Goal: Transaction & Acquisition: Purchase product/service

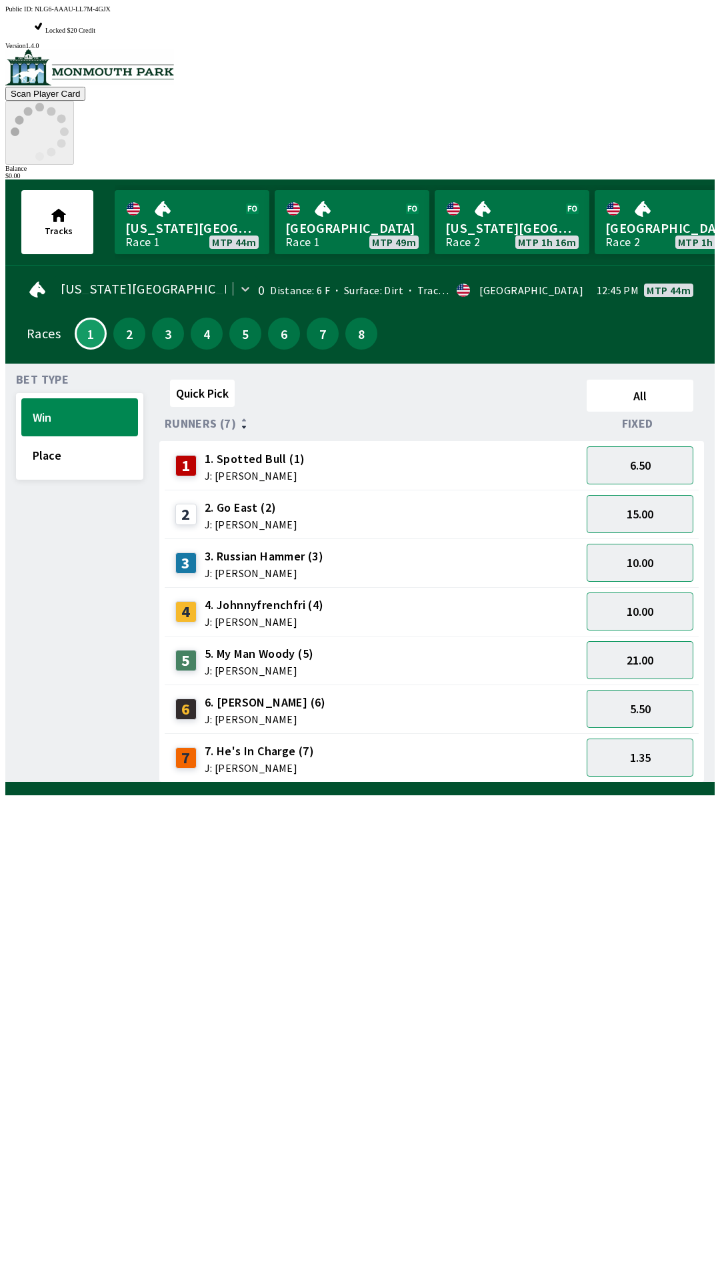
scroll to position [1, 0]
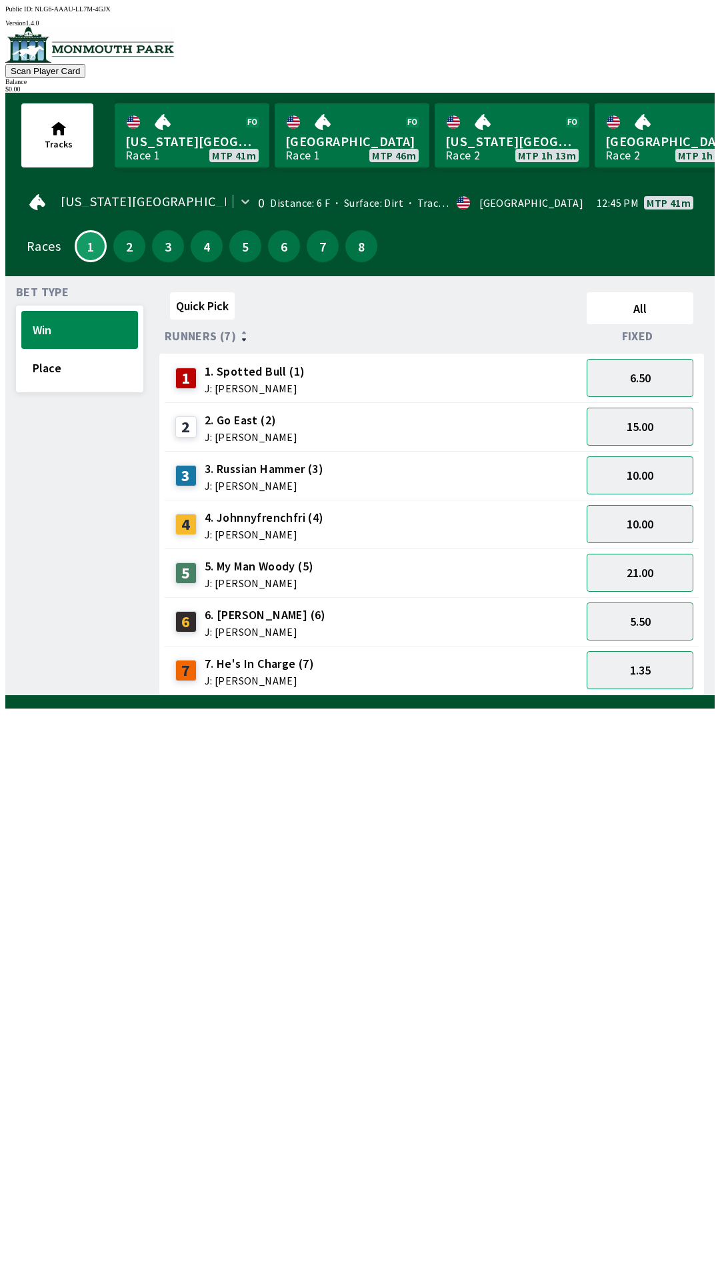
click at [85, 64] on button "Scan Player Card" at bounding box center [45, 71] width 80 height 14
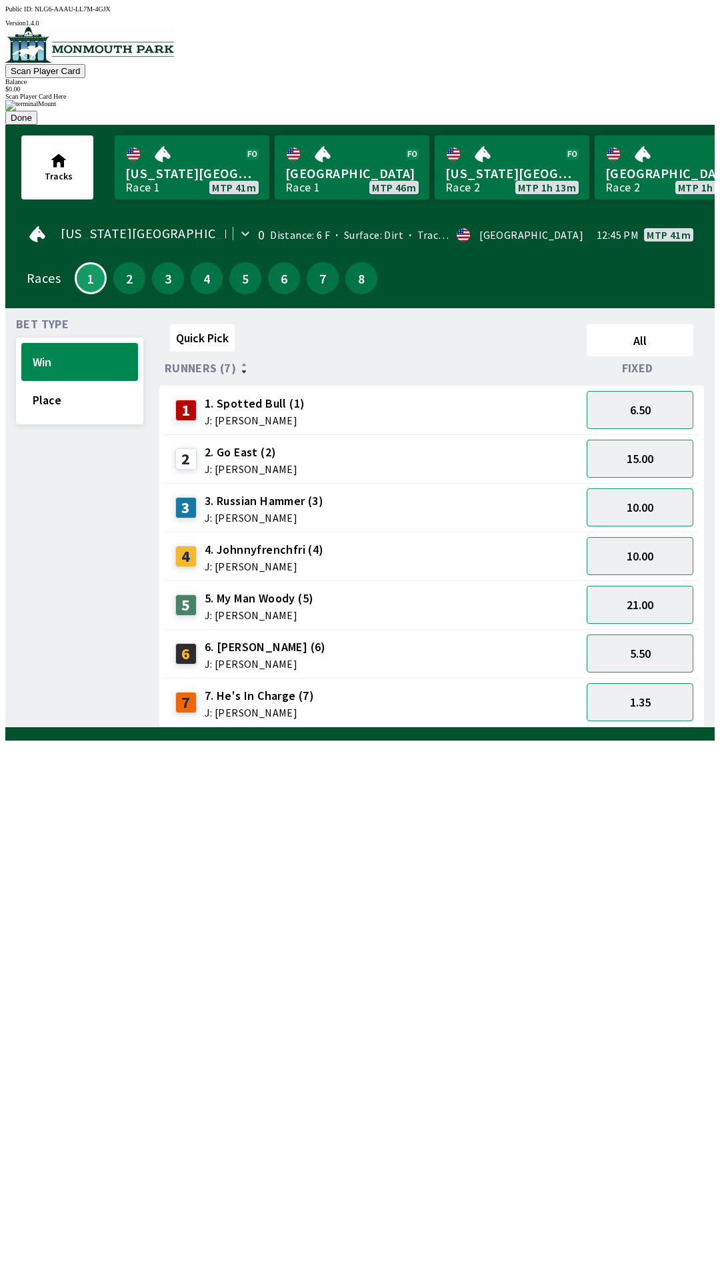
click at [482, 100] on div at bounding box center [360, 100] width 710 height 0
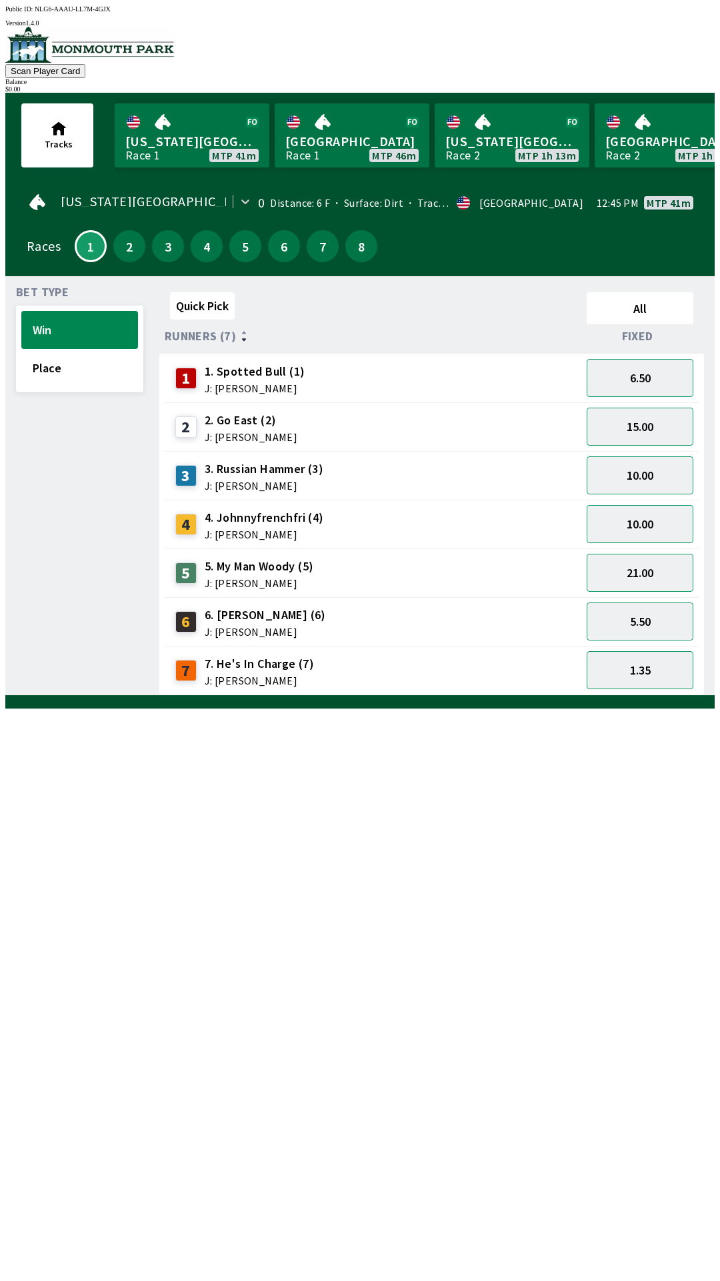
click at [620, 695] on div "Quick Pick All Runners (7) Fixed 1 1. Spotted Bull (1) J: [PERSON_NAME] 6.50 2 …" at bounding box center [437, 491] width 556 height 408
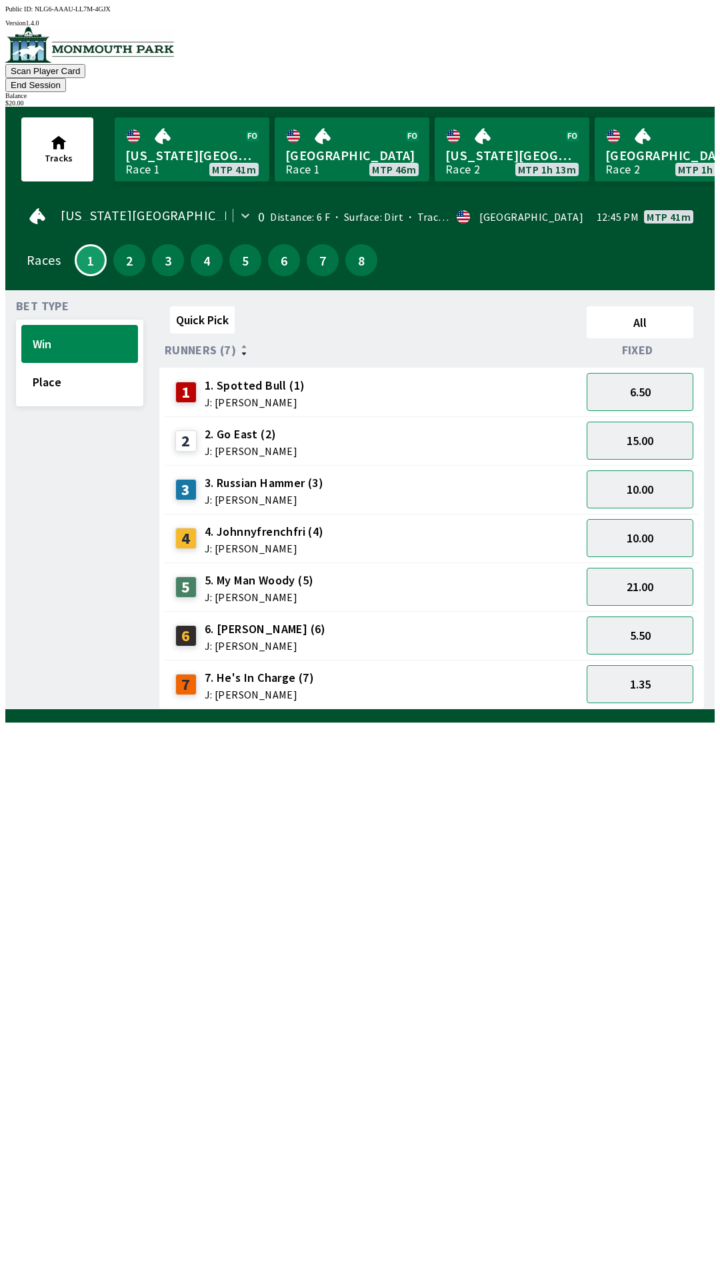
click at [66, 78] on button "End Session" at bounding box center [35, 85] width 61 height 14
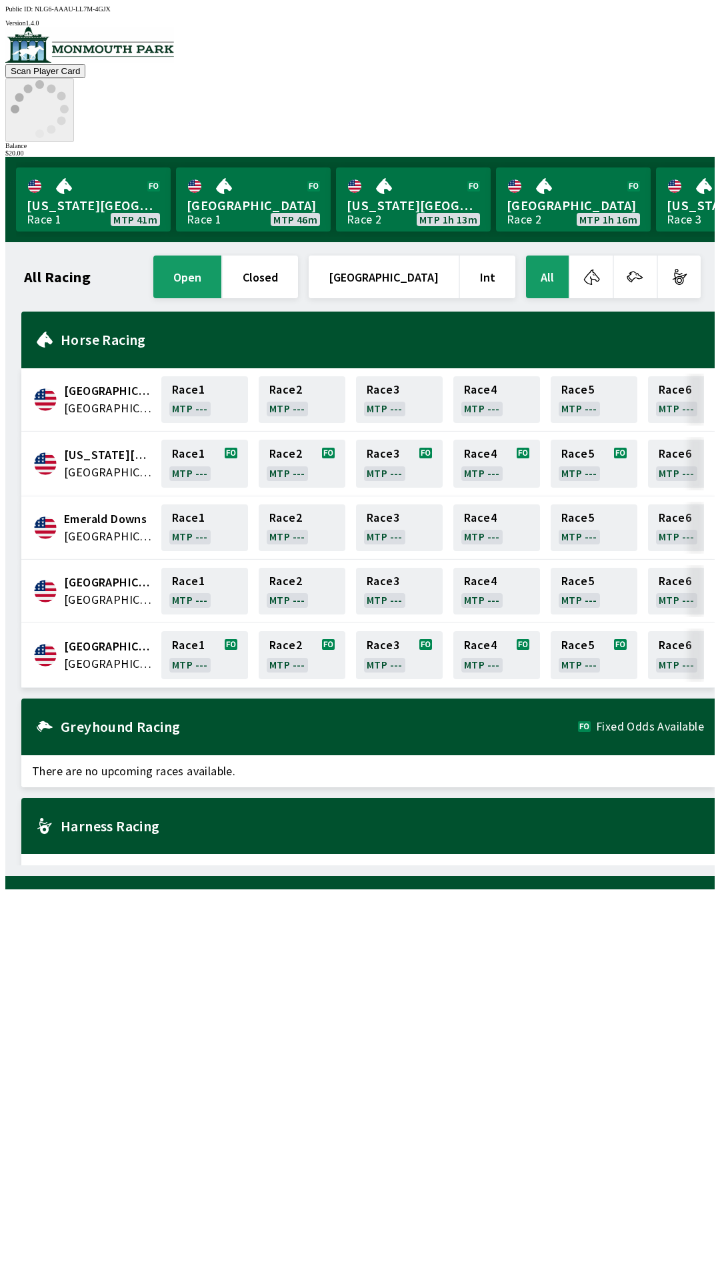
click at [69, 80] on icon at bounding box center [40, 109] width 58 height 58
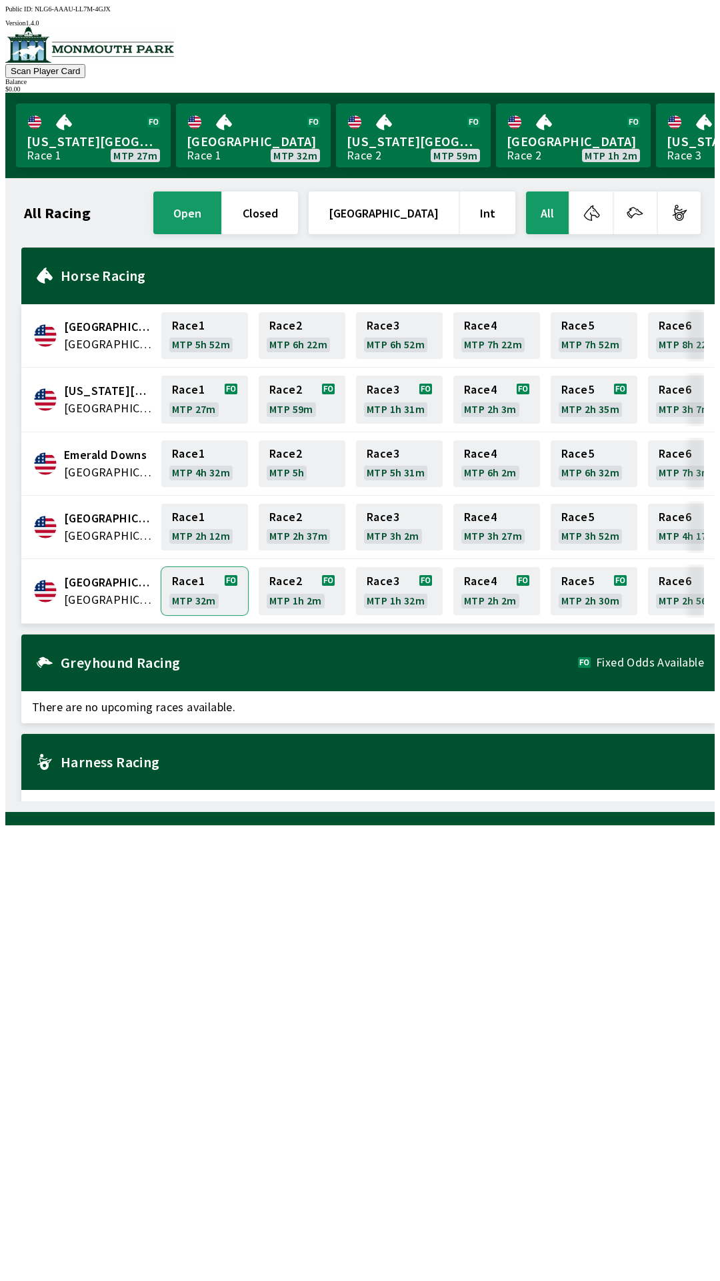
click at [197, 583] on link "Race 1 MTP 32m" at bounding box center [204, 591] width 87 height 48
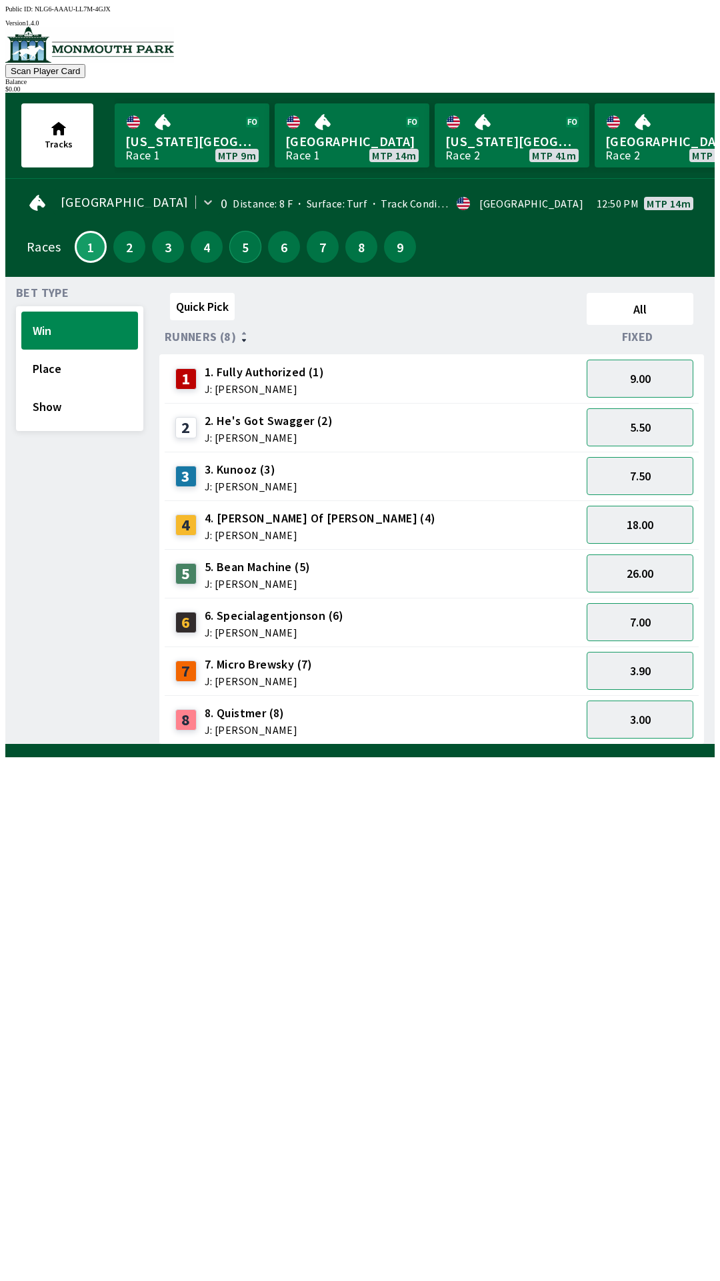
click at [239, 245] on button "5" at bounding box center [245, 247] width 32 height 32
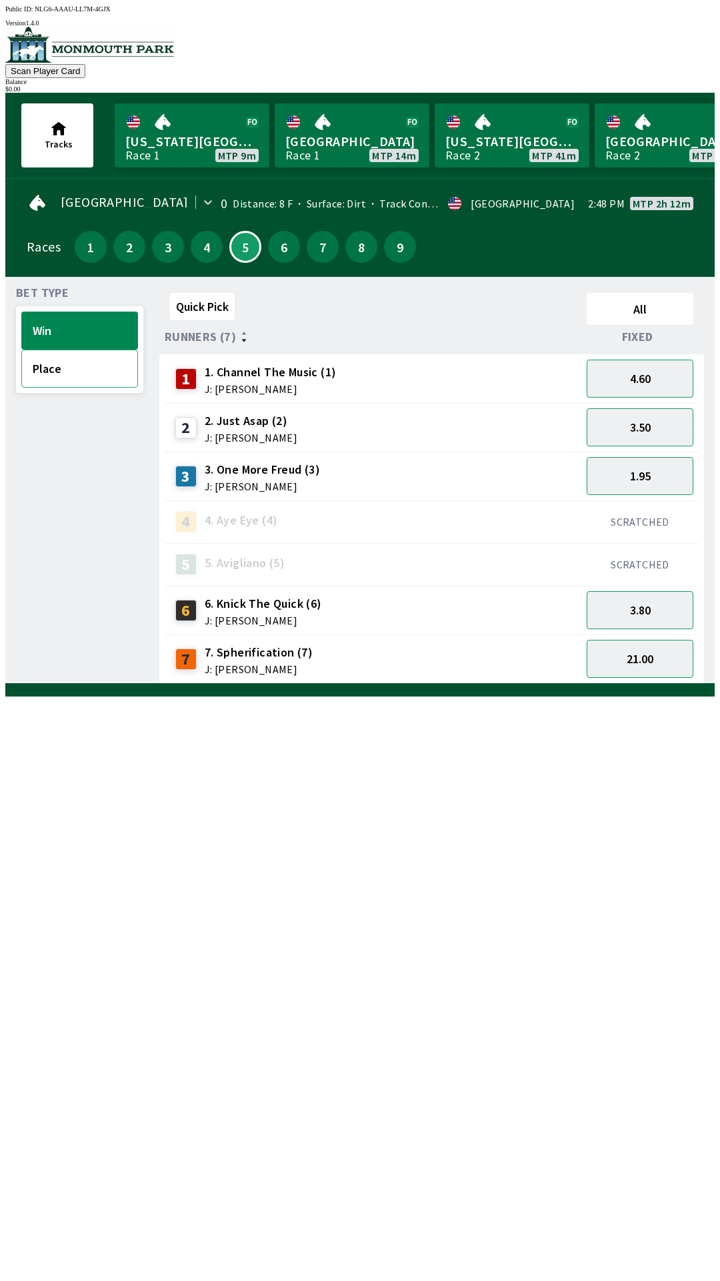
click at [91, 376] on button "Place" at bounding box center [79, 368] width 117 height 38
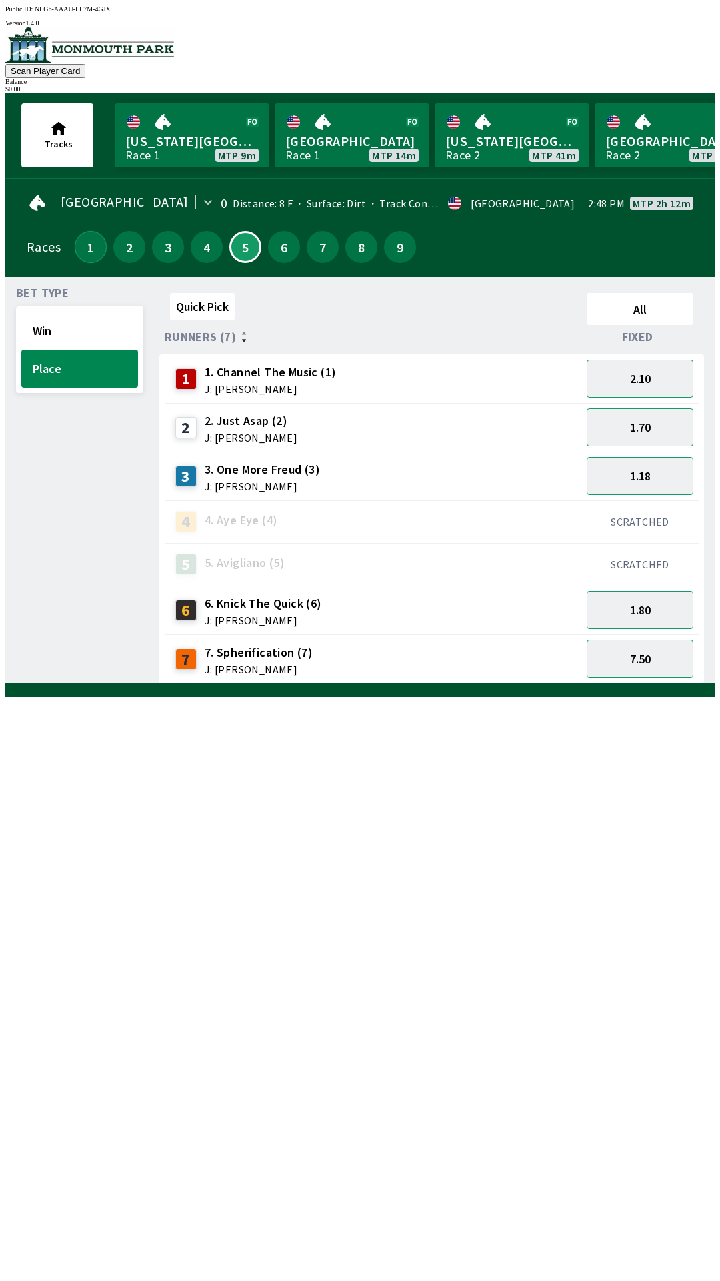
click at [91, 247] on button "1" at bounding box center [91, 247] width 32 height 32
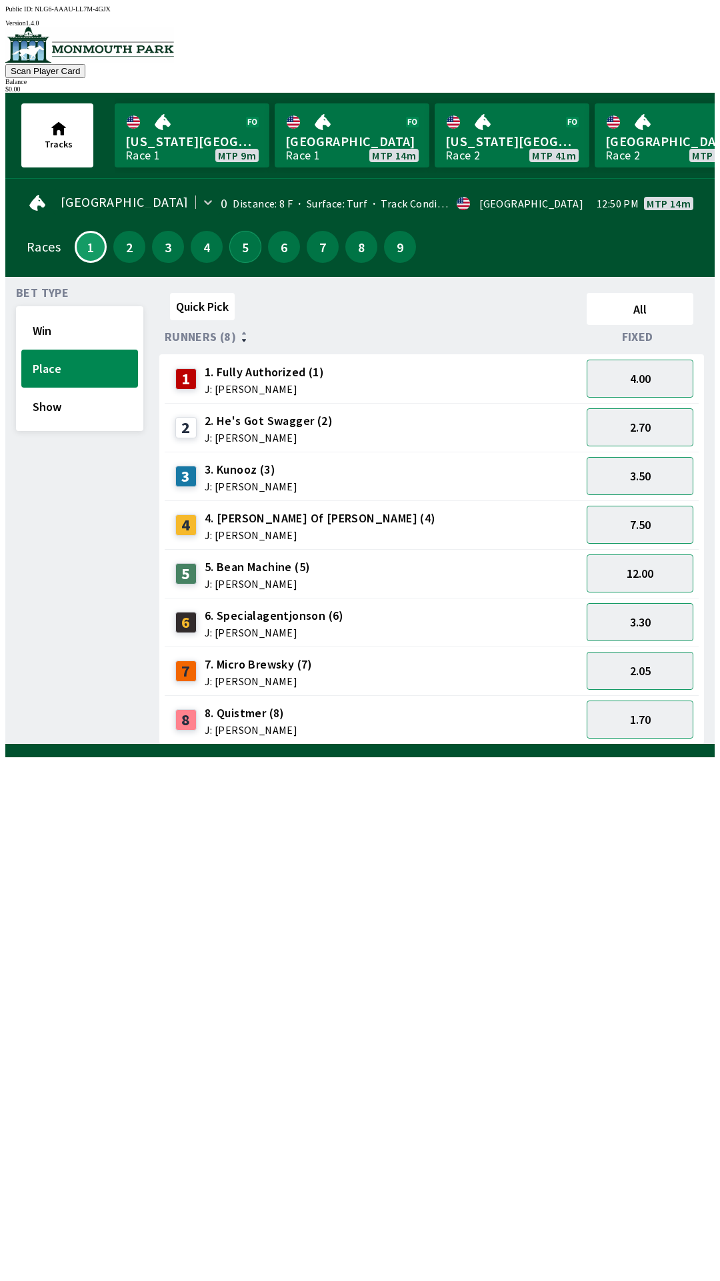
click at [243, 249] on button "5" at bounding box center [245, 247] width 32 height 32
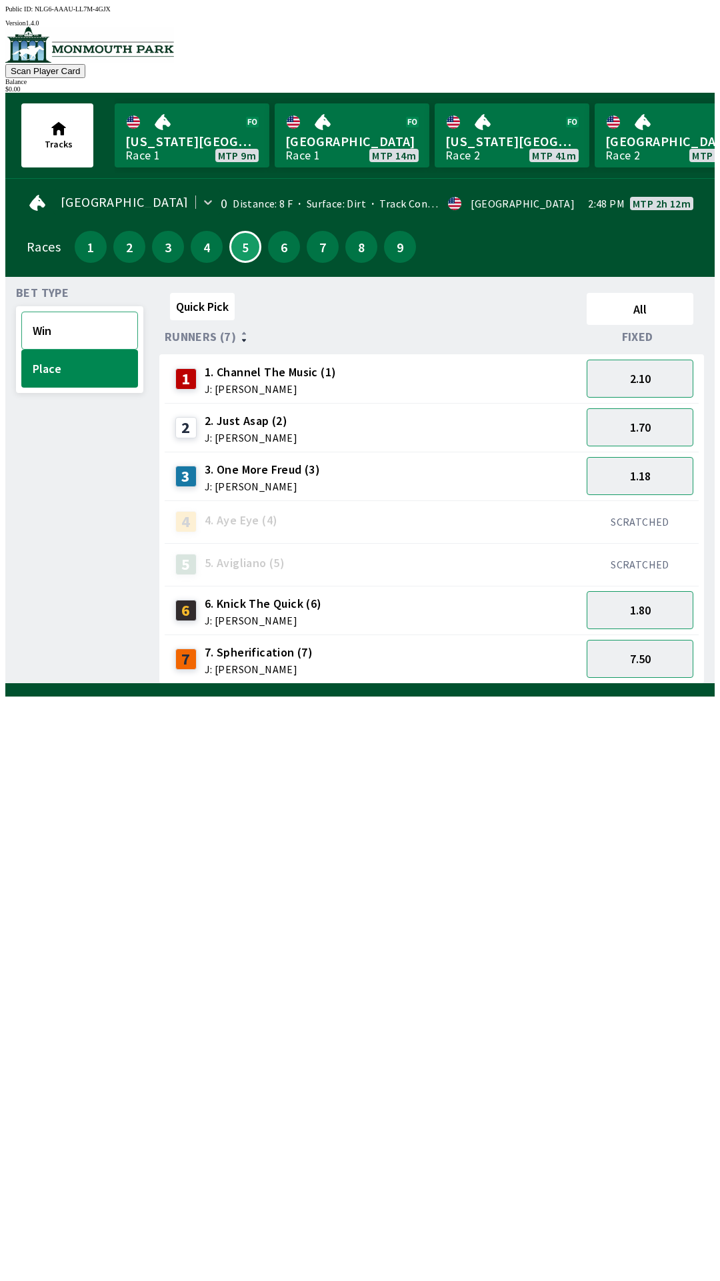
click at [93, 335] on button "Win" at bounding box center [79, 330] width 117 height 38
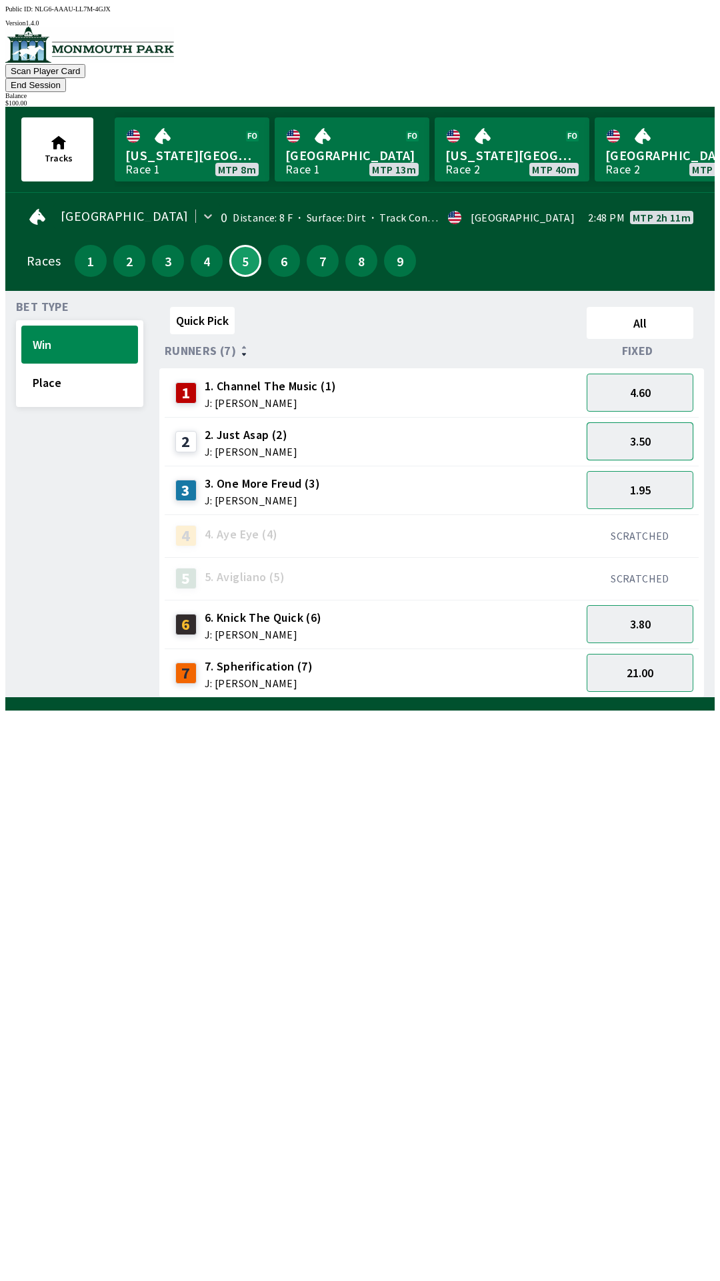
click at [658, 426] on button "3.50" at bounding box center [640, 441] width 107 height 38
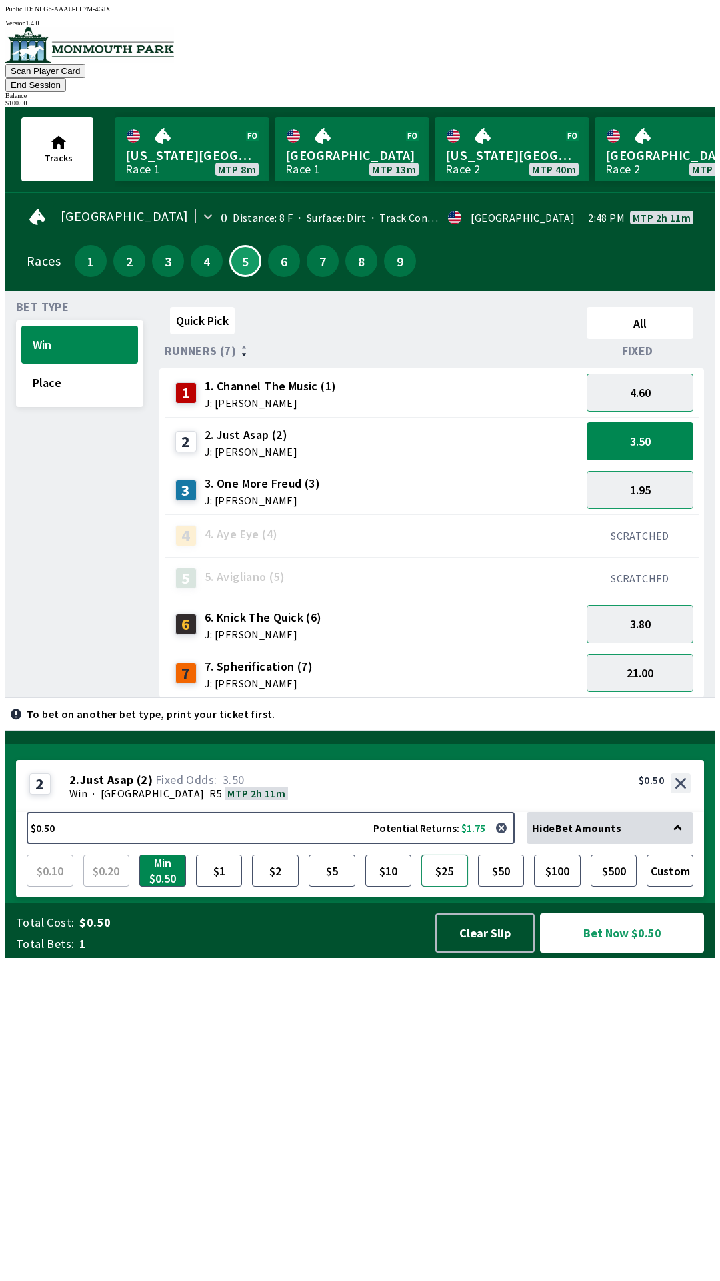
click at [450, 886] on button "$25" at bounding box center [445, 870] width 47 height 32
click at [630, 952] on button "Bet Now $25.00" at bounding box center [622, 932] width 164 height 39
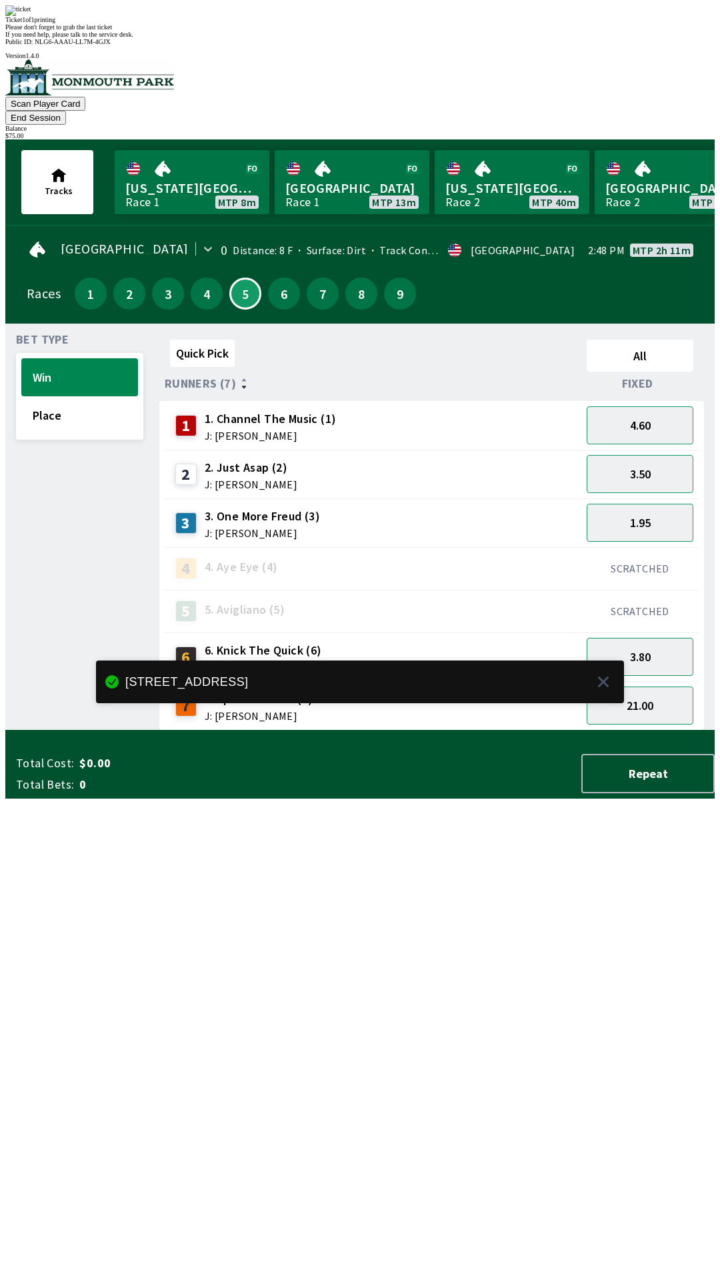
click at [484, 730] on div "Quick Pick All Runners (7) Fixed 1 1. Channel The Music (1) J: [PERSON_NAME] 4.…" at bounding box center [437, 532] width 556 height 396
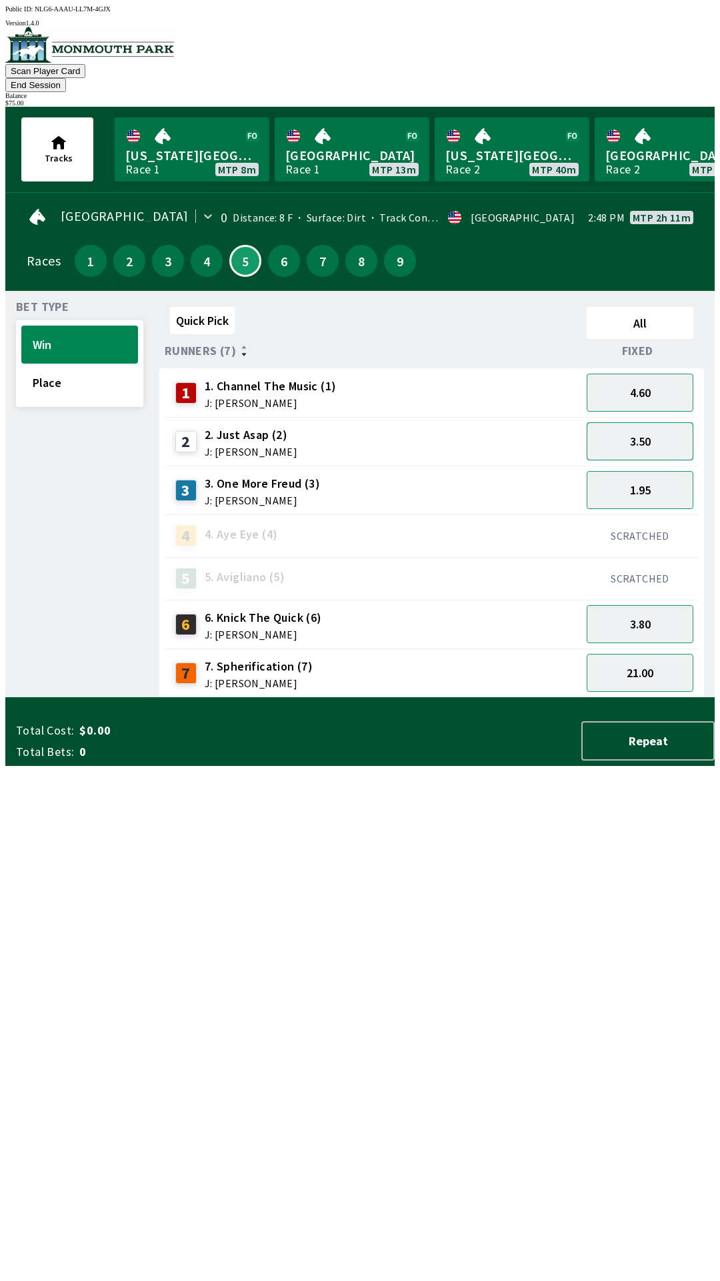
click at [658, 422] on button "3.50" at bounding box center [640, 441] width 107 height 38
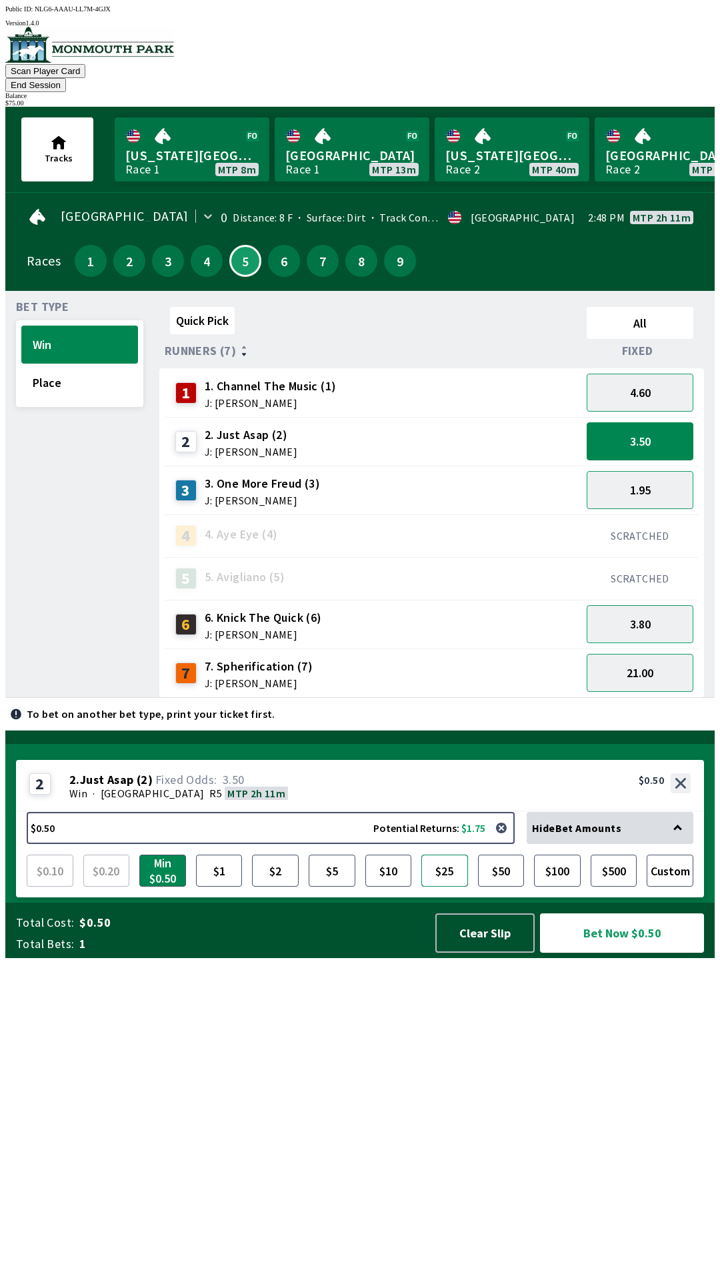
click at [447, 886] on button "$25" at bounding box center [445, 870] width 47 height 32
click at [629, 952] on button "Bet Now $25.00" at bounding box center [622, 932] width 164 height 39
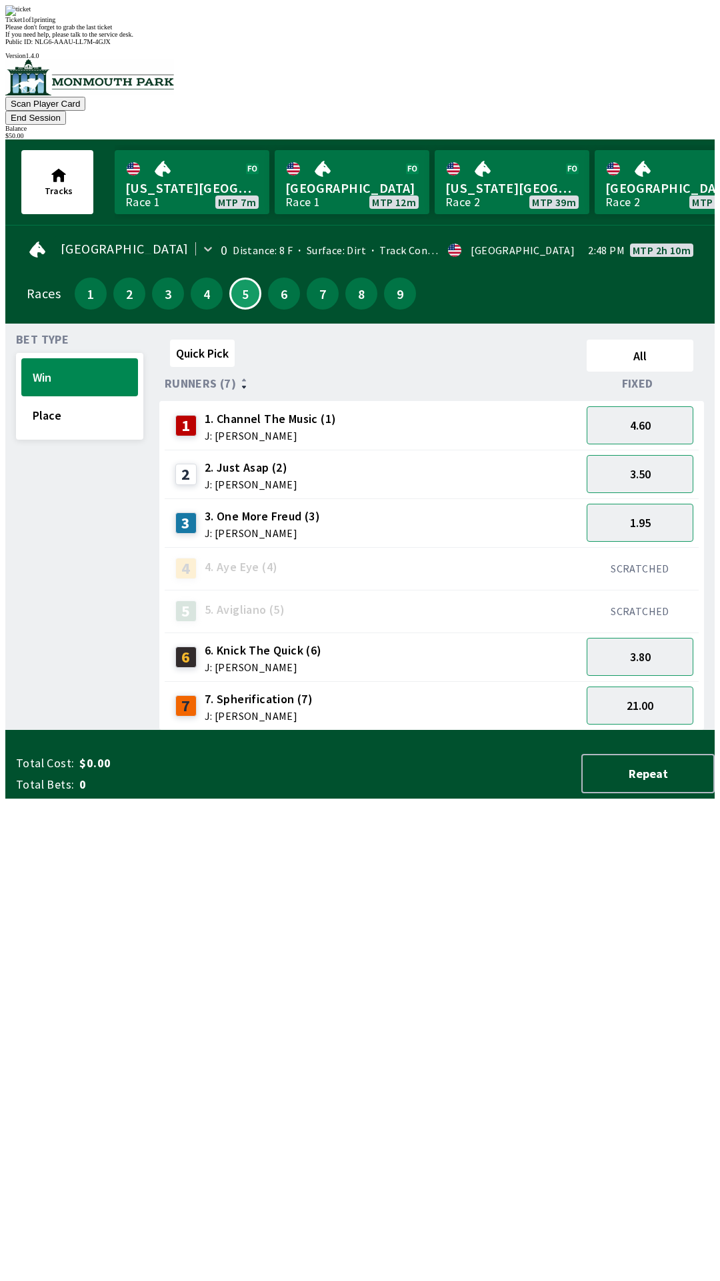
click at [434, 730] on div "Quick Pick All Runners (7) Fixed 1 1. Channel The Music (1) J: [PERSON_NAME] 4.…" at bounding box center [437, 532] width 556 height 396
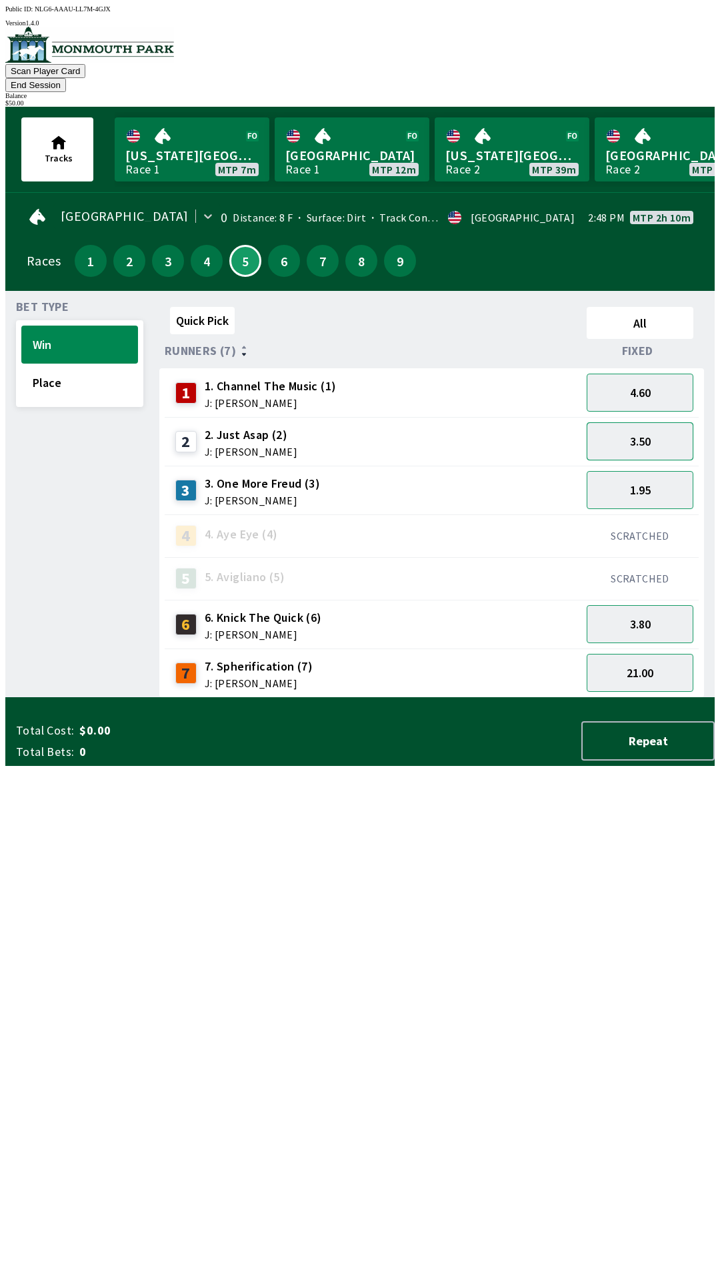
click at [654, 424] on button "3.50" at bounding box center [640, 441] width 107 height 38
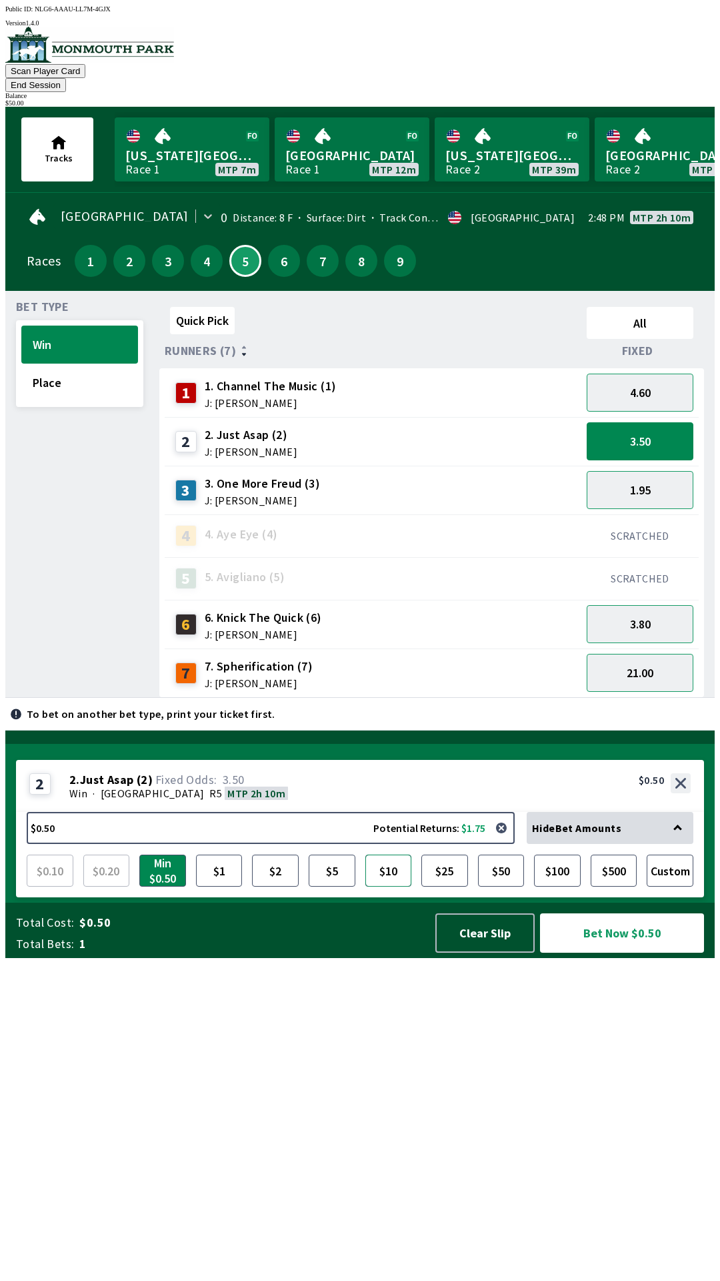
click at [393, 886] on button "$10" at bounding box center [388, 870] width 47 height 32
click at [622, 952] on button "Bet Now $10.00" at bounding box center [622, 932] width 164 height 39
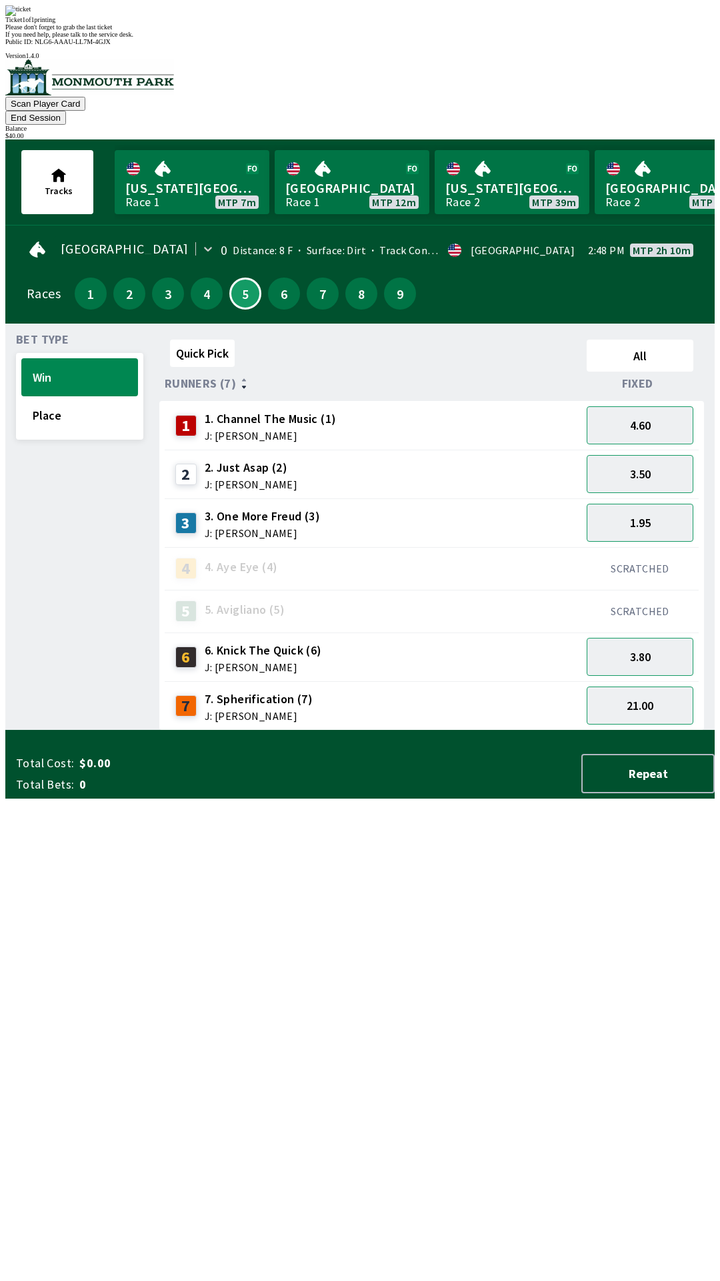
click at [464, 730] on div "Quick Pick All Runners (7) Fixed 1 1. Channel The Music (1) J: [PERSON_NAME] 4.…" at bounding box center [437, 532] width 556 height 396
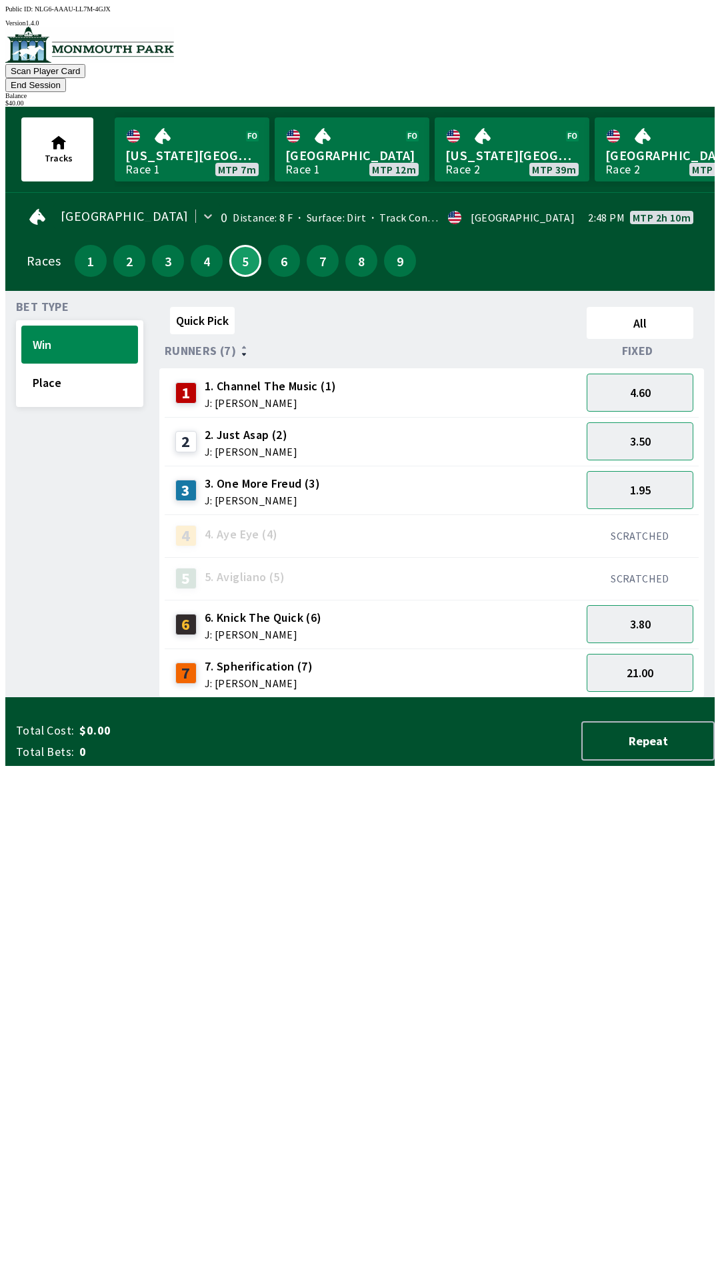
click at [66, 78] on button "End Session" at bounding box center [35, 85] width 61 height 14
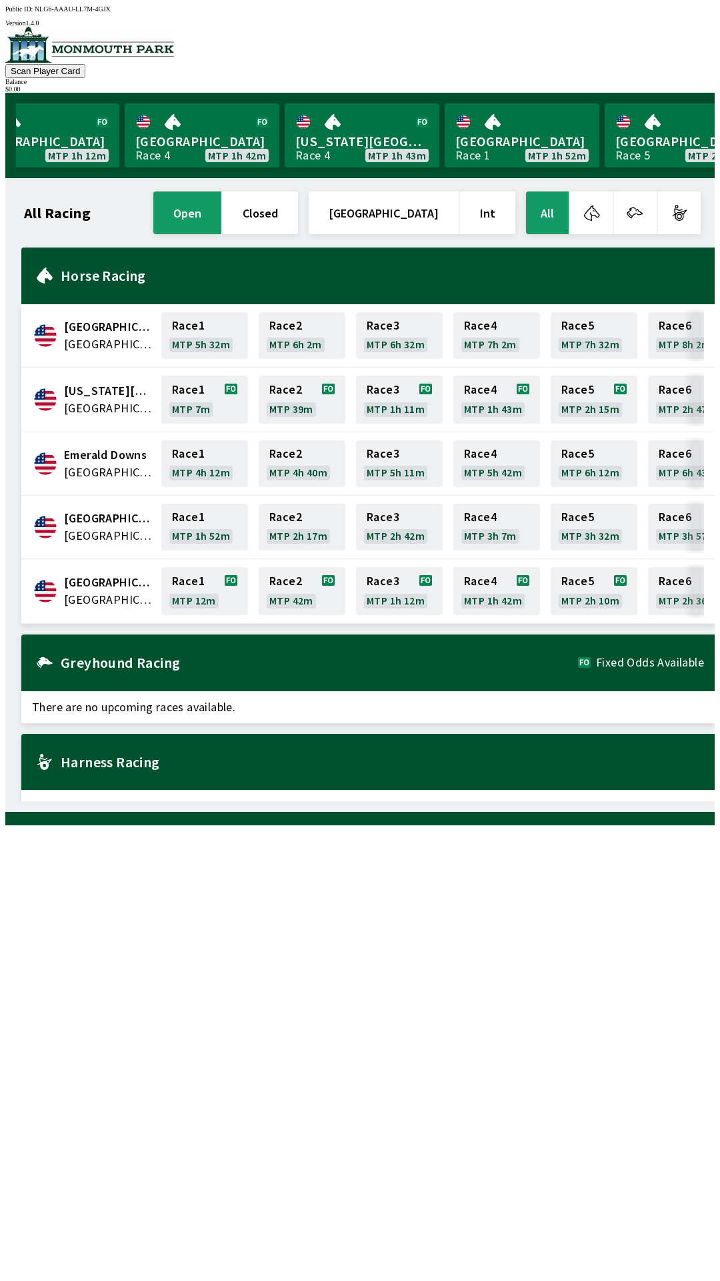
scroll to position [0, 855]
click at [630, 150] on link "Monmouth Park Race 5 MTP 2h 10m" at bounding box center [679, 135] width 155 height 64
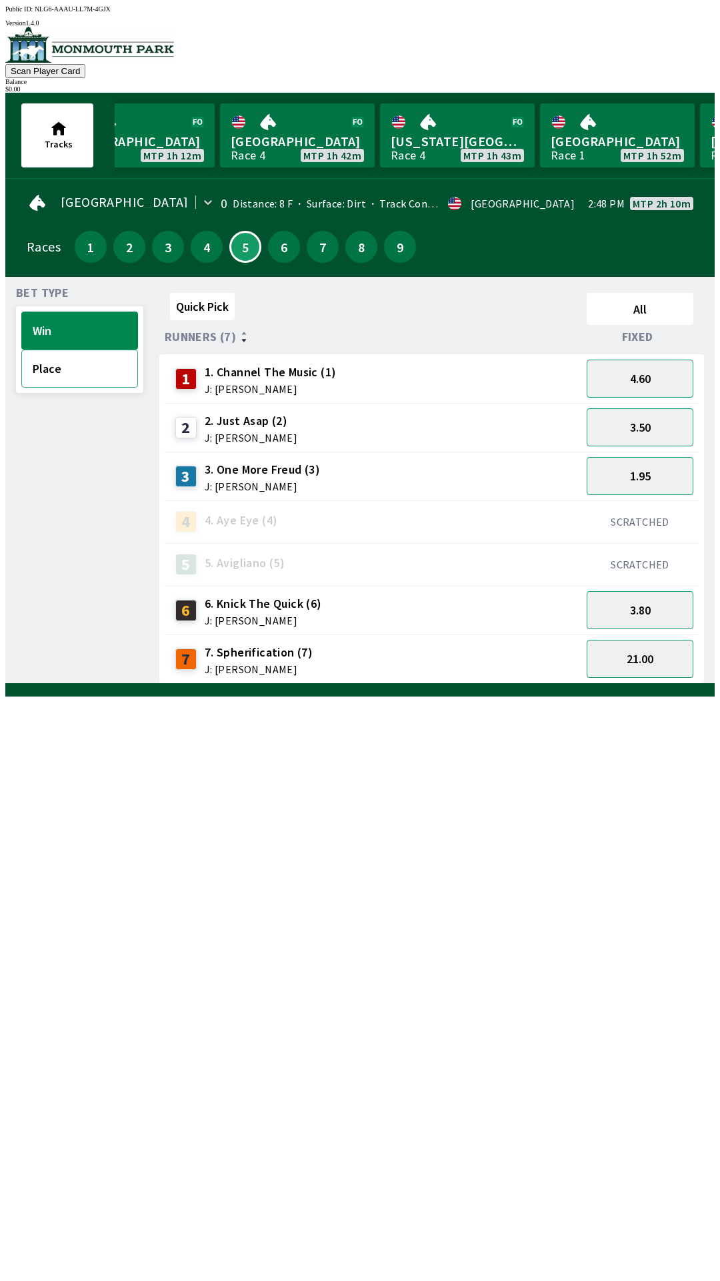
click at [65, 379] on button "Place" at bounding box center [79, 368] width 117 height 38
click at [49, 333] on button "Win" at bounding box center [79, 330] width 117 height 38
click at [56, 333] on button "Win" at bounding box center [79, 330] width 117 height 38
click at [52, 376] on button "Place" at bounding box center [79, 368] width 117 height 38
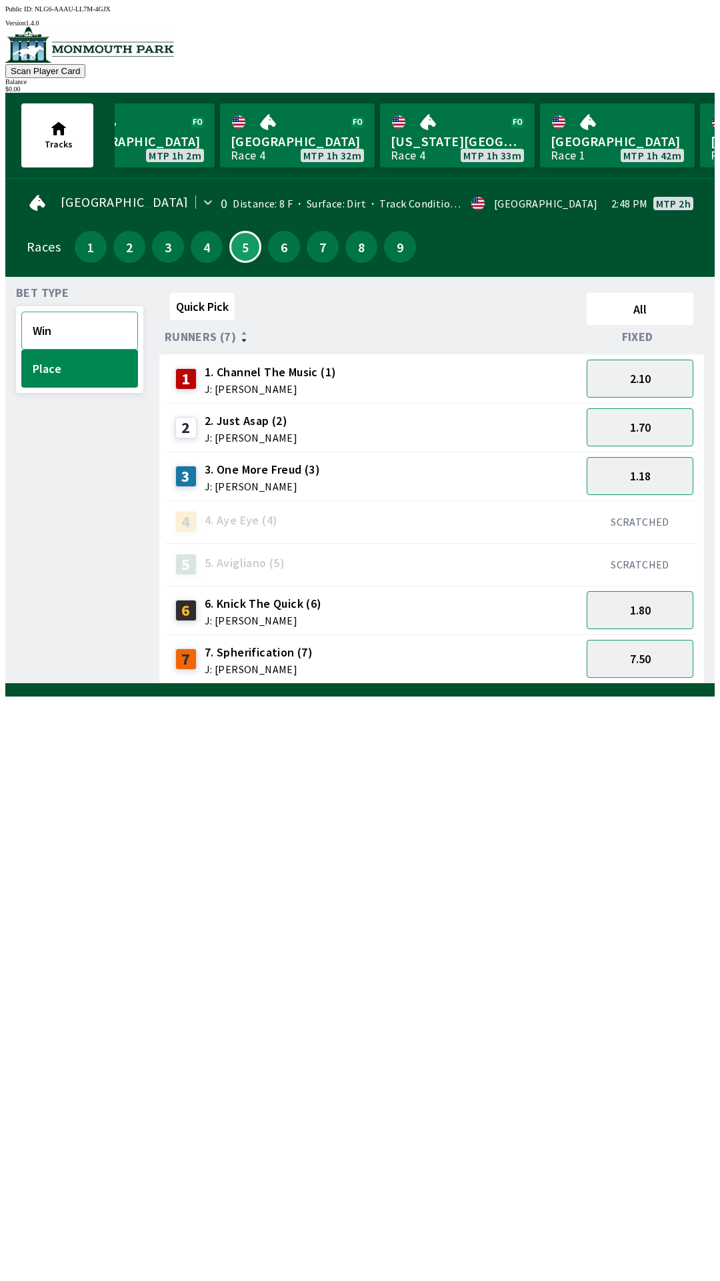
click at [85, 328] on button "Win" at bounding box center [79, 330] width 117 height 38
click at [64, 375] on button "Place" at bounding box center [79, 368] width 117 height 38
click at [149, 137] on link "Monmouth Park Race 4 MTP 1h 27m" at bounding box center [137, 135] width 155 height 64
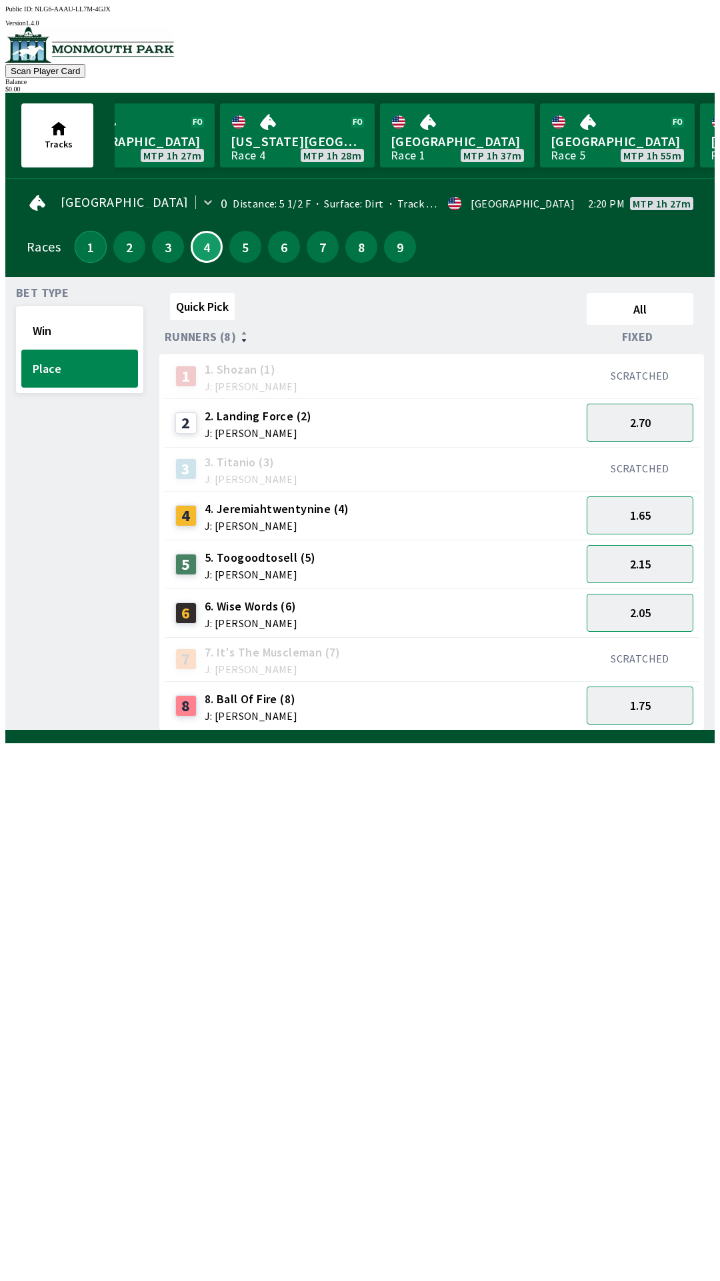
click at [85, 253] on button "1" at bounding box center [91, 247] width 32 height 32
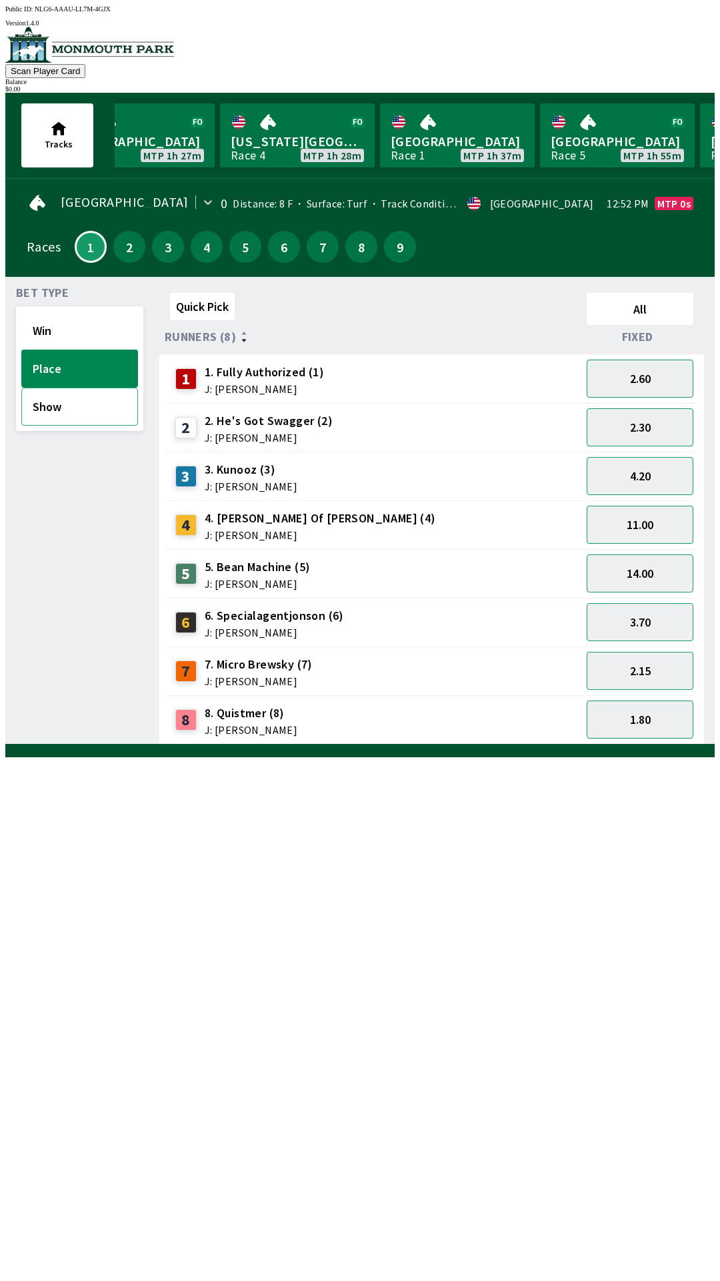
click at [51, 410] on button "Show" at bounding box center [79, 406] width 117 height 38
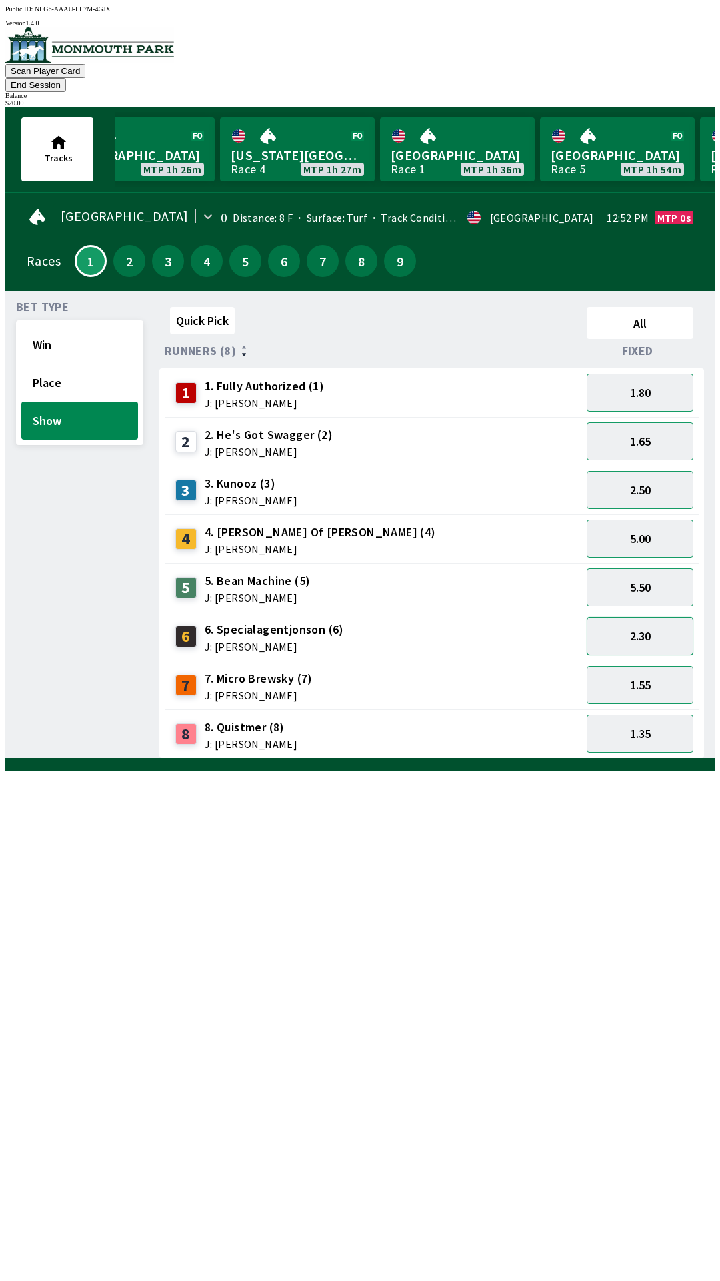
click at [636, 617] on button "2.30" at bounding box center [640, 636] width 107 height 38
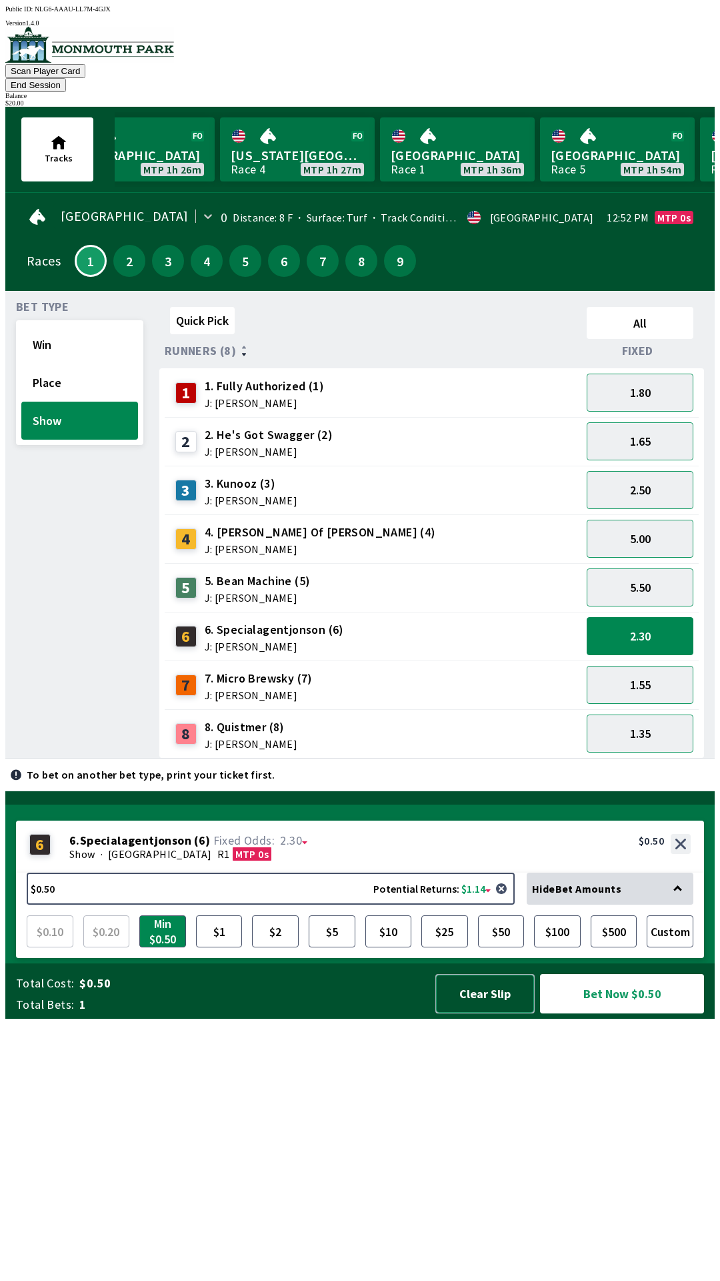
click at [487, 1013] on button "Clear Slip" at bounding box center [485, 993] width 99 height 39
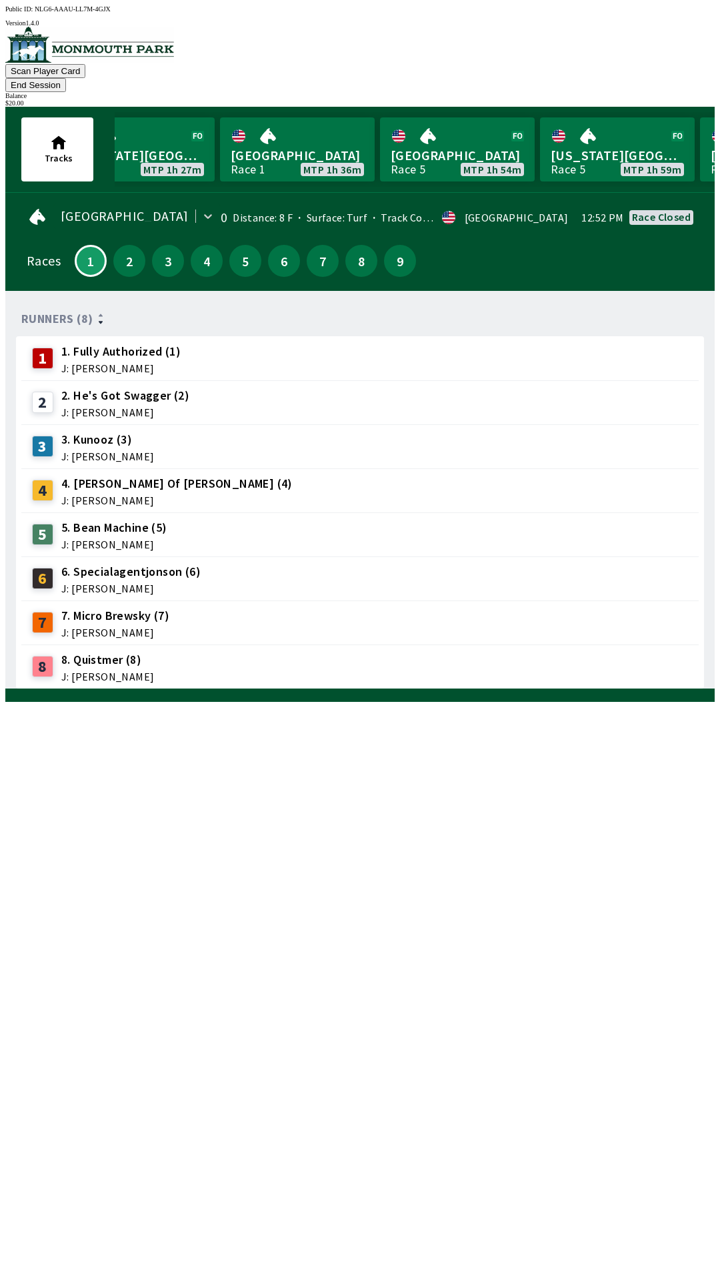
click at [66, 78] on button "End Session" at bounding box center [35, 85] width 61 height 14
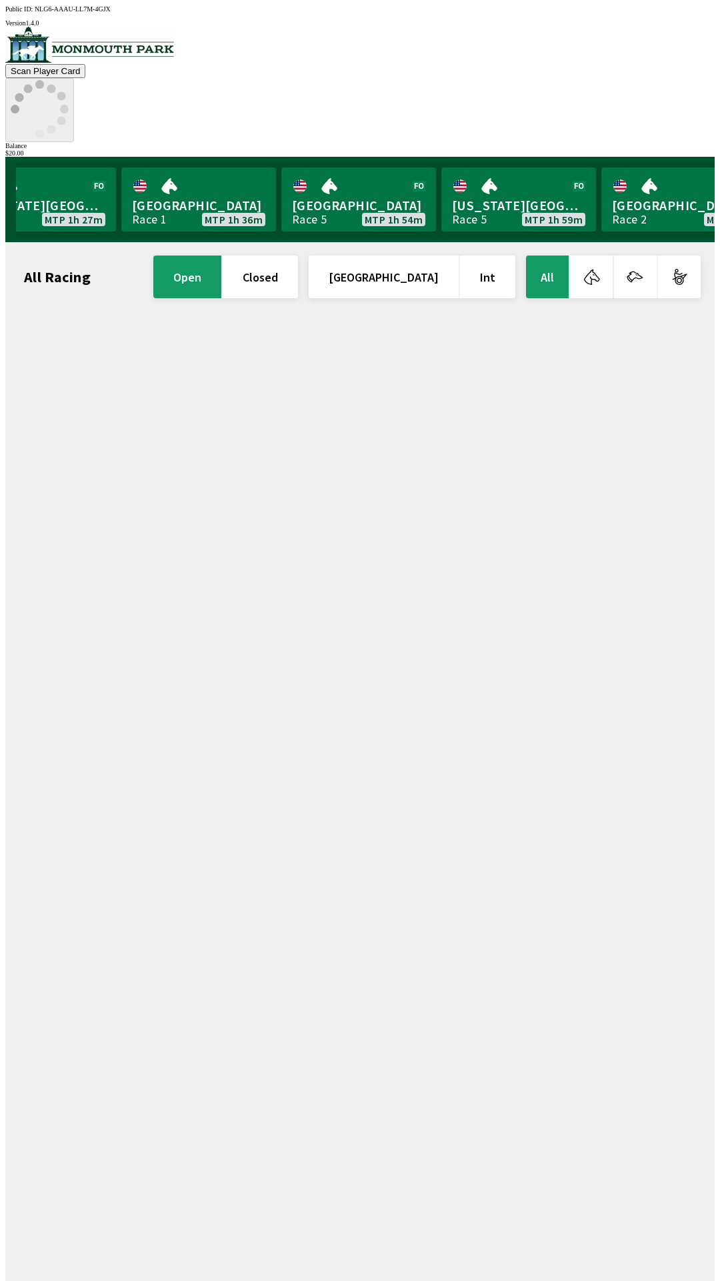
click at [69, 80] on icon at bounding box center [40, 109] width 58 height 58
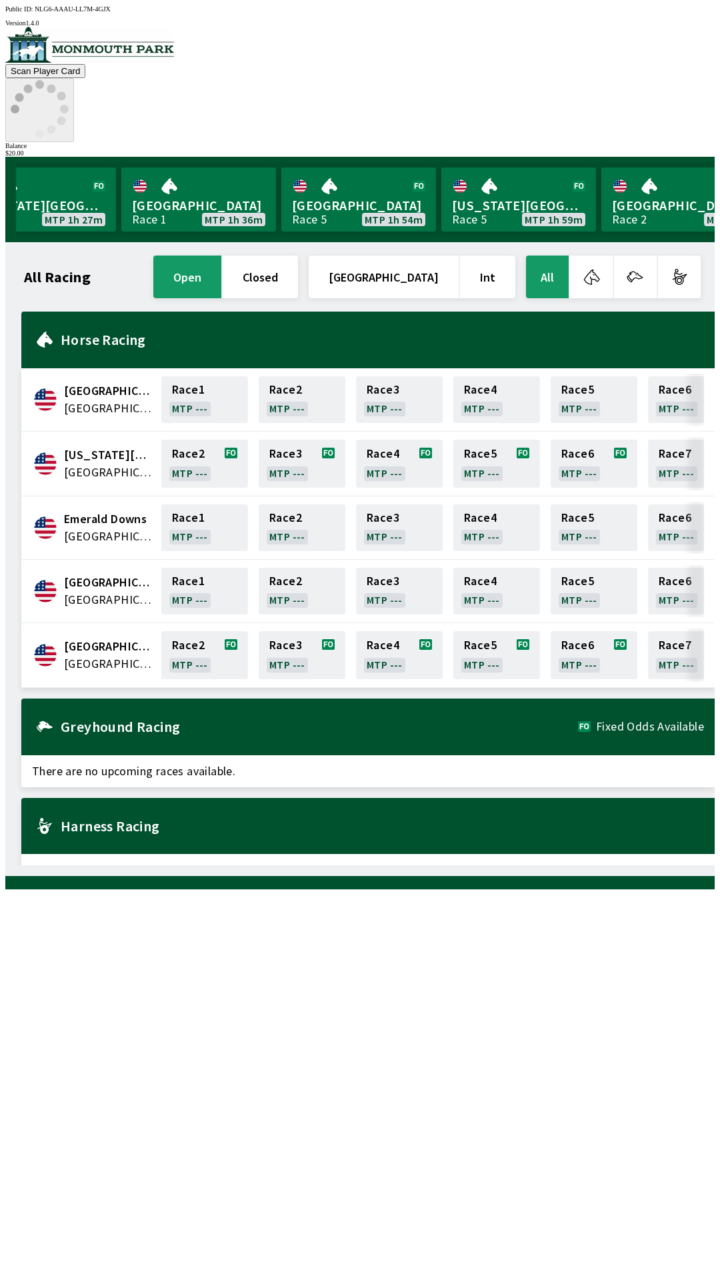
click at [69, 80] on icon at bounding box center [40, 109] width 58 height 58
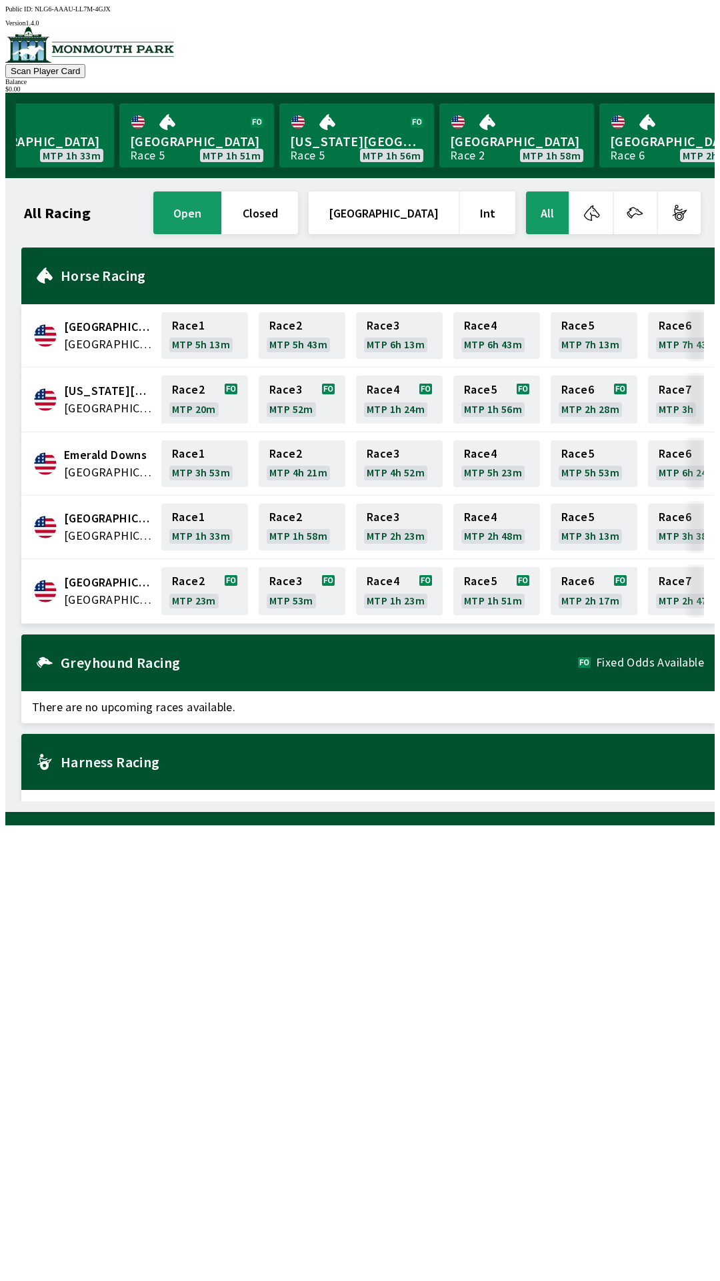
scroll to position [0, 1006]
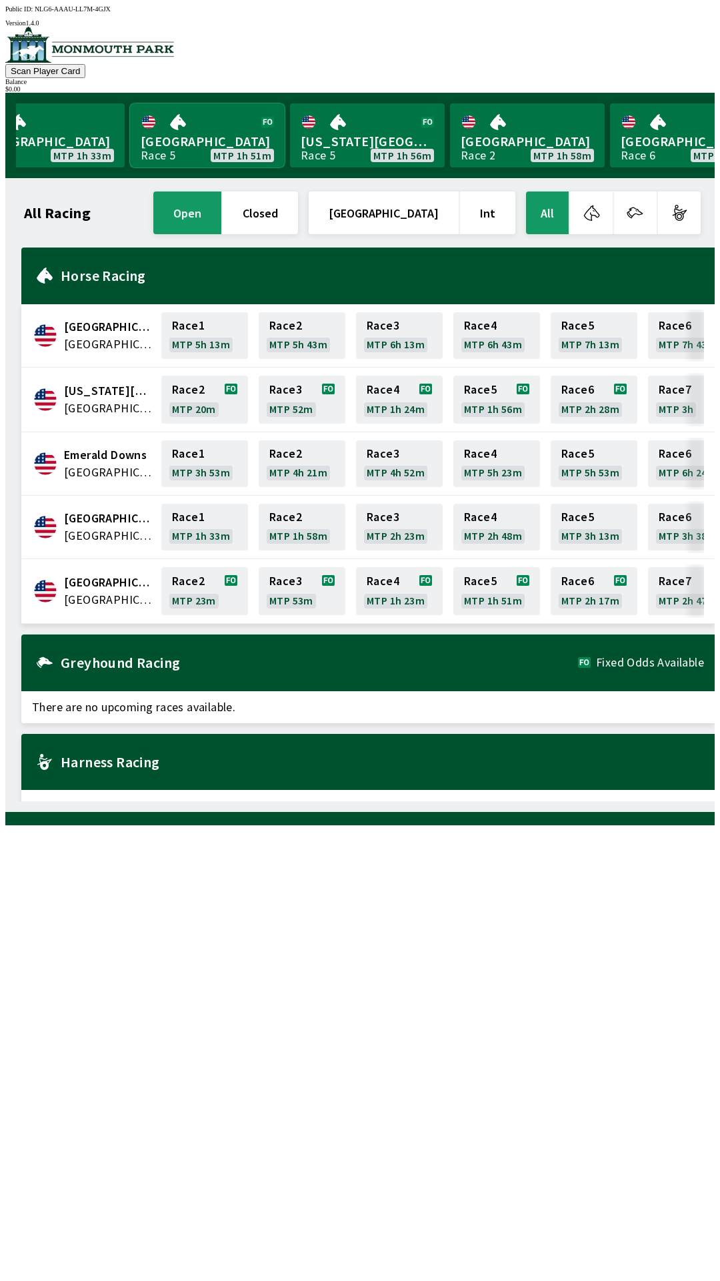
click at [195, 143] on link "[GEOGRAPHIC_DATA] Race 5 MTP 1h 51m" at bounding box center [207, 135] width 155 height 64
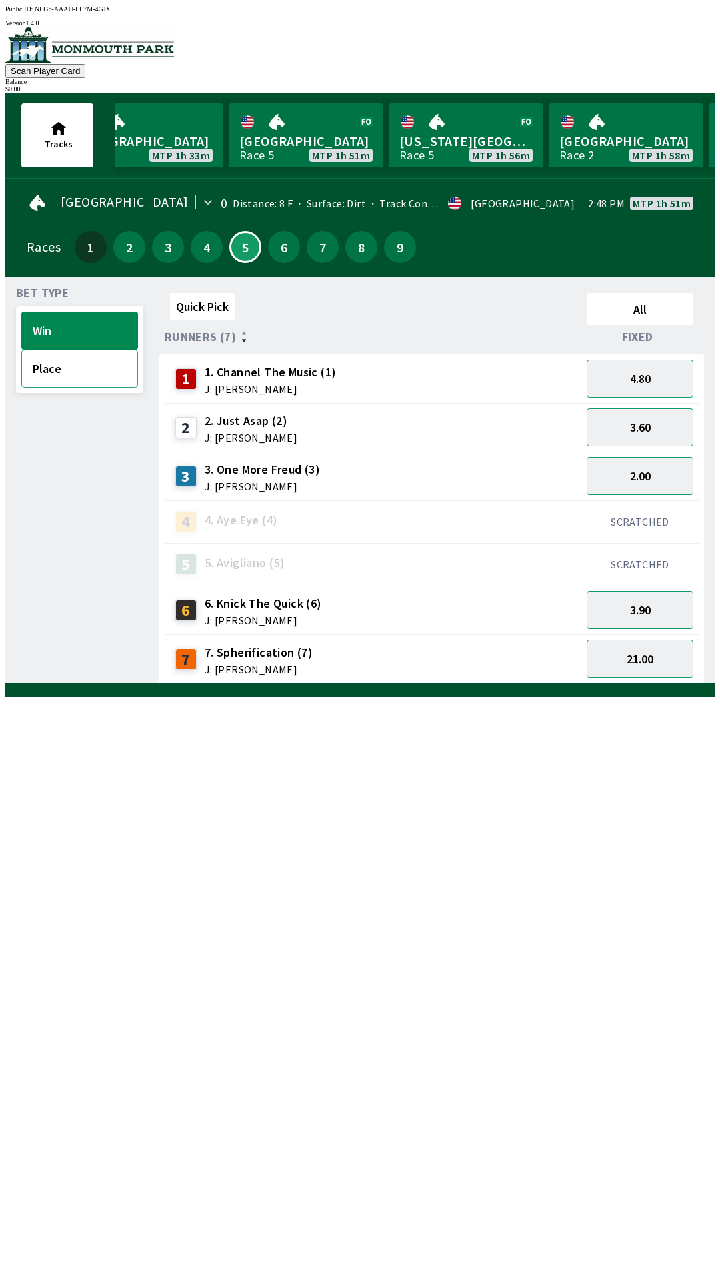
click at [59, 372] on button "Place" at bounding box center [79, 368] width 117 height 38
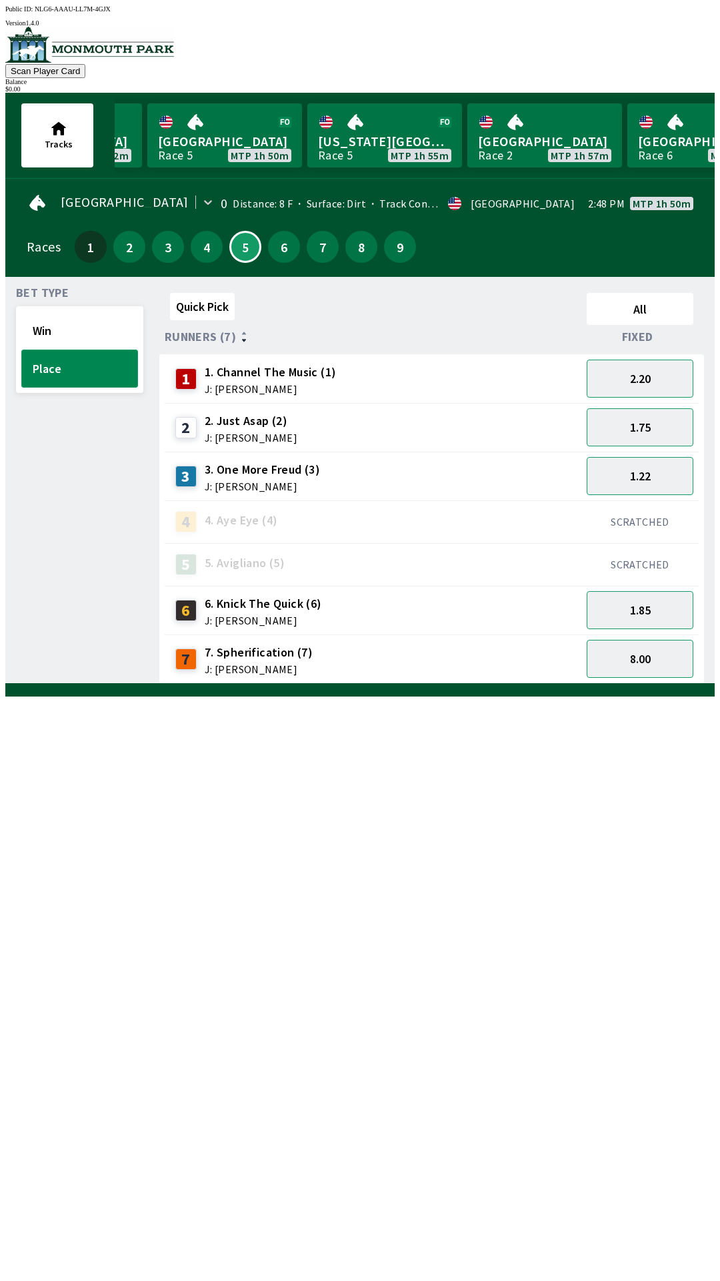
scroll to position [0, 1305]
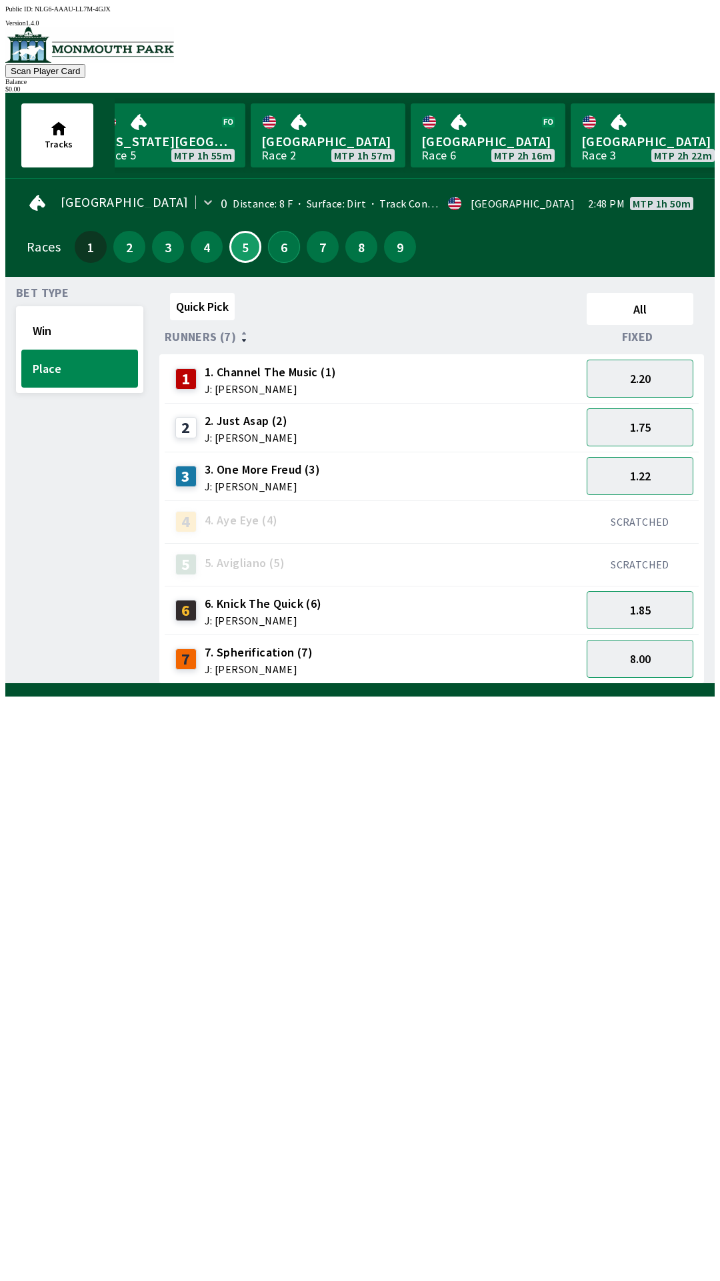
click at [276, 238] on button "6" at bounding box center [284, 247] width 32 height 32
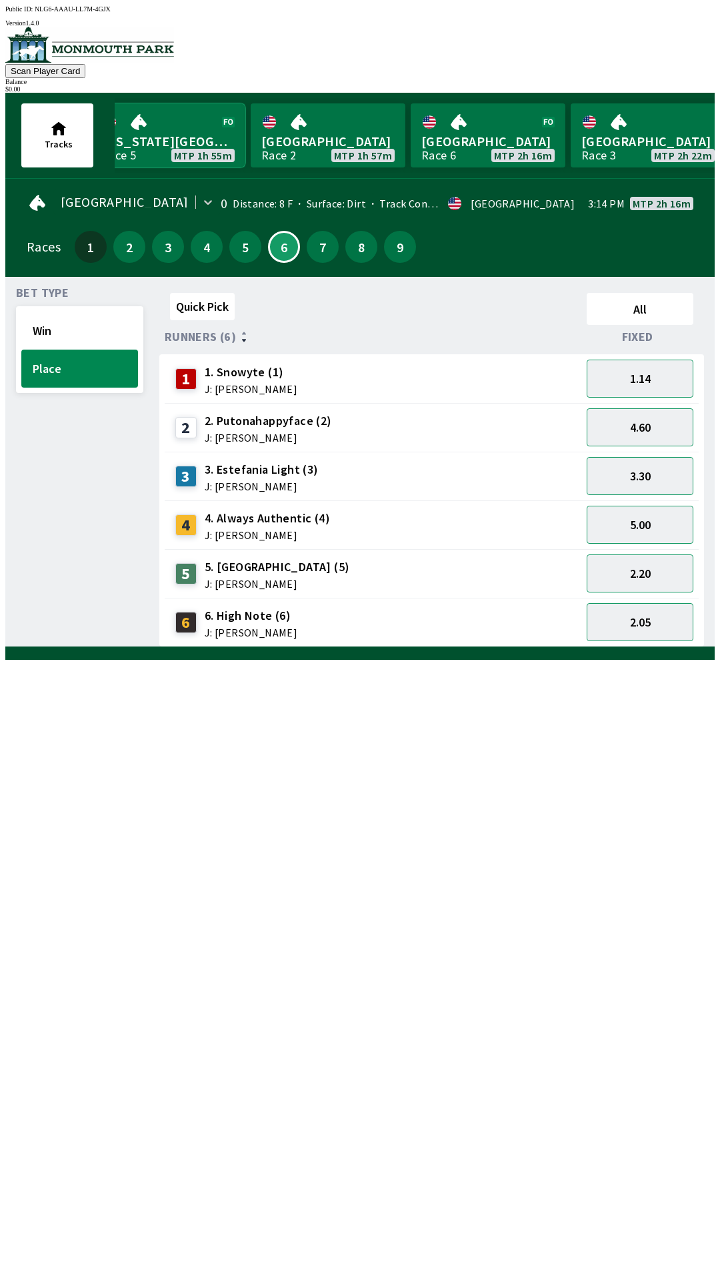
click at [192, 141] on link "[US_STATE] Park Race 5 MTP 1h 55m" at bounding box center [168, 135] width 155 height 64
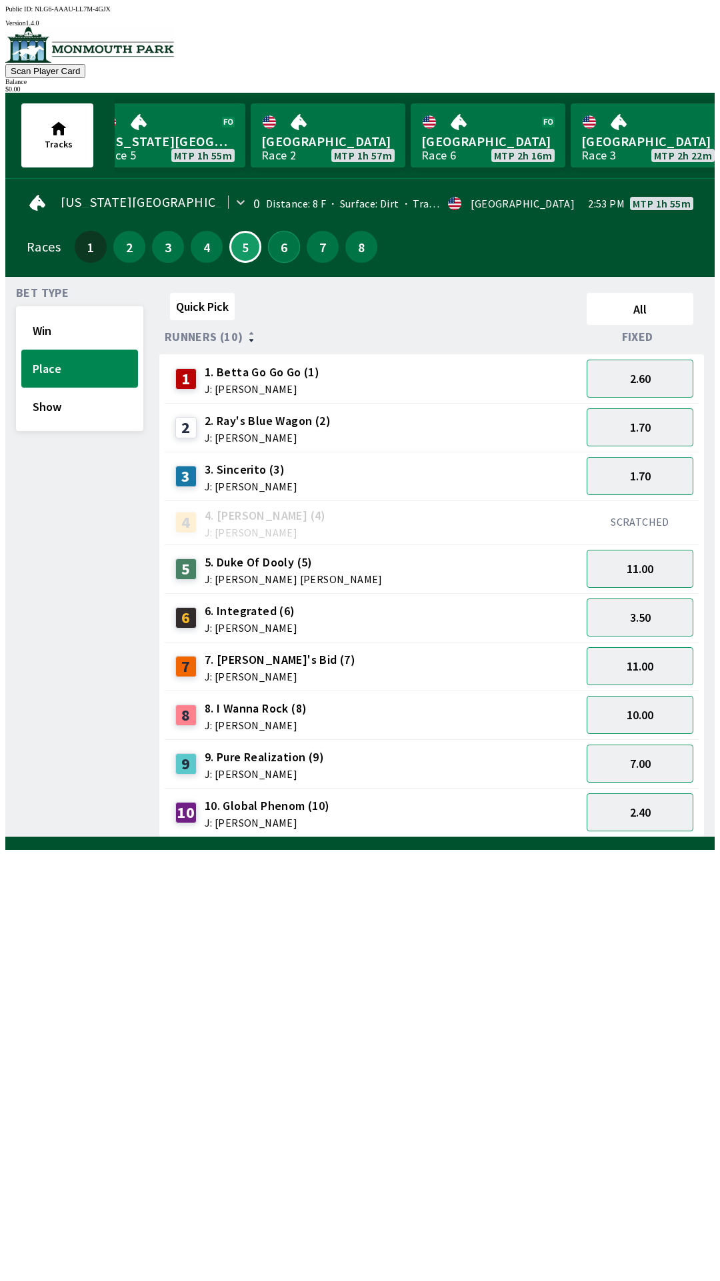
click at [275, 244] on button "6" at bounding box center [284, 247] width 32 height 32
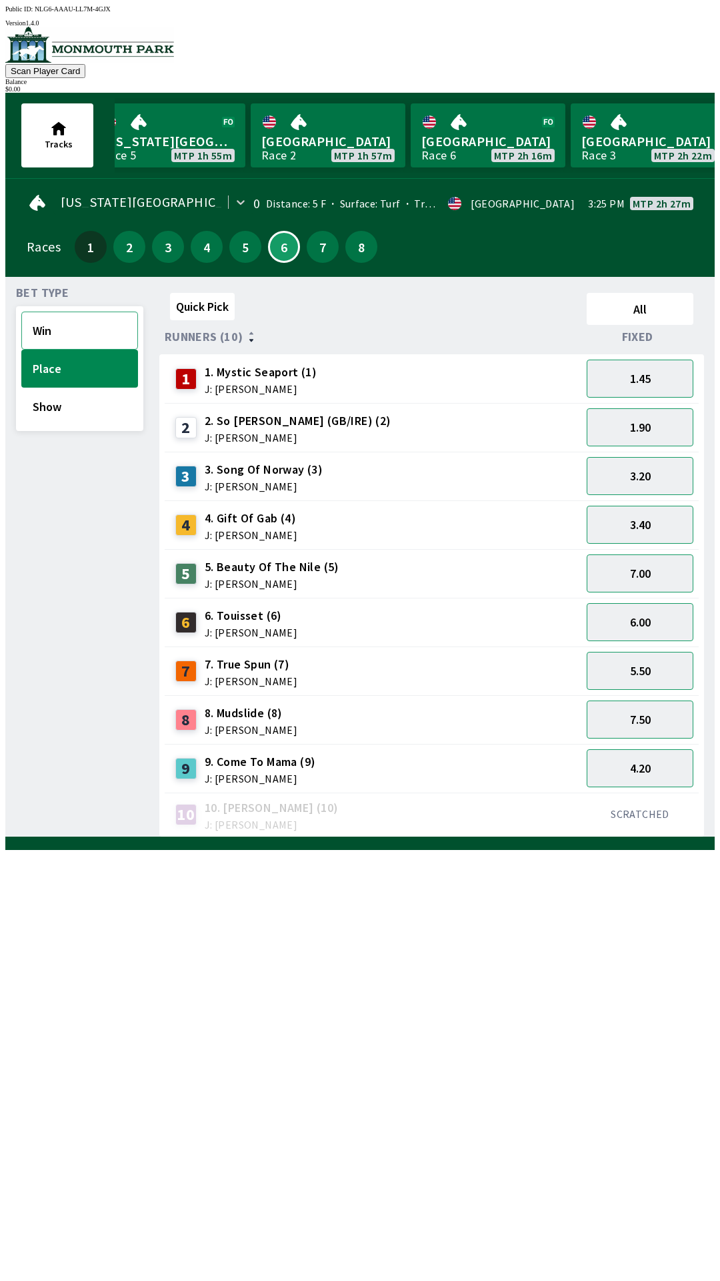
click at [45, 339] on button "Win" at bounding box center [79, 330] width 117 height 38
click at [472, 126] on link "[GEOGRAPHIC_DATA] Race 6 MTP 2h 15m" at bounding box center [488, 135] width 155 height 64
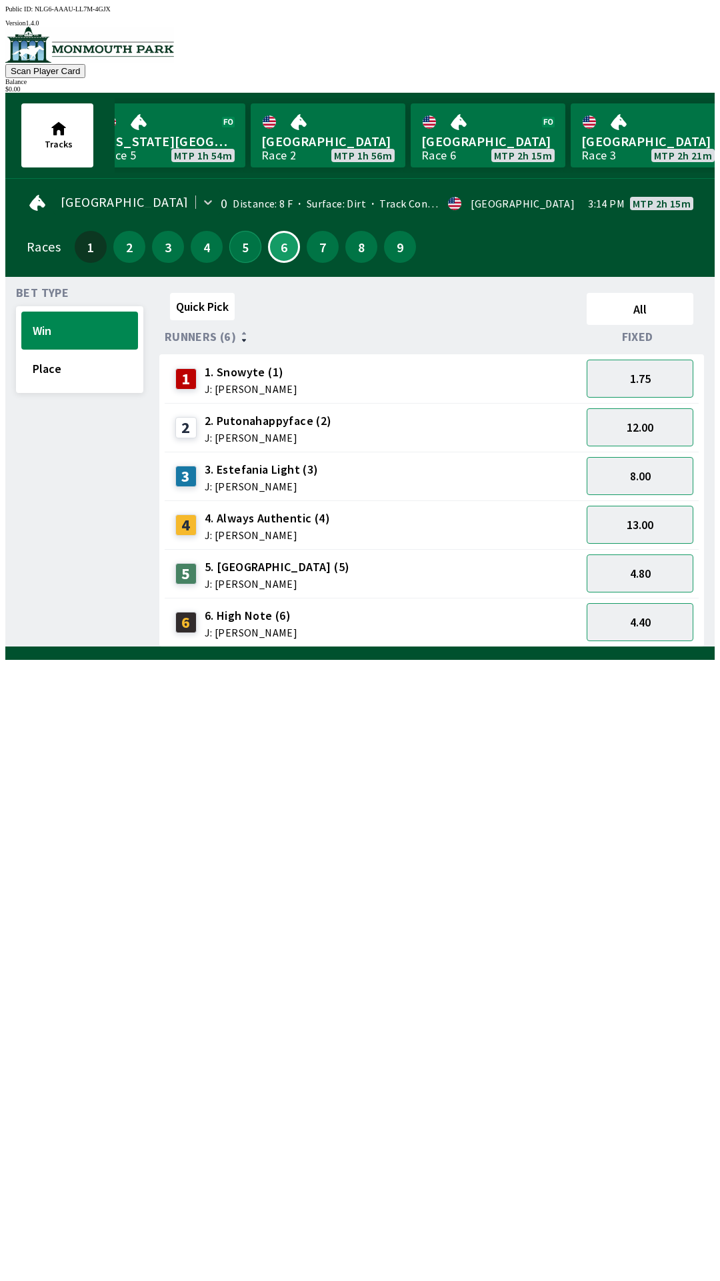
click at [238, 249] on button "5" at bounding box center [245, 247] width 32 height 32
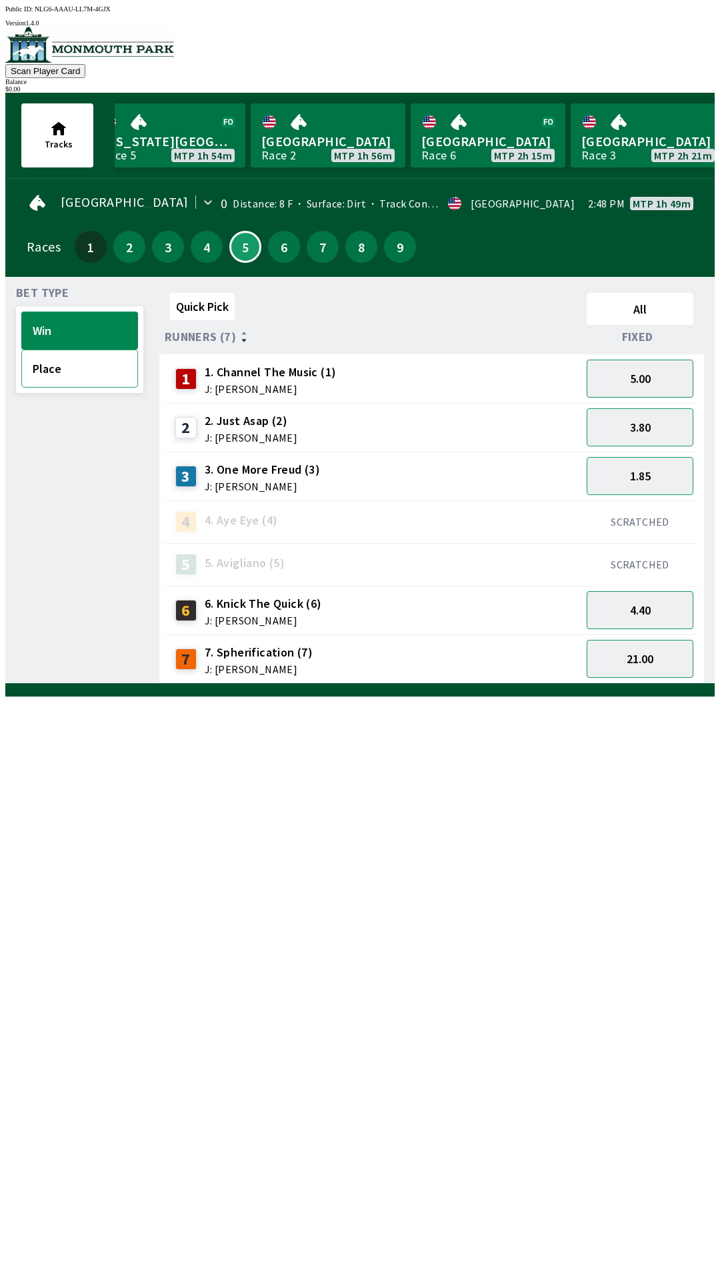
click at [61, 369] on button "Place" at bounding box center [79, 368] width 117 height 38
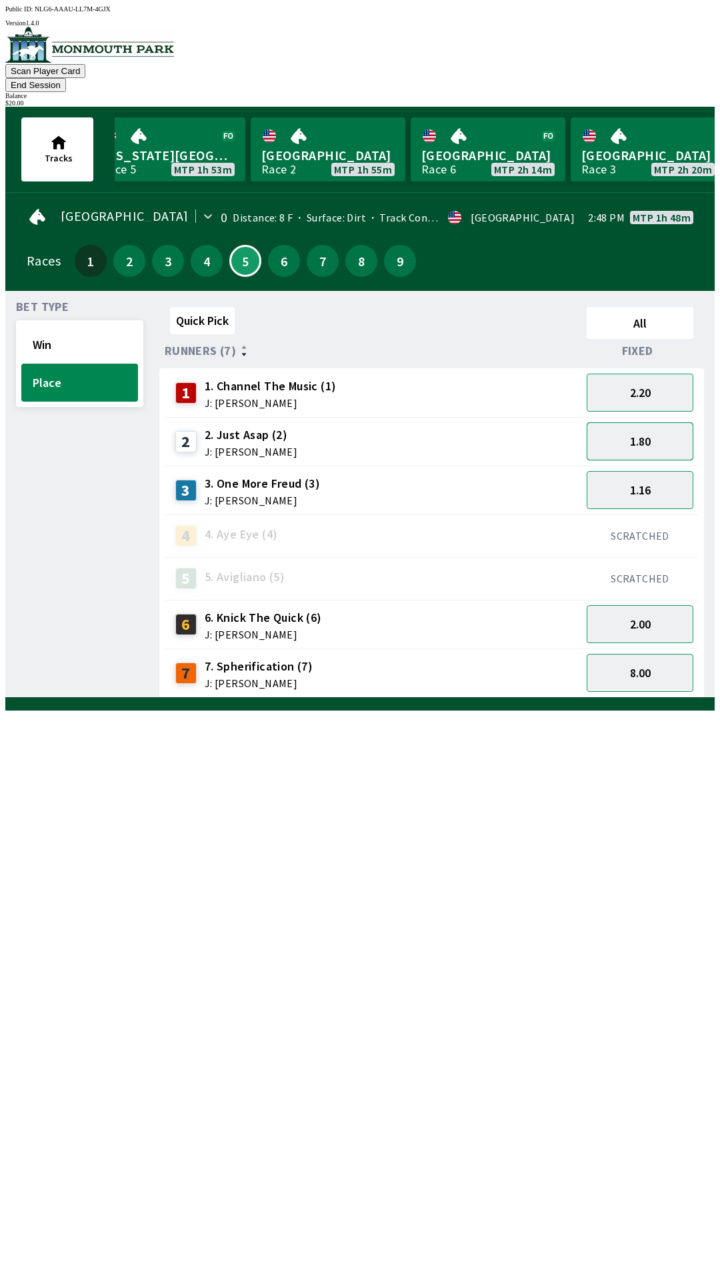
click at [659, 428] on button "1.80" at bounding box center [640, 441] width 107 height 38
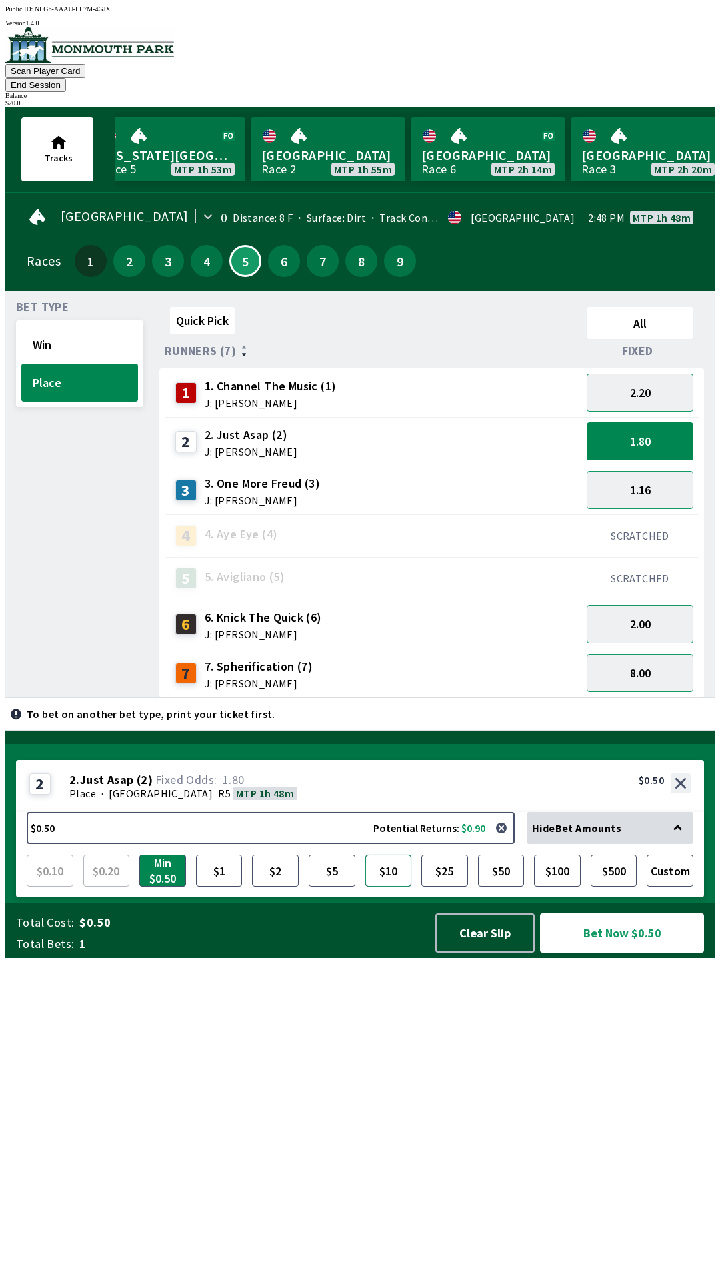
click at [389, 886] on button "$10" at bounding box center [388, 870] width 47 height 32
click at [678, 886] on button "Custom" at bounding box center [670, 870] width 47 height 32
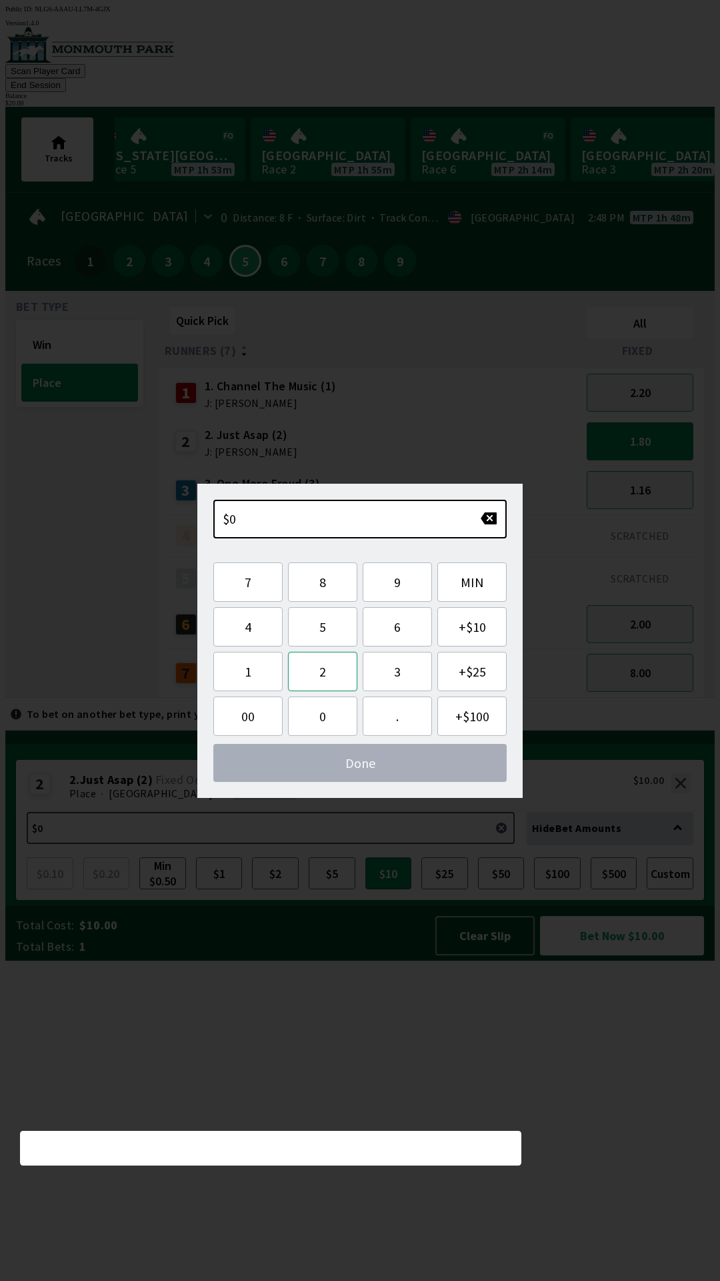
click at [325, 678] on button "2" at bounding box center [322, 671] width 69 height 39
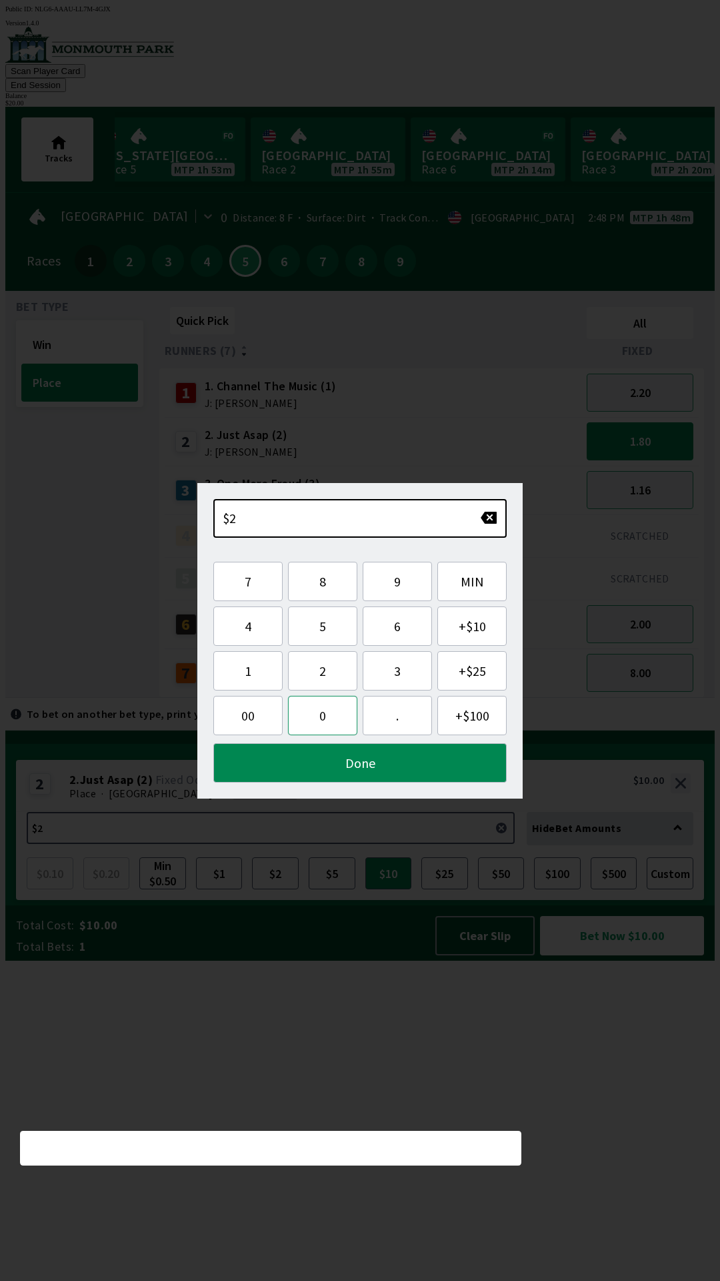
click at [319, 734] on button "0" at bounding box center [322, 715] width 69 height 39
click at [366, 779] on button "Done" at bounding box center [359, 762] width 293 height 39
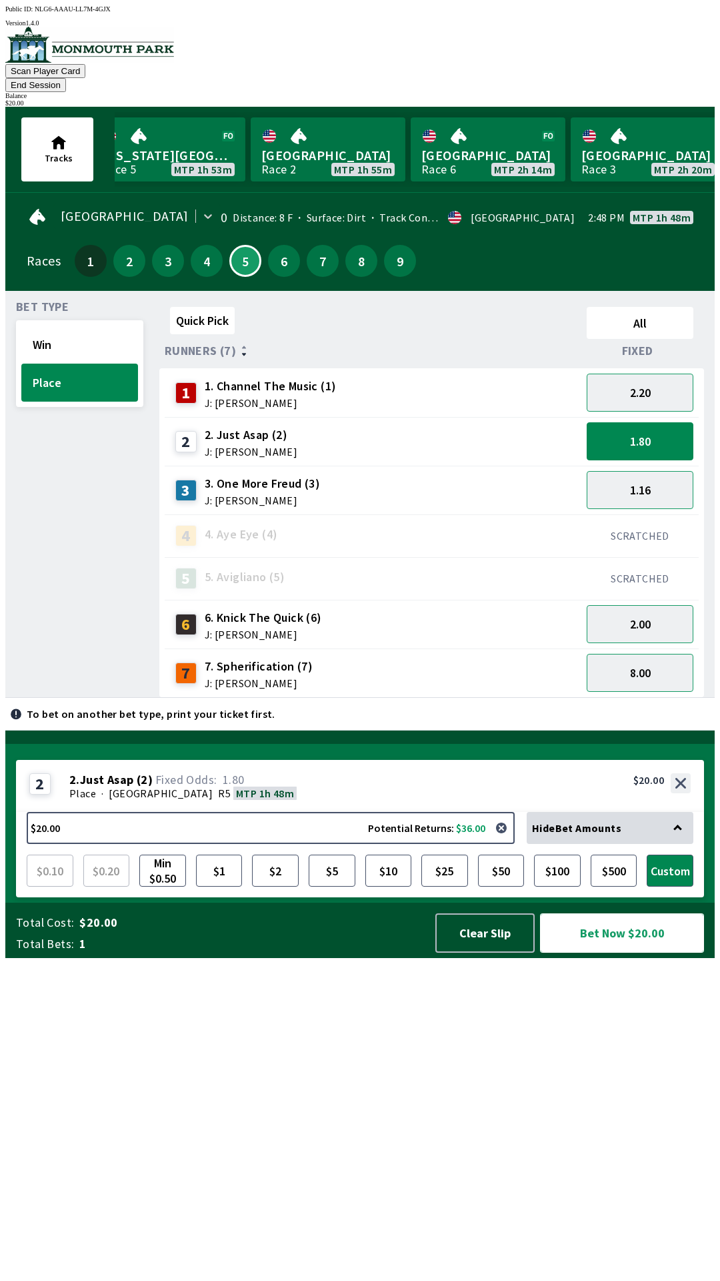
click at [625, 952] on button "Bet Now $20.00" at bounding box center [622, 932] width 164 height 39
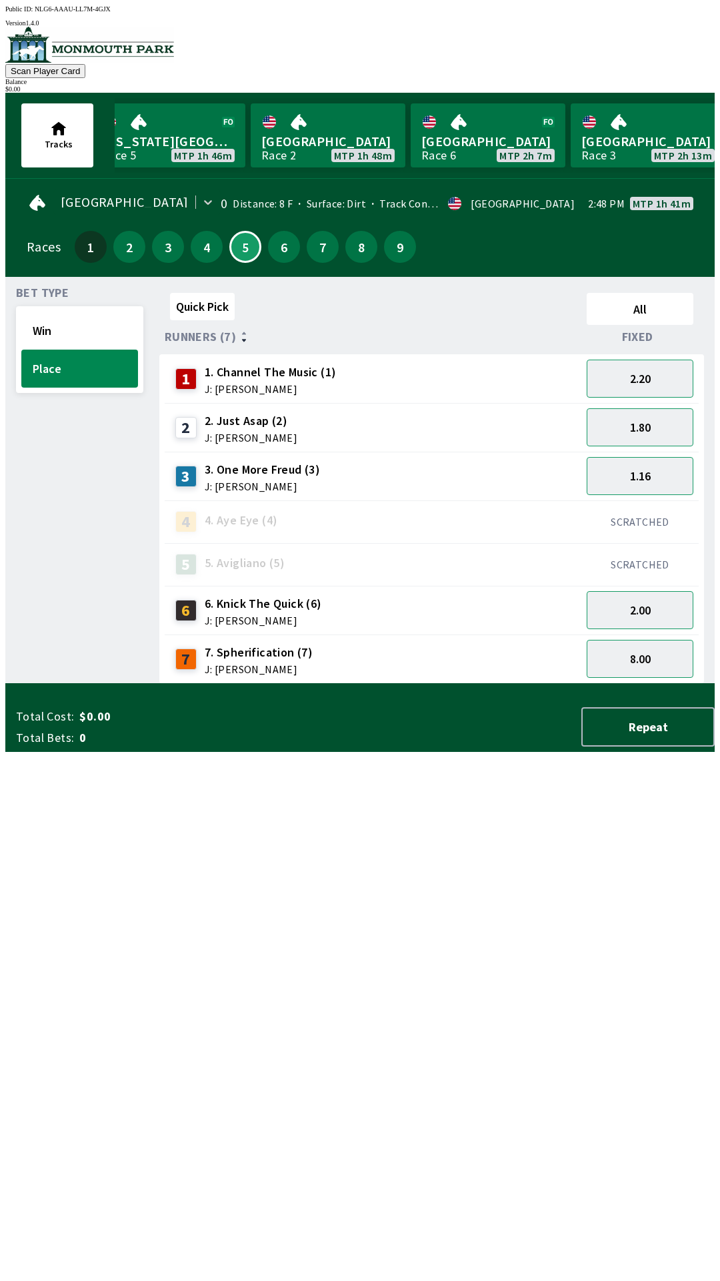
click at [458, 415] on div "2 2. Just Asap (2) J: [PERSON_NAME]" at bounding box center [373, 427] width 406 height 33
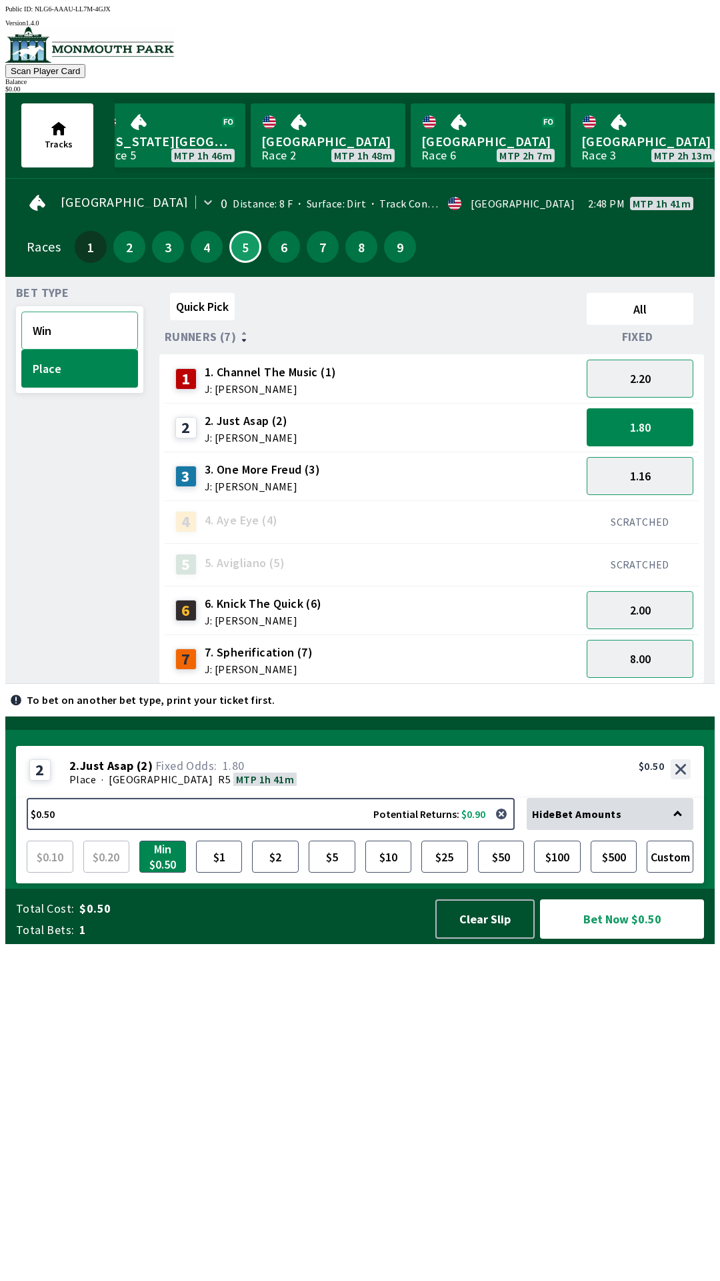
click at [63, 329] on button "Win" at bounding box center [79, 330] width 117 height 38
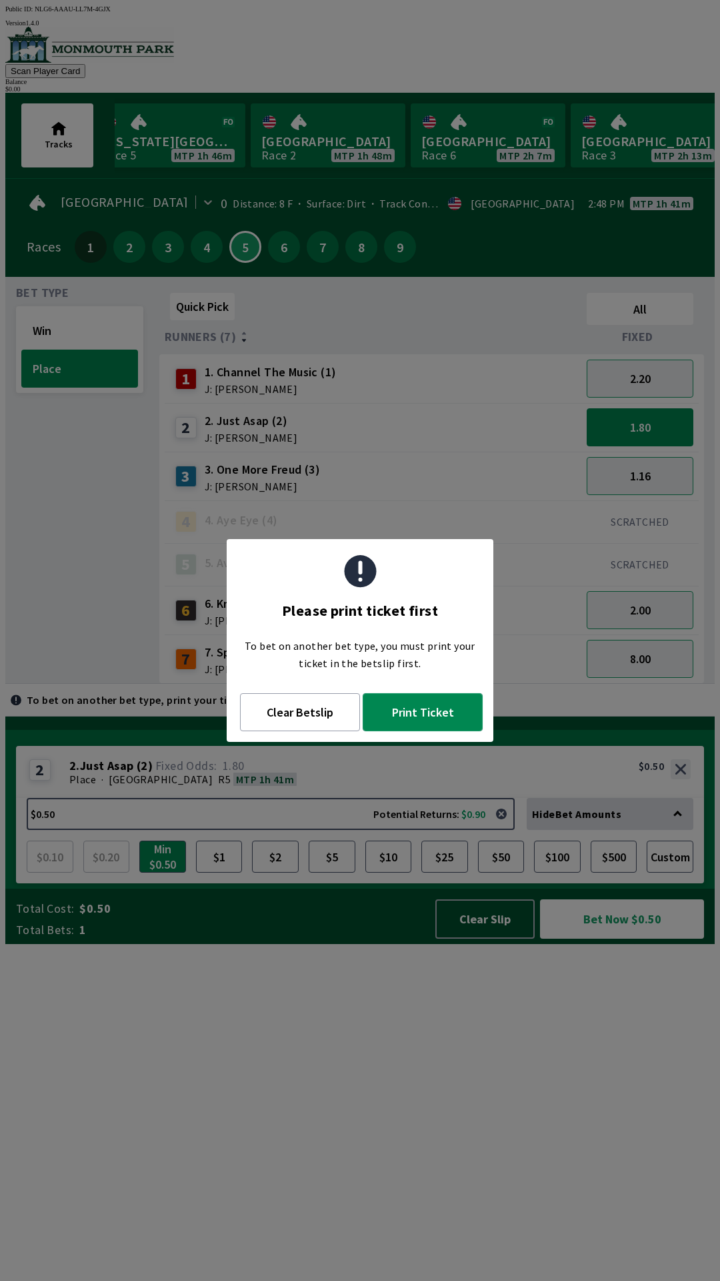
click at [408, 714] on button "Print Ticket" at bounding box center [423, 712] width 120 height 38
click at [418, 684] on div "Quick Pick All Runners (7) Fixed 1 1. Channel The Music (1) J: [PERSON_NAME] 2.…" at bounding box center [437, 485] width 556 height 396
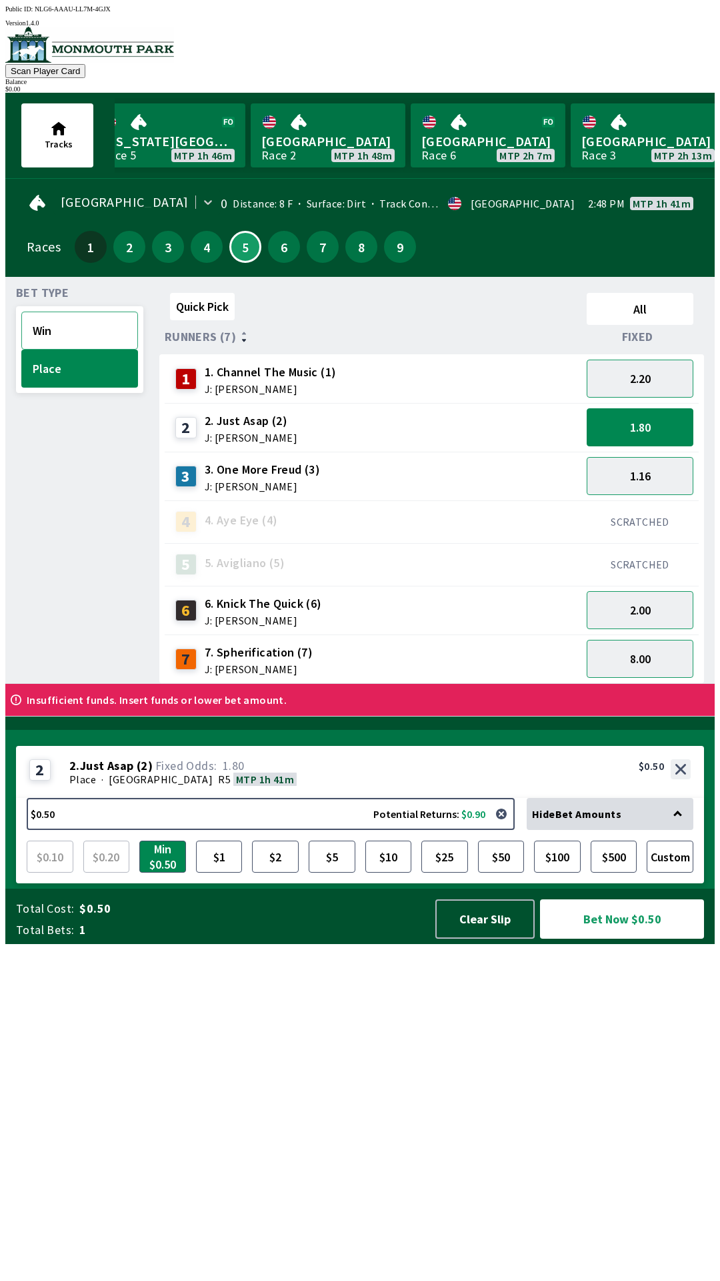
click at [75, 334] on button "Win" at bounding box center [79, 330] width 117 height 38
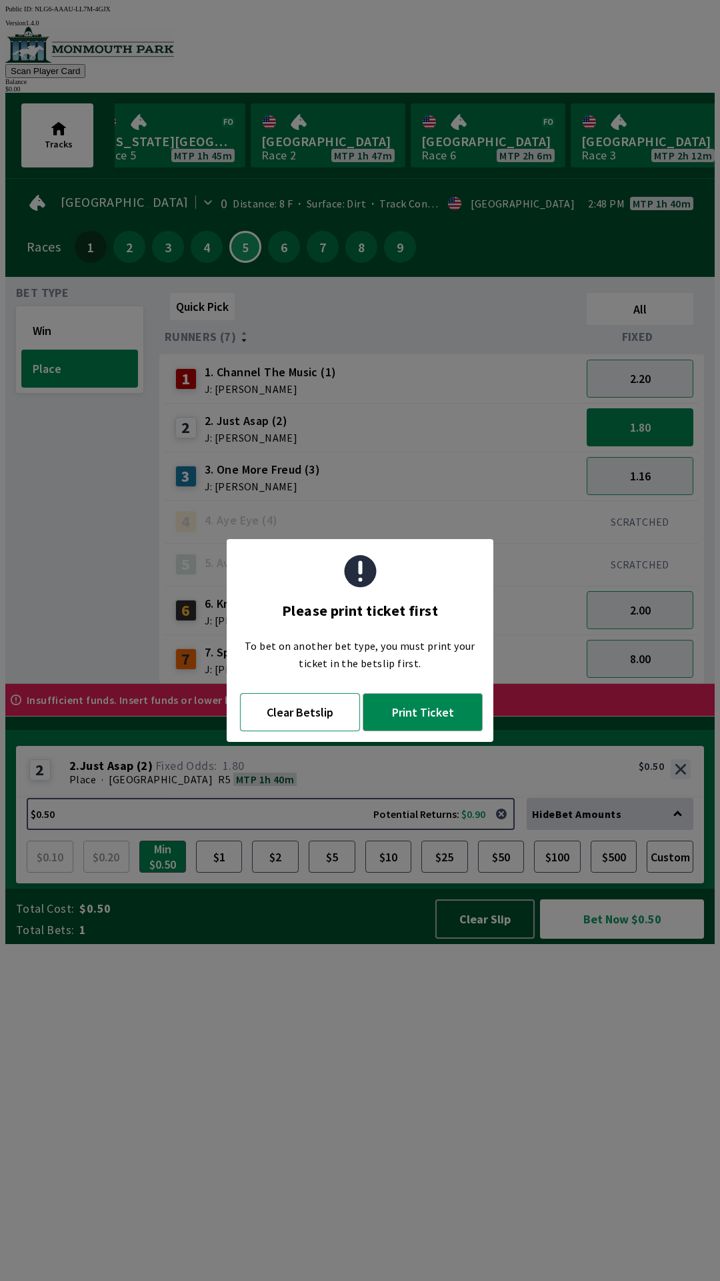
click at [306, 714] on button "Clear Betslip" at bounding box center [300, 712] width 120 height 38
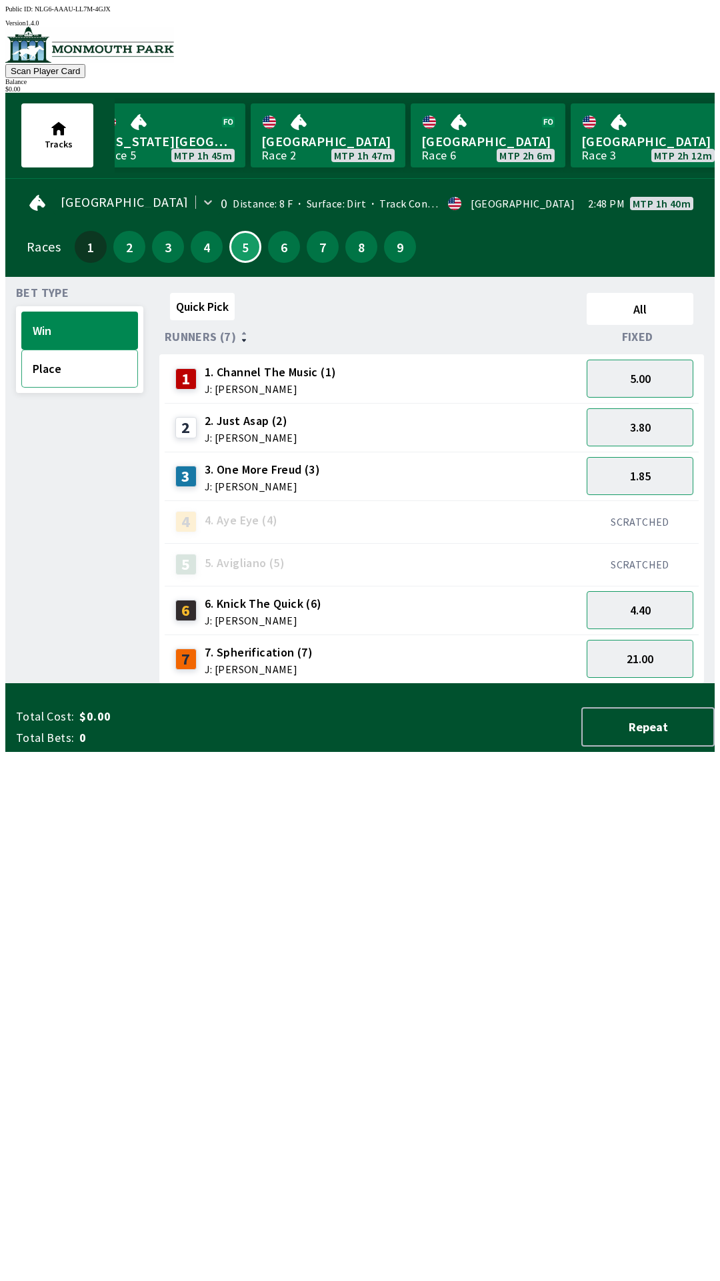
click at [71, 373] on button "Place" at bounding box center [79, 368] width 117 height 38
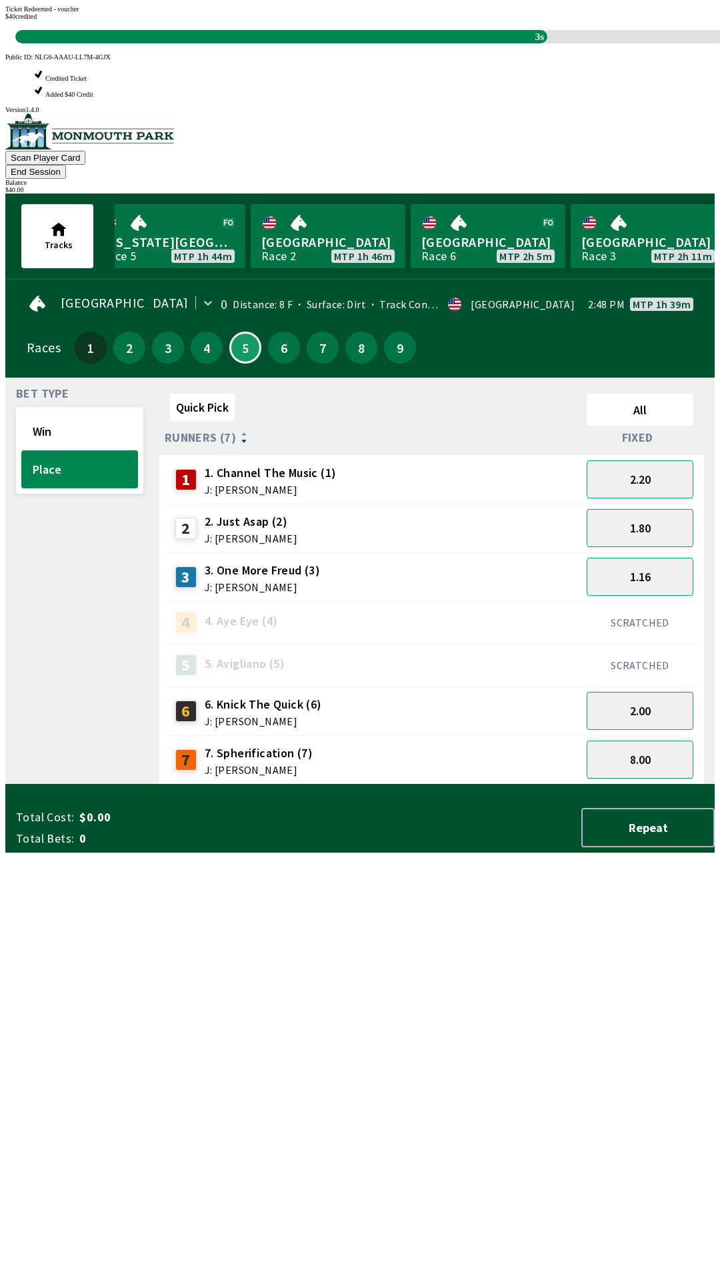
click at [383, 784] on div "Quick Pick All Runners (7) Fixed 1 1. Channel The Music (1) J: [PERSON_NAME] 2.…" at bounding box center [437, 586] width 556 height 396
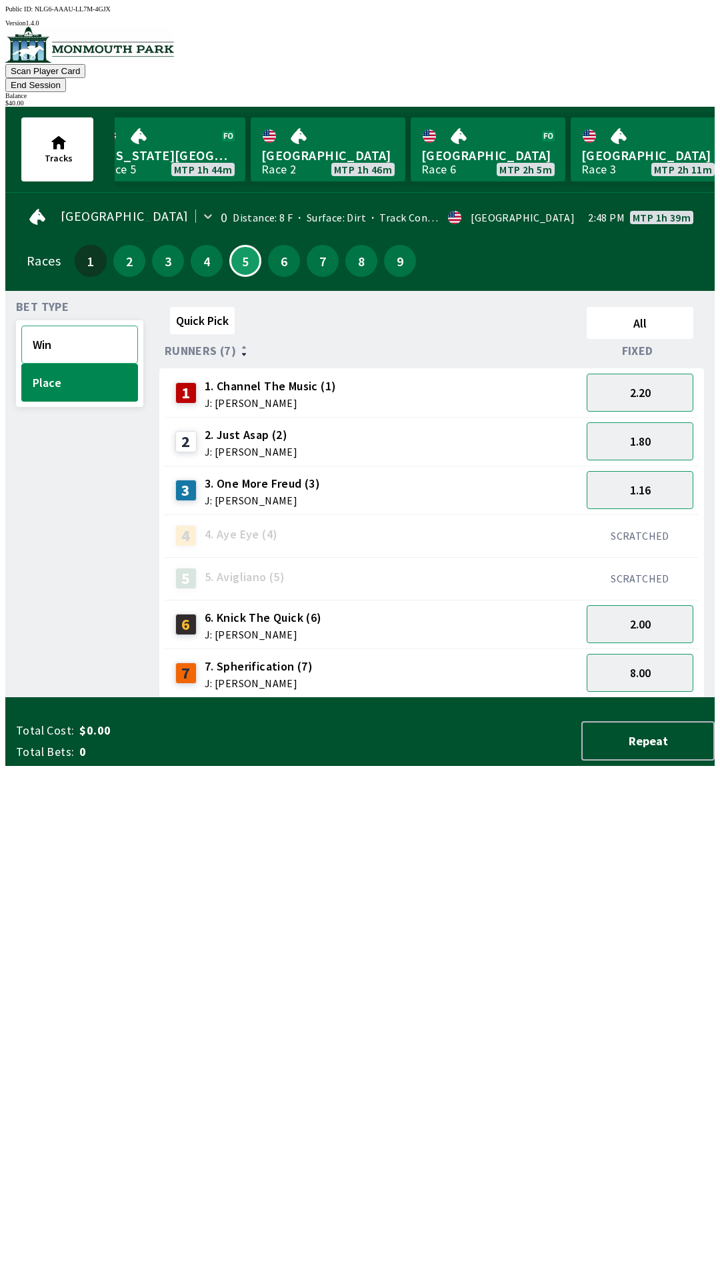
click at [79, 325] on button "Win" at bounding box center [79, 344] width 117 height 38
click at [127, 254] on button "2" at bounding box center [129, 261] width 32 height 32
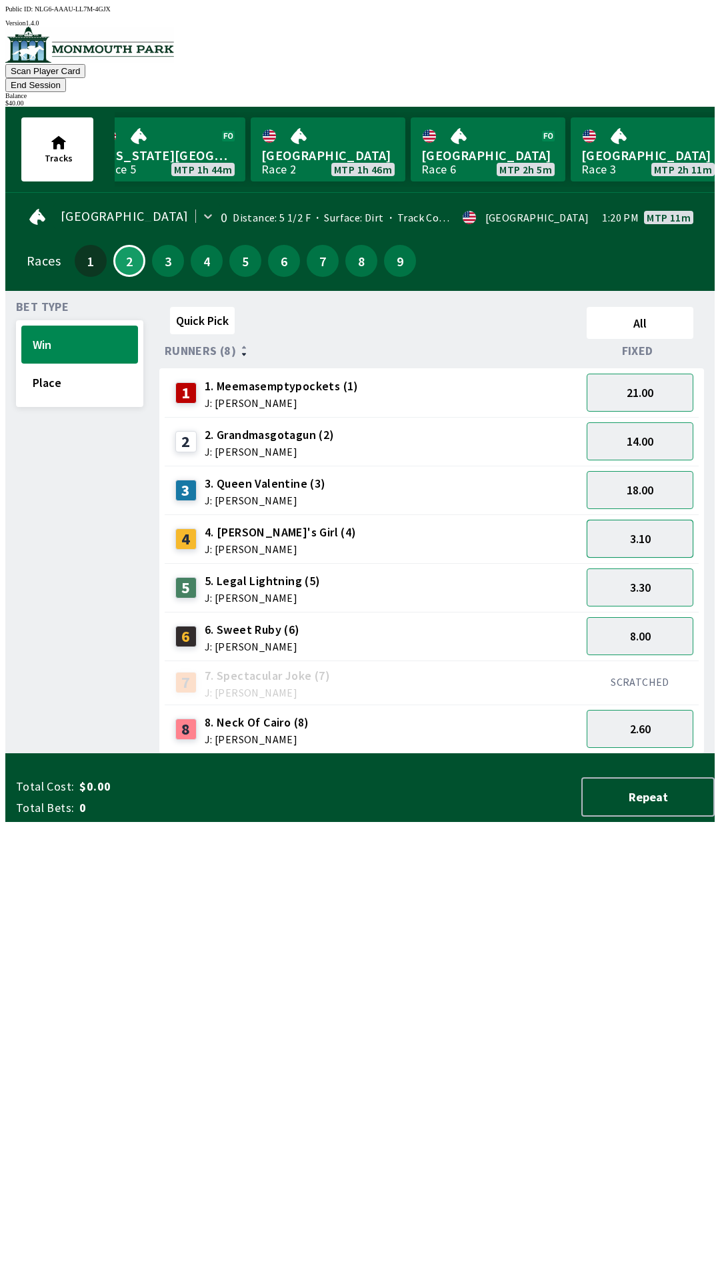
click at [653, 525] on button "3.10" at bounding box center [640, 539] width 107 height 38
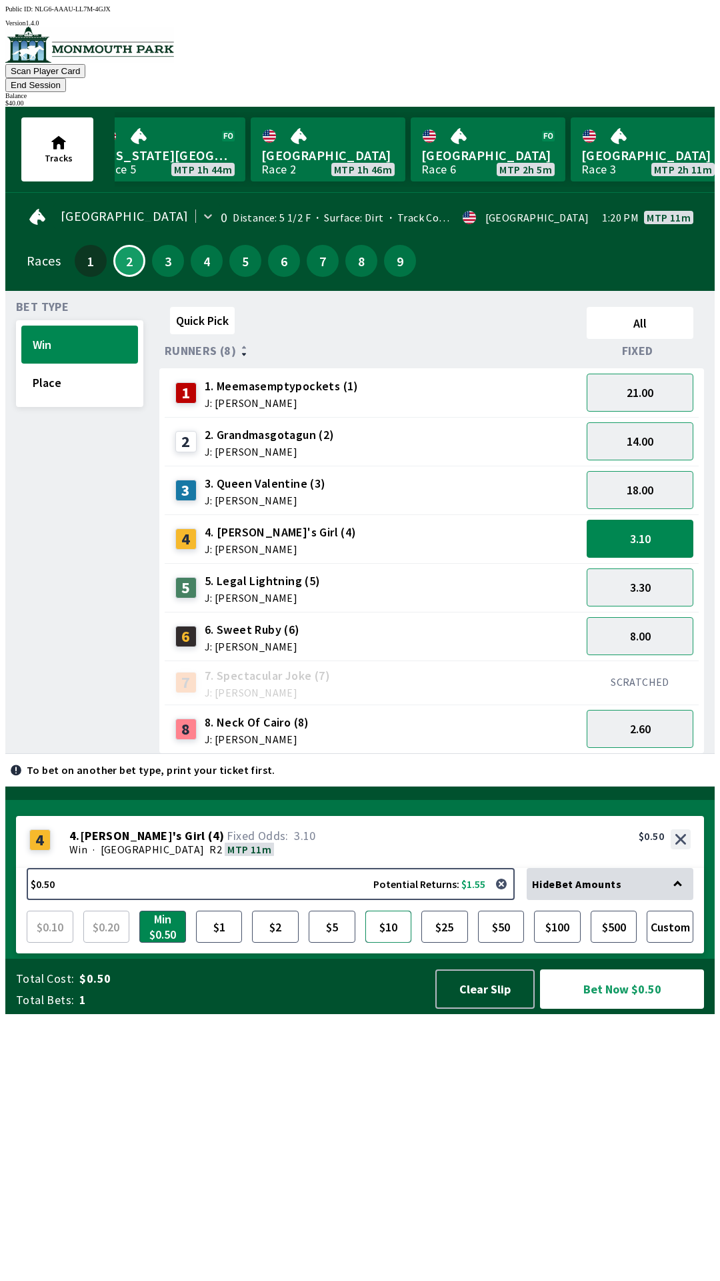
click at [389, 942] on button "$10" at bounding box center [388, 926] width 47 height 32
click at [618, 1008] on button "Bet Now $10.00" at bounding box center [622, 988] width 164 height 39
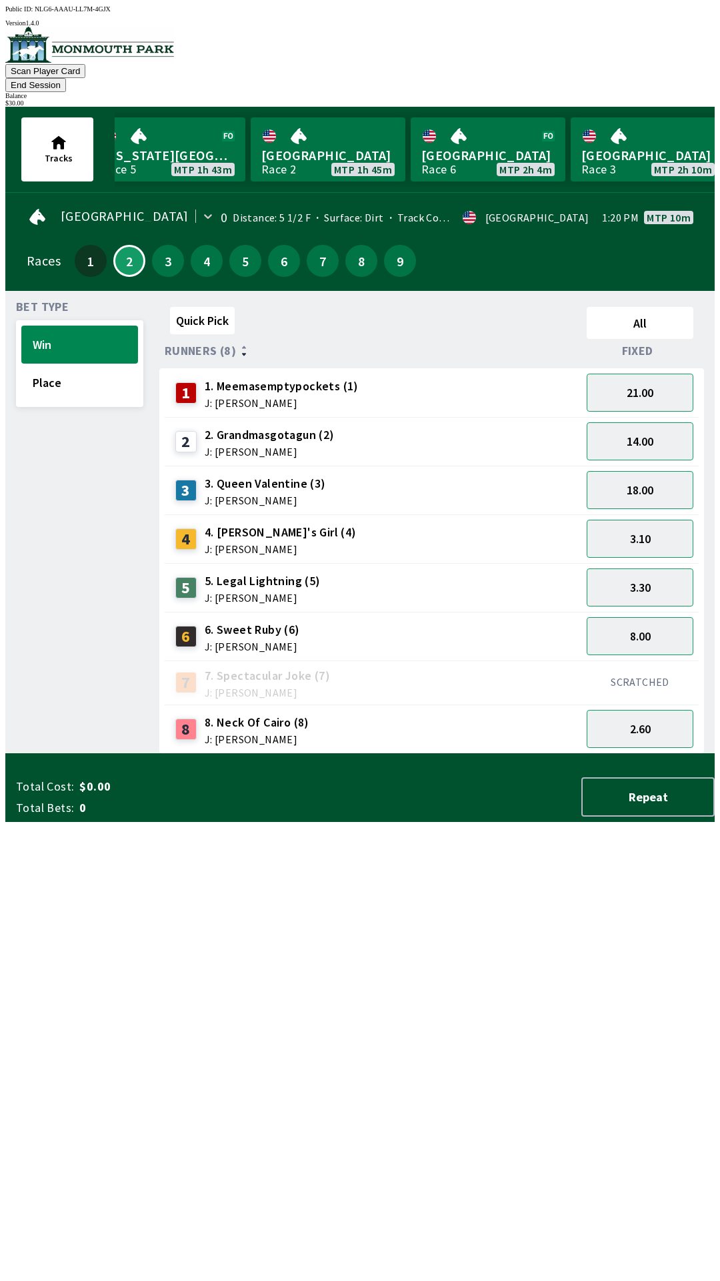
click at [363, 754] on div "Quick Pick All Runners (8) Fixed 1 1. Meemasemptypockets (1) J: [PERSON_NAME] 2…" at bounding box center [437, 527] width 556 height 452
click at [654, 521] on button "3.10" at bounding box center [640, 539] width 107 height 38
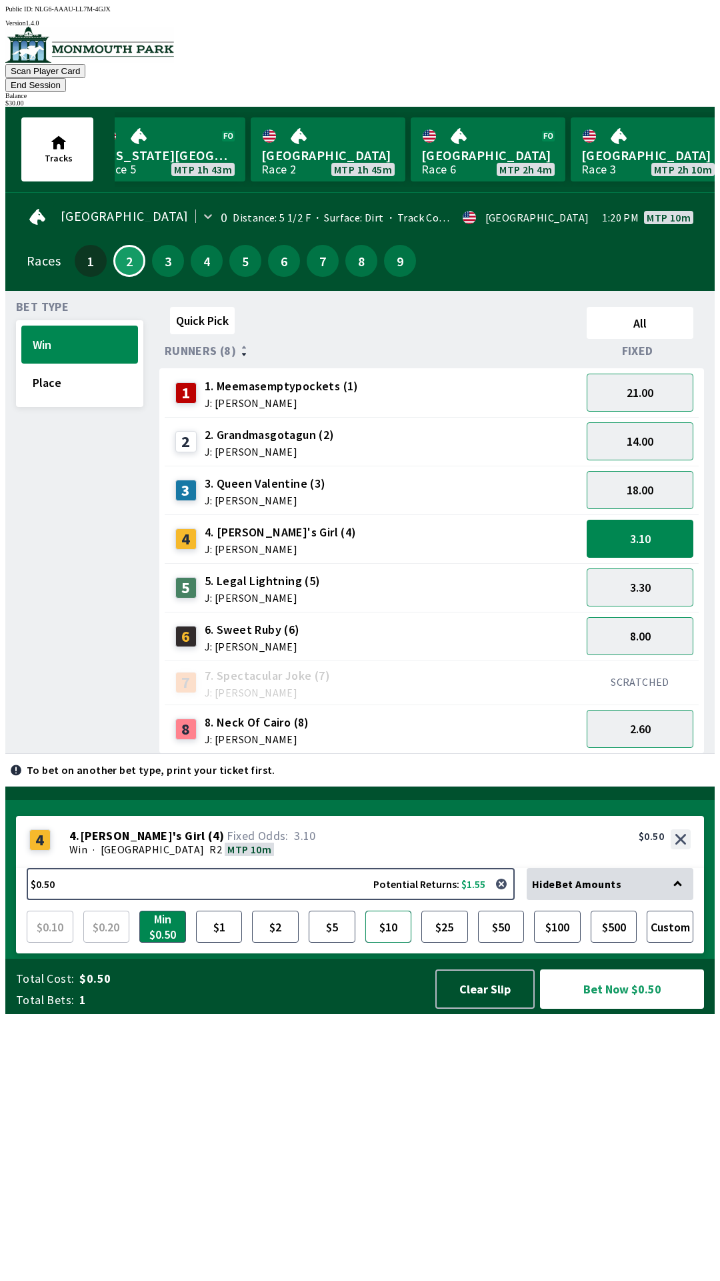
click at [393, 942] on button "$10" at bounding box center [388, 926] width 47 height 32
click at [626, 1008] on button "Bet Now $10.00" at bounding box center [622, 988] width 164 height 39
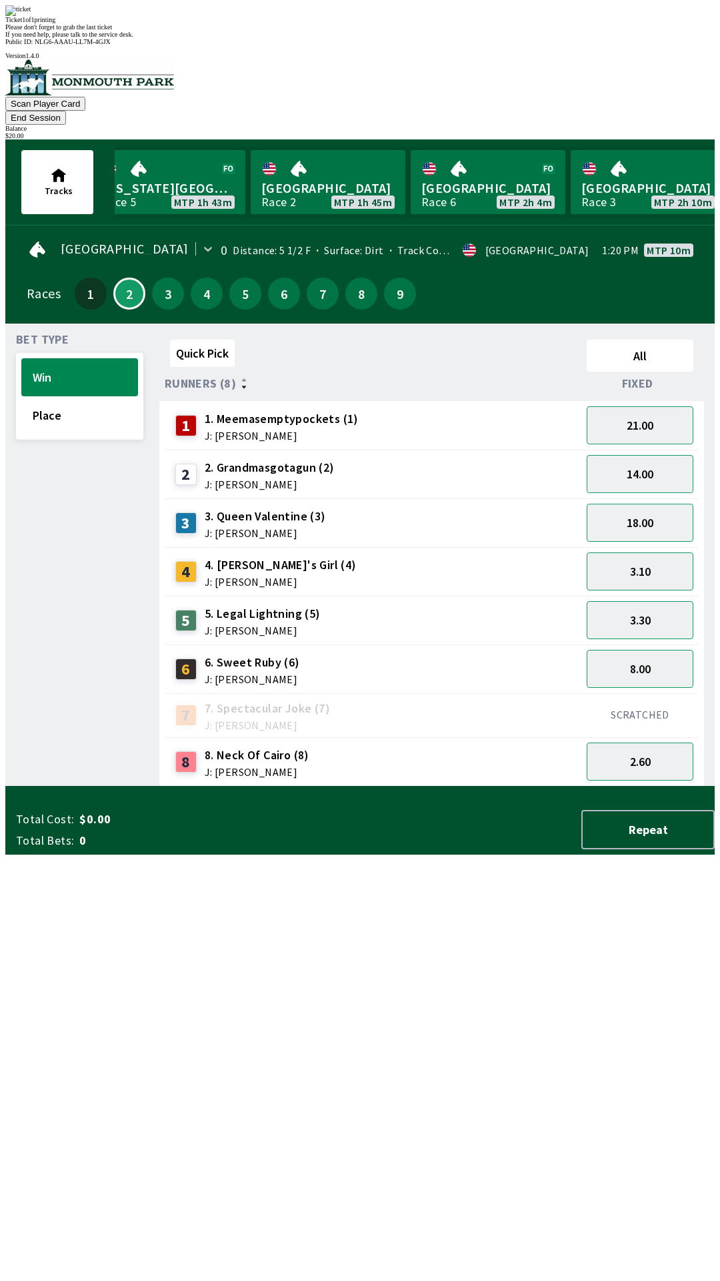
click at [428, 786] on div "Quick Pick All Runners (8) Fixed 1 1. Meemasemptypockets (1) J: [PERSON_NAME] 2…" at bounding box center [437, 560] width 556 height 452
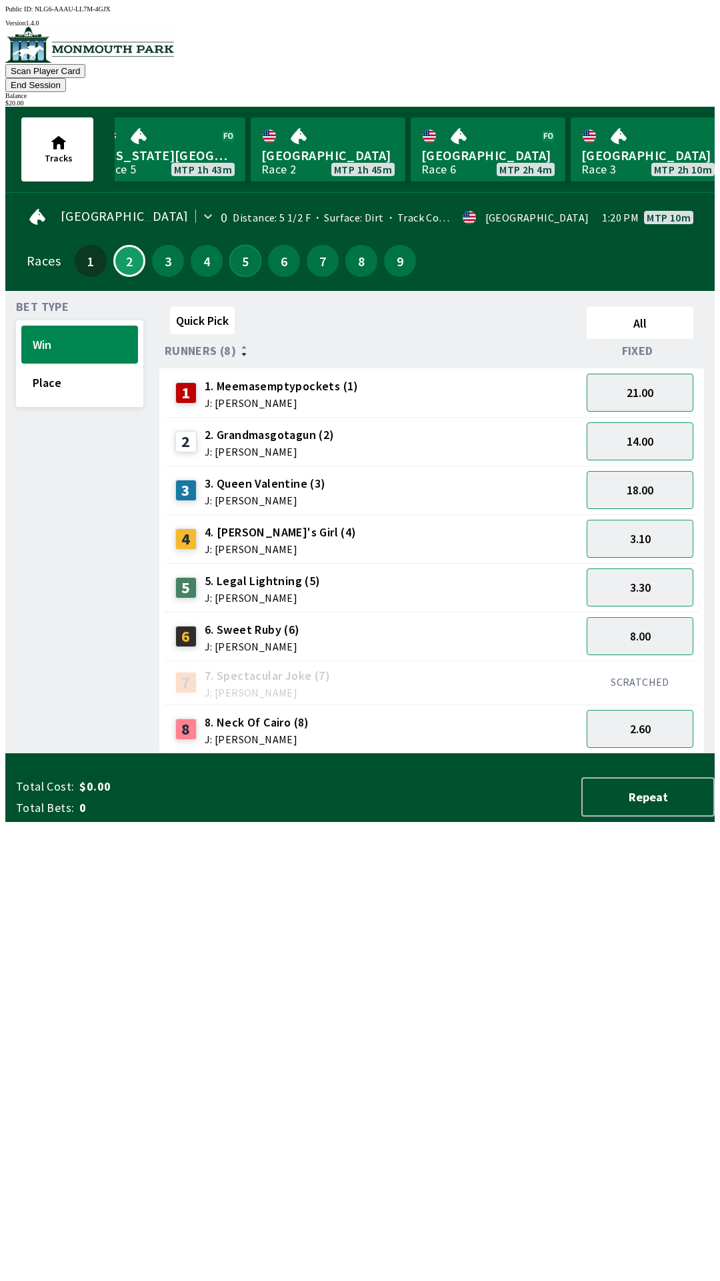
click at [249, 245] on button "5" at bounding box center [245, 261] width 32 height 32
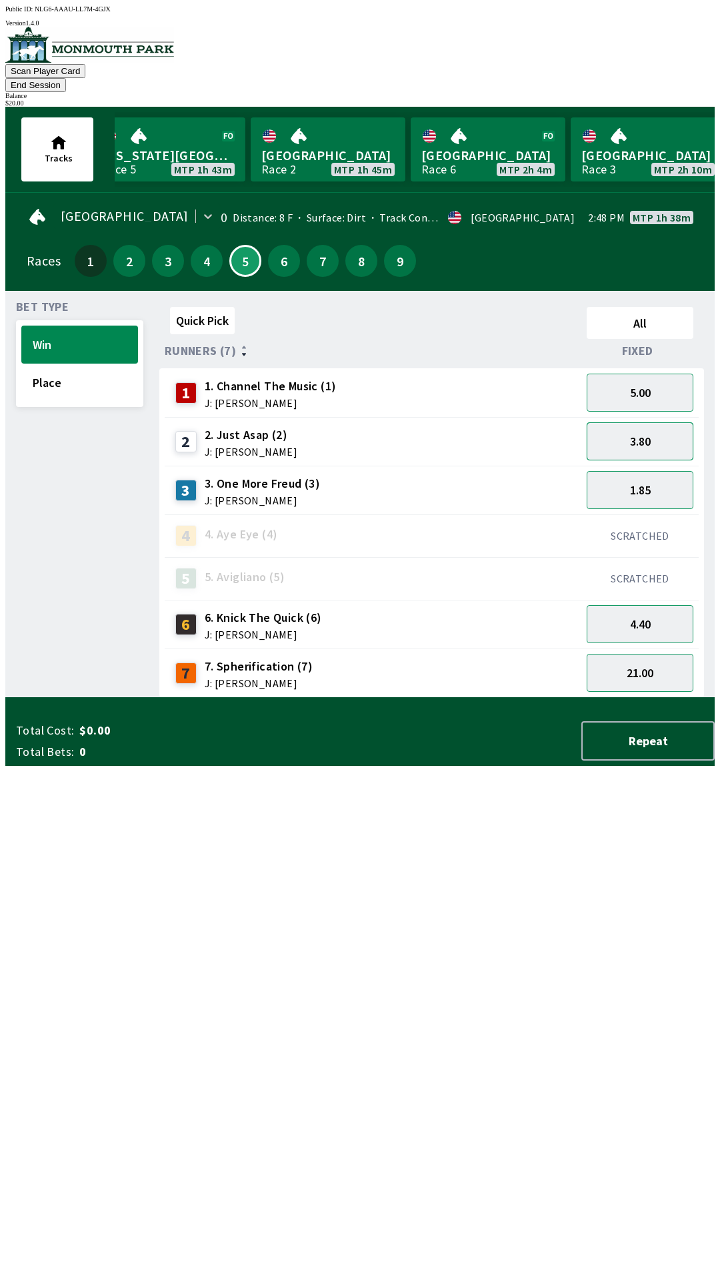
click at [656, 425] on button "3.80" at bounding box center [640, 441] width 107 height 38
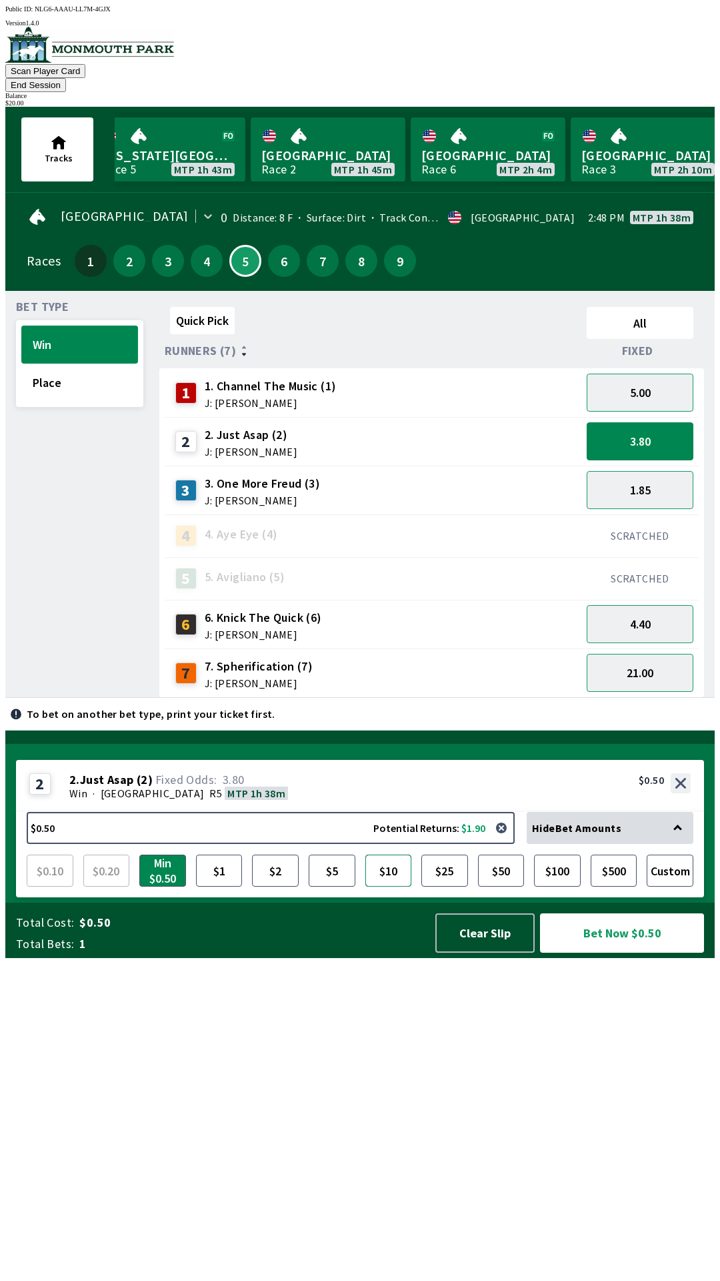
click at [393, 886] on button "$10" at bounding box center [388, 870] width 47 height 32
click at [638, 952] on button "Bet Now $10.00" at bounding box center [622, 932] width 164 height 39
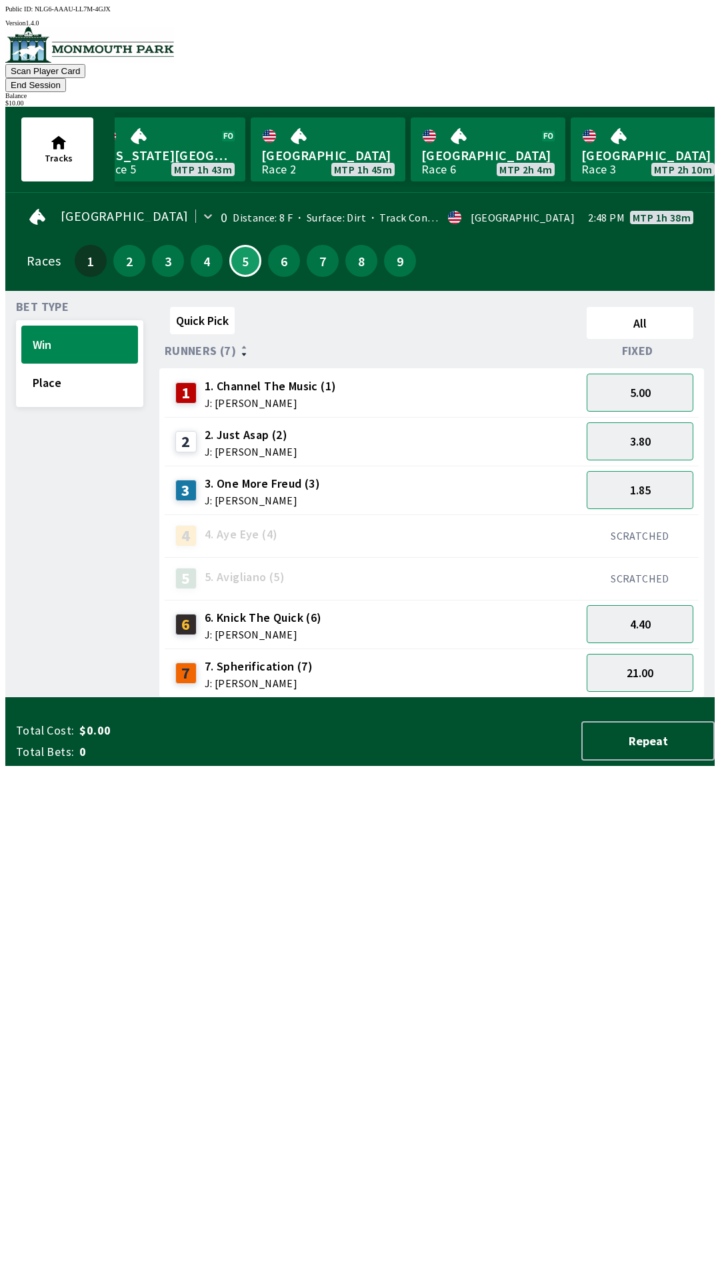
click at [373, 698] on div "Quick Pick All Runners (7) Fixed 1 1. Channel The Music (1) J: [PERSON_NAME] 5.…" at bounding box center [437, 499] width 556 height 396
click at [672, 429] on button "3.80" at bounding box center [640, 441] width 107 height 38
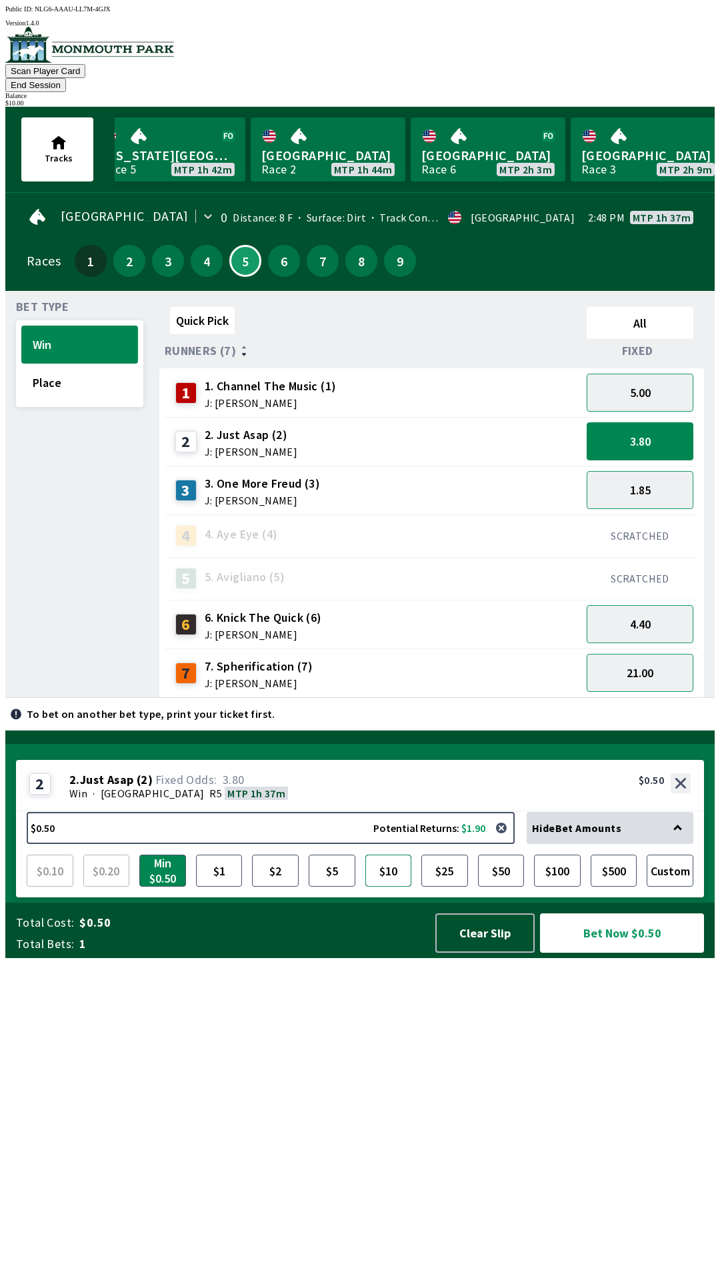
click at [383, 886] on button "$10" at bounding box center [388, 870] width 47 height 32
click at [635, 952] on button "Bet Now $10.00" at bounding box center [622, 932] width 164 height 39
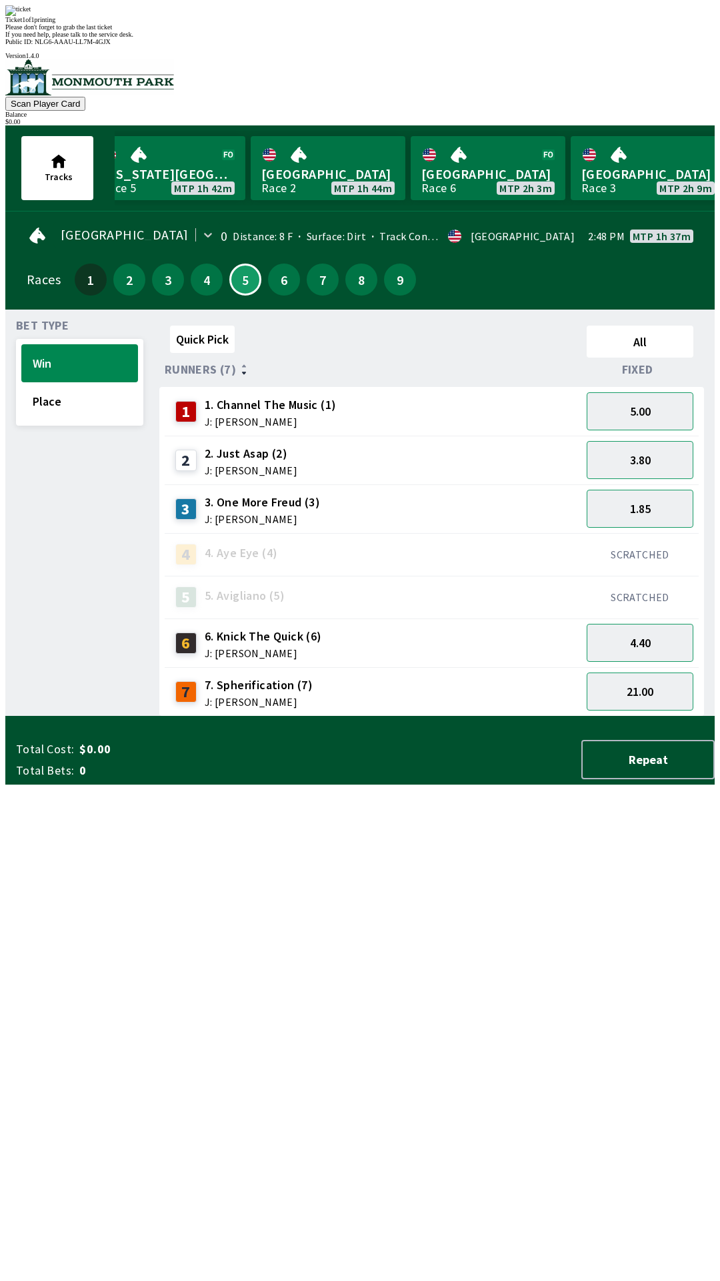
click at [362, 716] on div "Quick Pick All Runners (7) Fixed 1 1. Channel The Music (1) J: [PERSON_NAME] 5.…" at bounding box center [437, 518] width 556 height 396
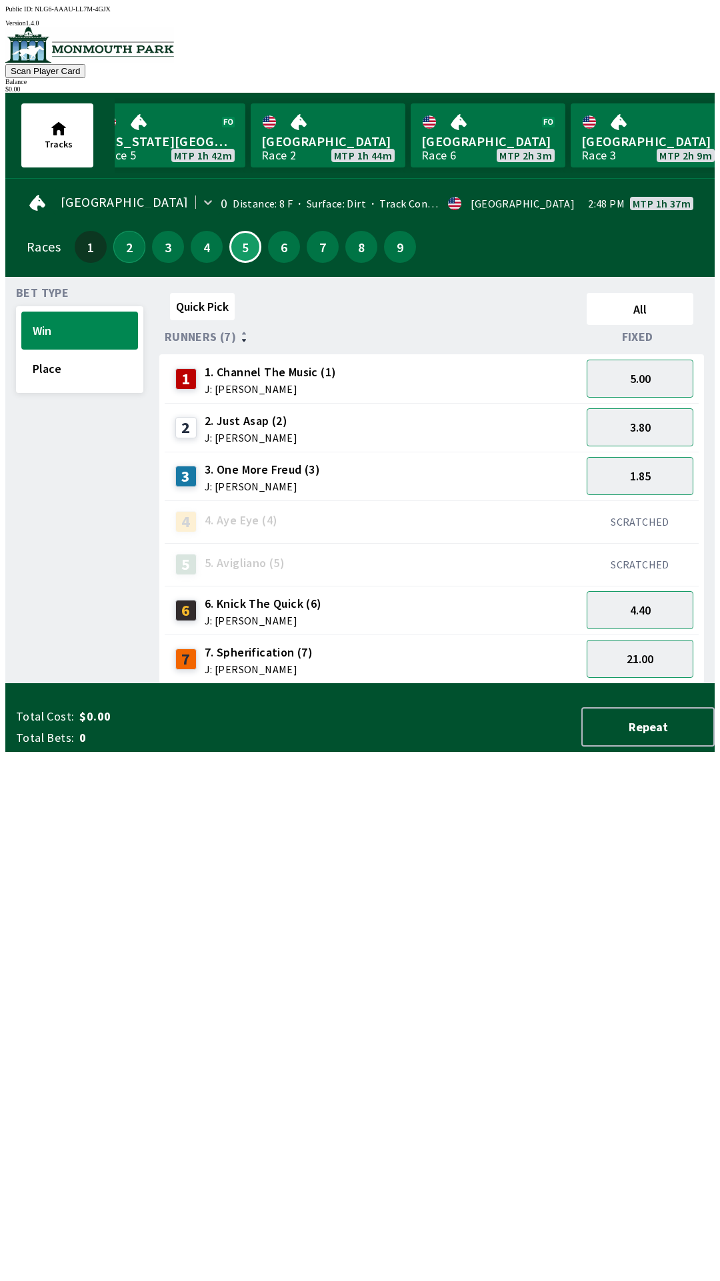
click at [125, 249] on button "2" at bounding box center [129, 247] width 32 height 32
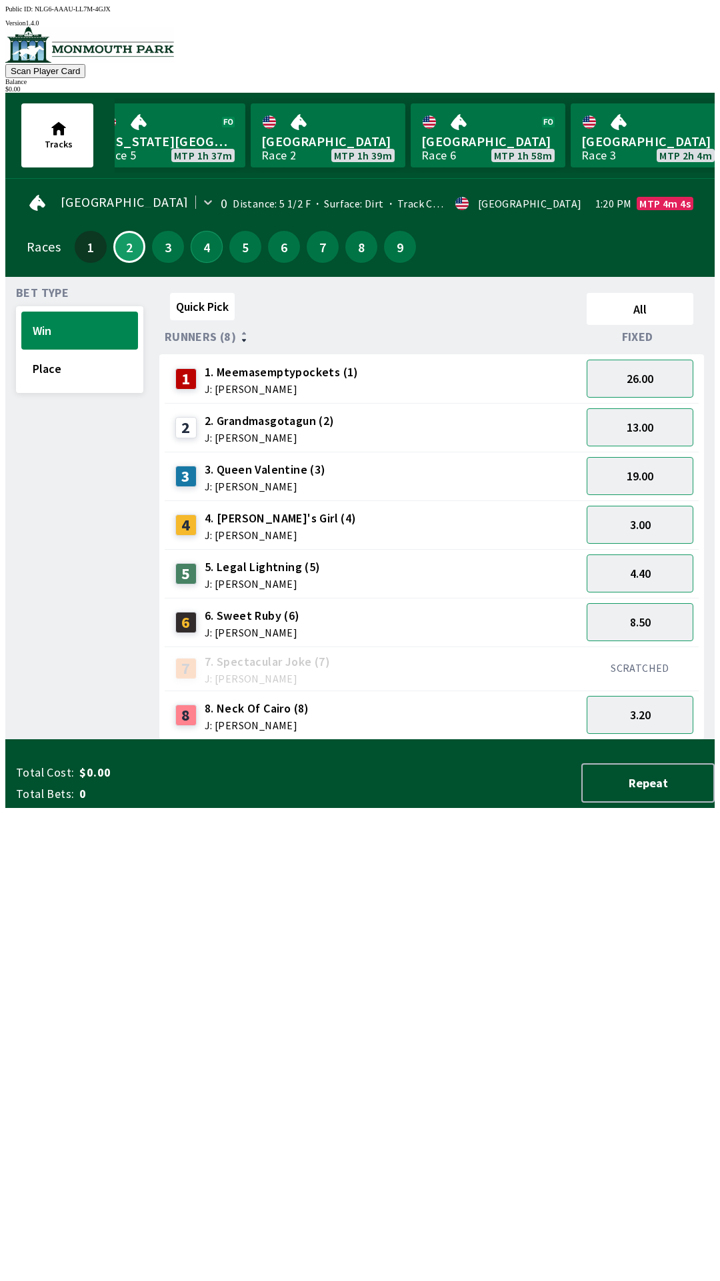
click at [209, 244] on button "4" at bounding box center [207, 247] width 32 height 32
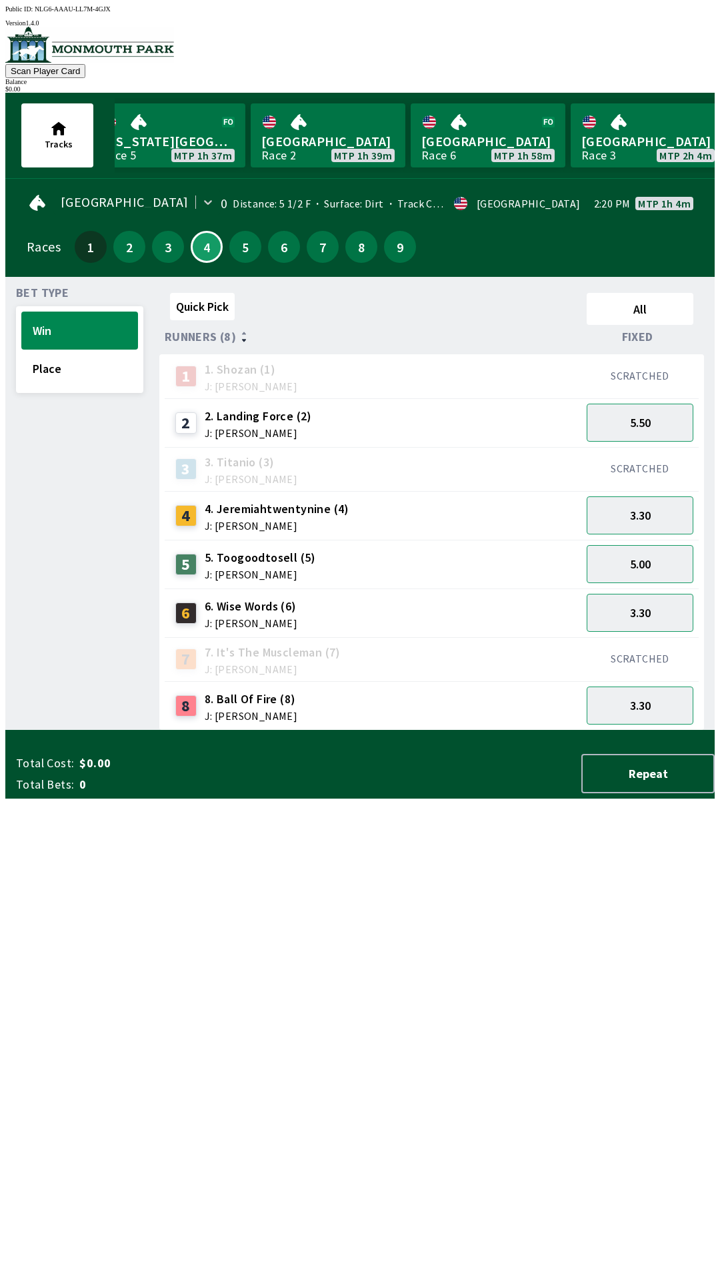
click at [231, 253] on div "5" at bounding box center [245, 247] width 32 height 32
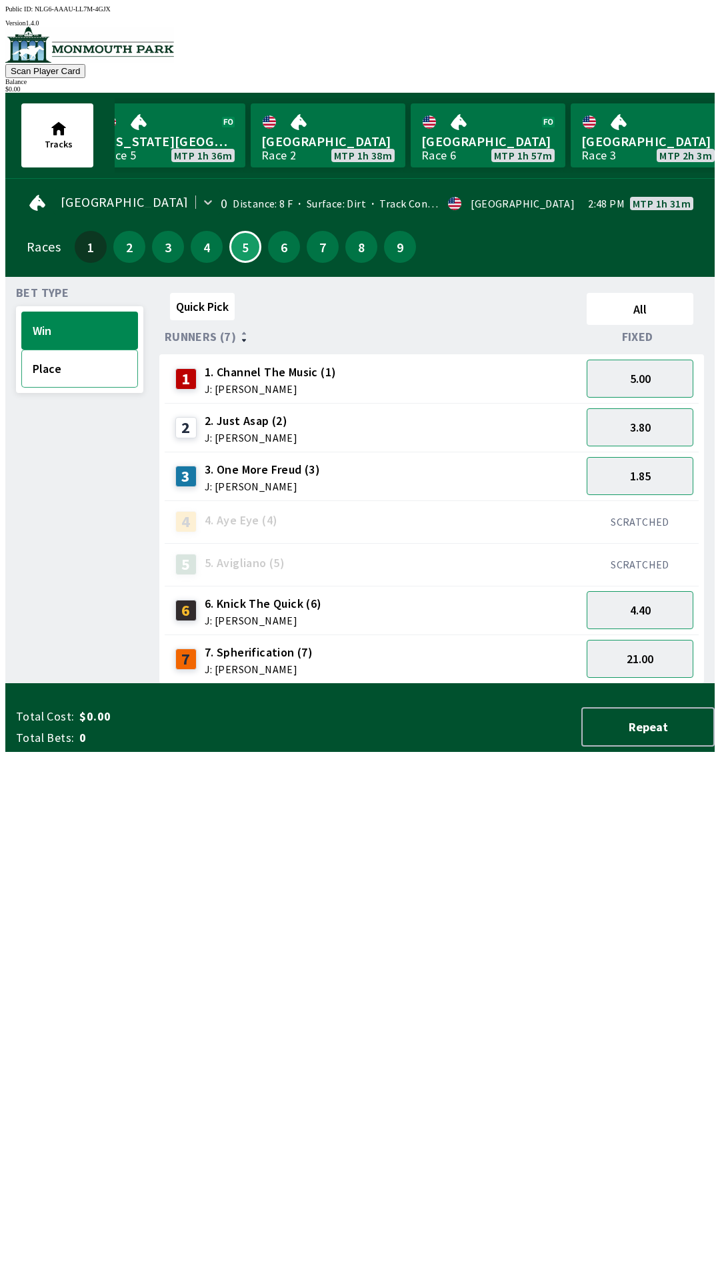
click at [55, 375] on button "Place" at bounding box center [79, 368] width 117 height 38
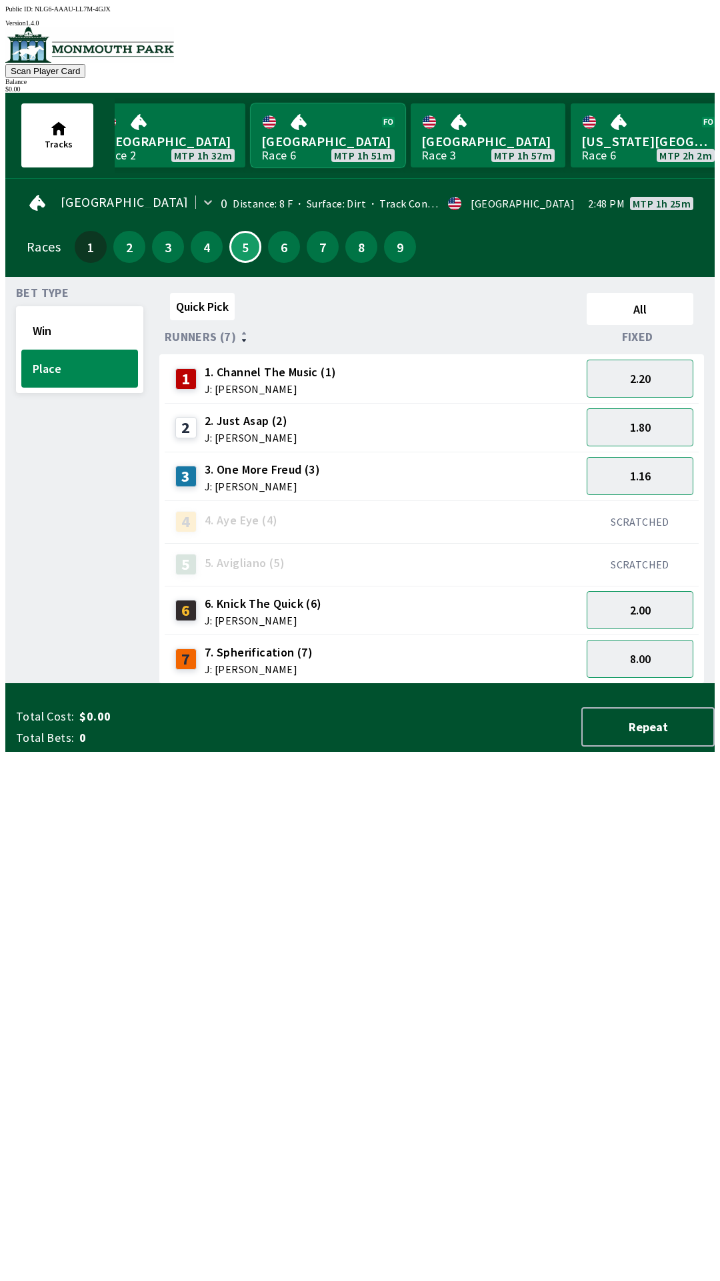
click at [346, 156] on link "[GEOGRAPHIC_DATA] Race 6 MTP 1h 51m" at bounding box center [328, 135] width 155 height 64
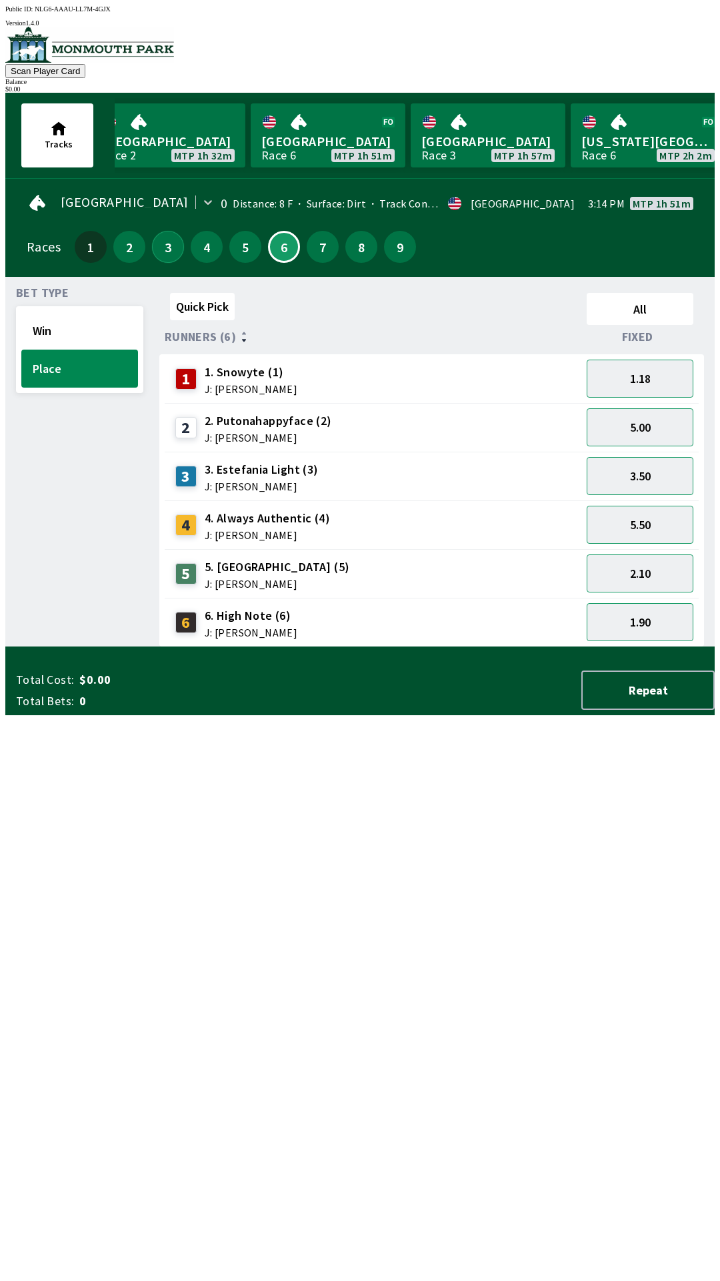
click at [170, 249] on button "3" at bounding box center [168, 247] width 32 height 32
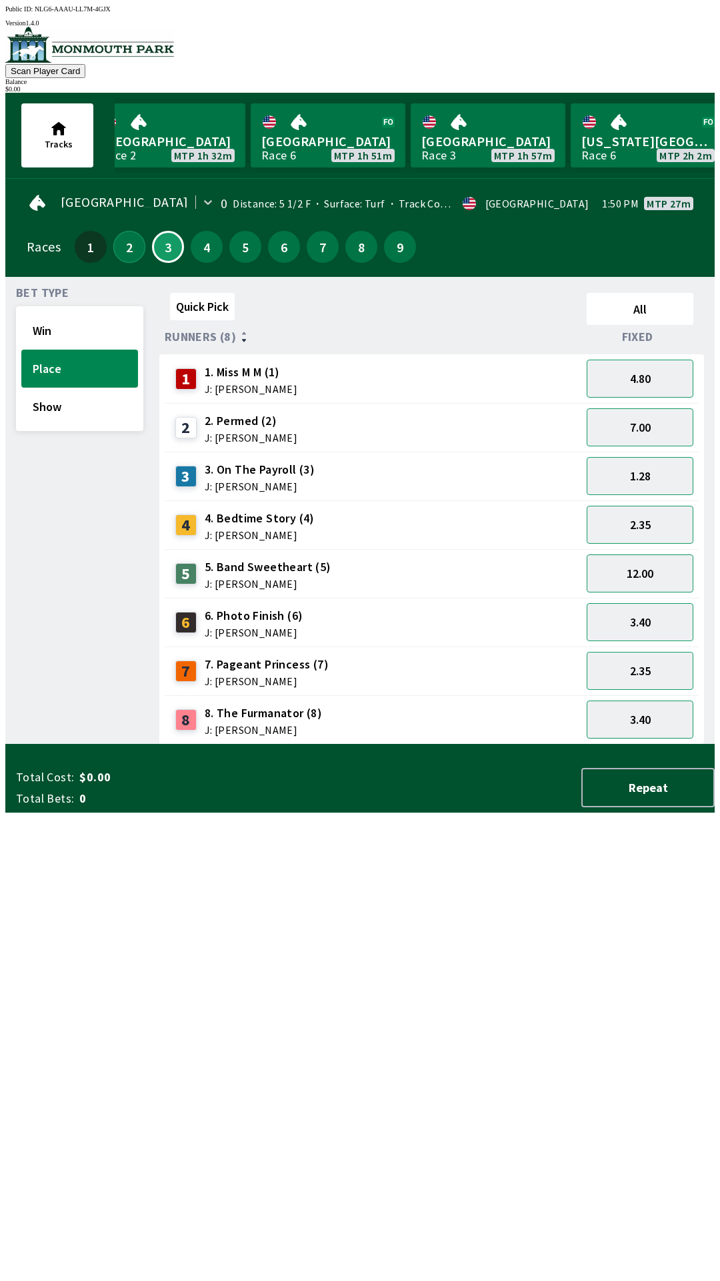
click at [120, 232] on button "2" at bounding box center [129, 247] width 32 height 32
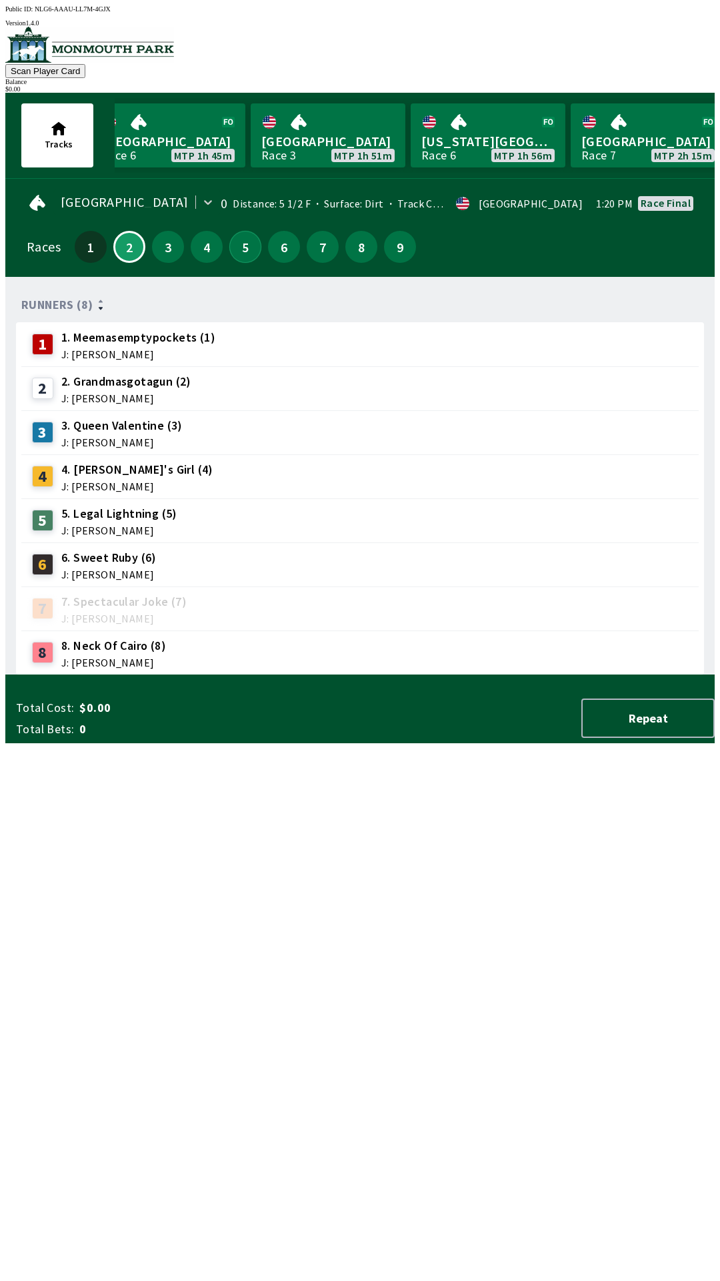
click at [241, 251] on button "5" at bounding box center [245, 247] width 32 height 32
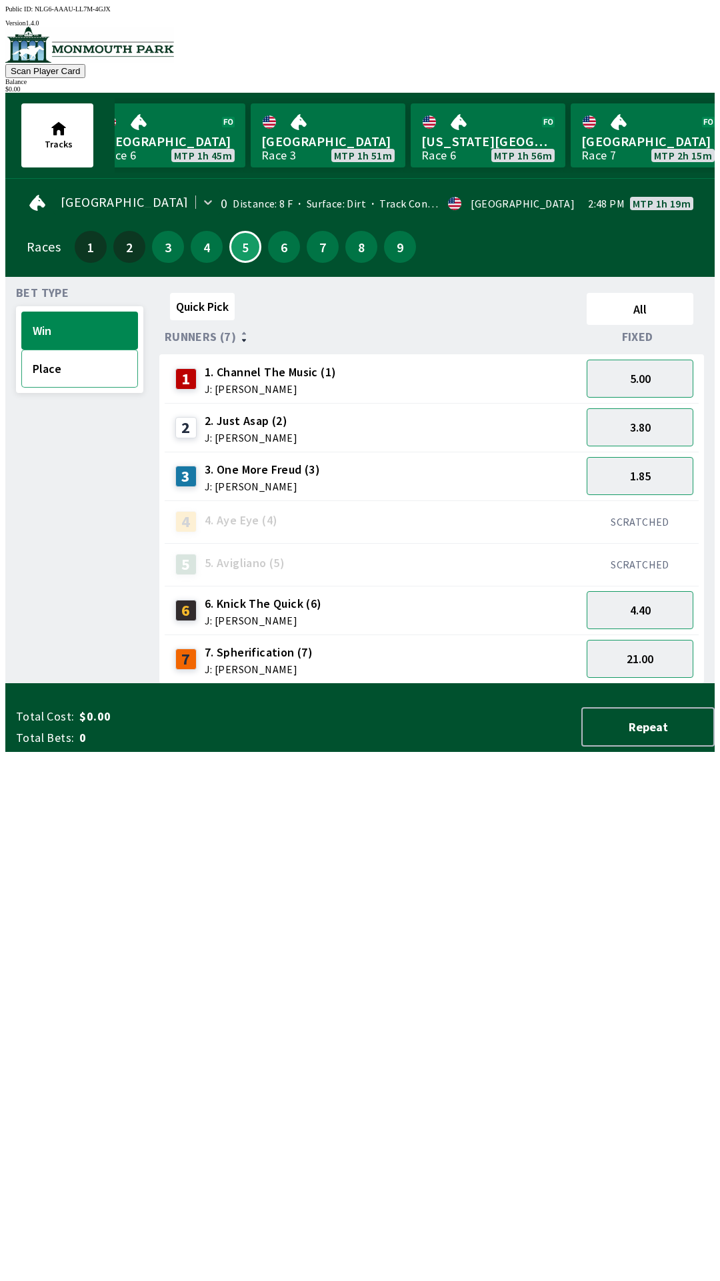
click at [54, 367] on button "Place" at bounding box center [79, 368] width 117 height 38
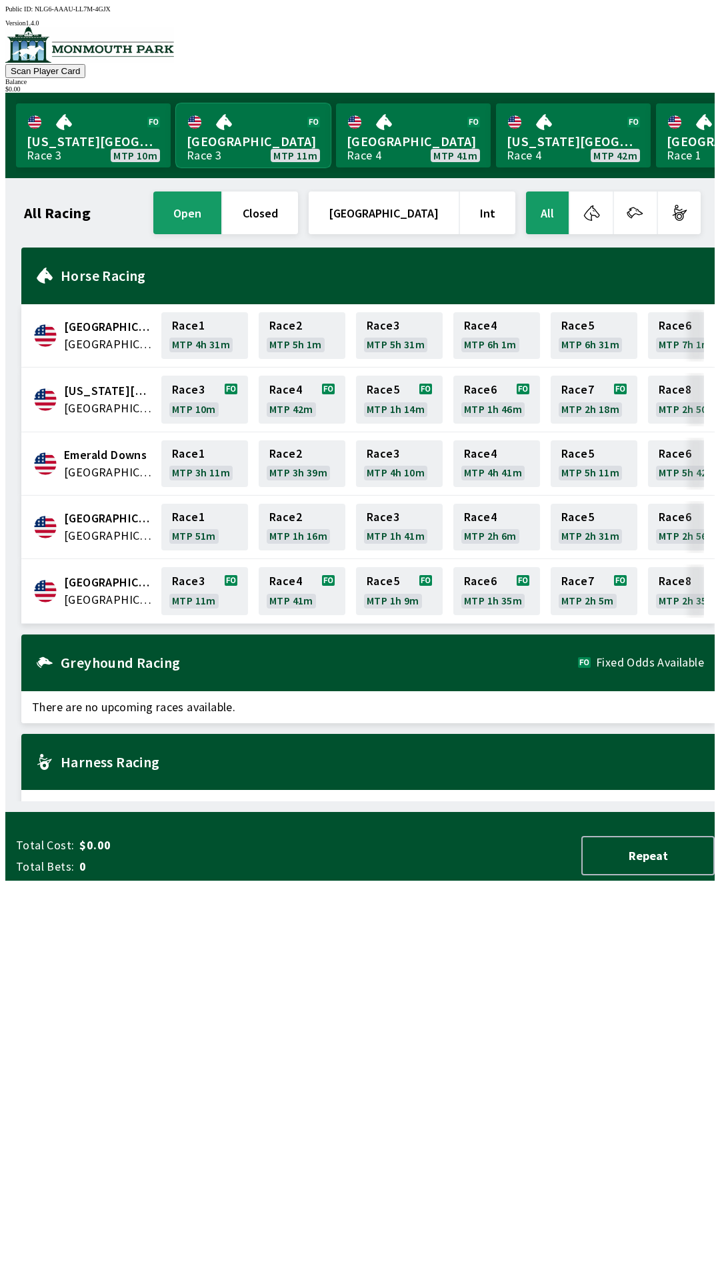
click at [266, 121] on link "[GEOGRAPHIC_DATA] Race 3 MTP 11m" at bounding box center [253, 135] width 155 height 64
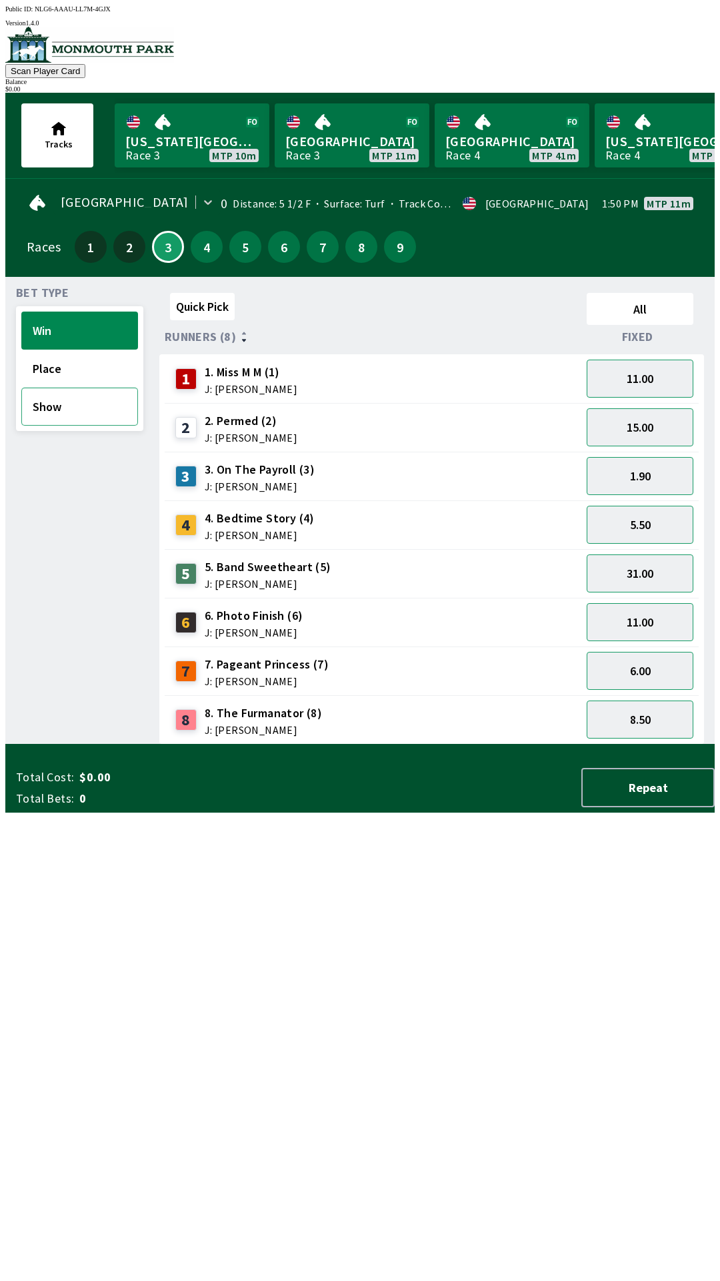
click at [67, 401] on button "Show" at bounding box center [79, 406] width 117 height 38
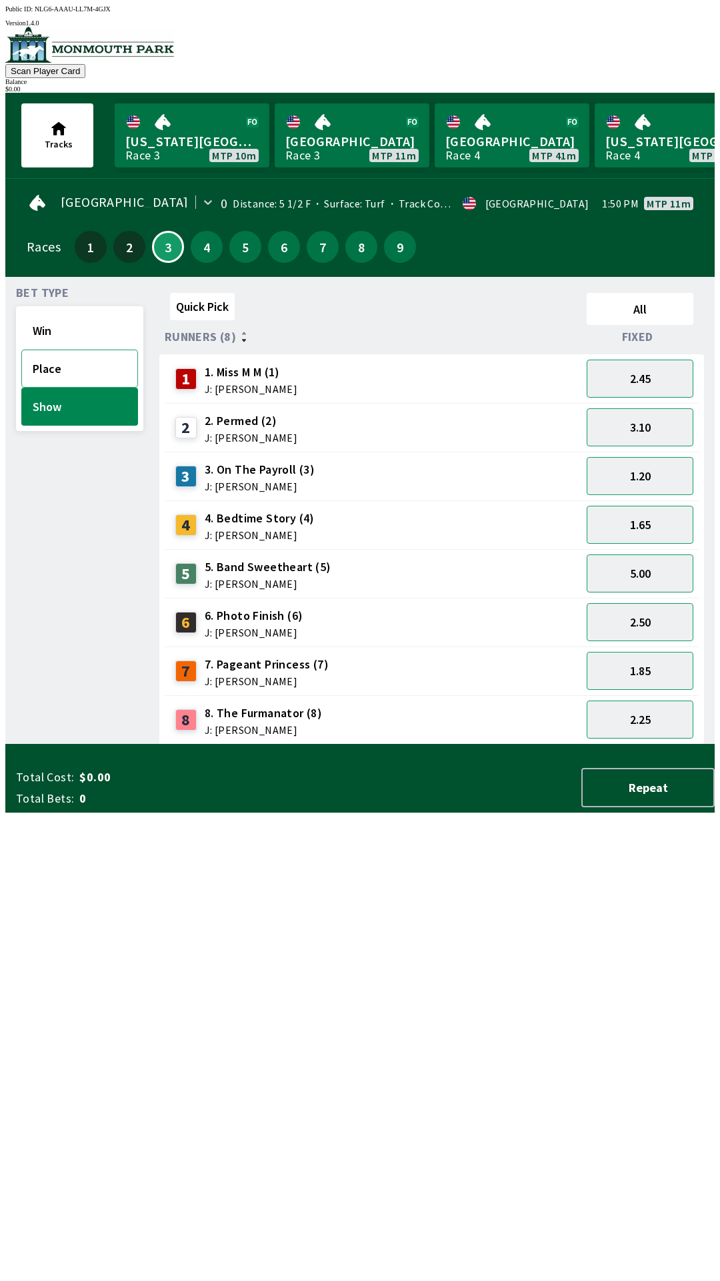
click at [75, 349] on button "Place" at bounding box center [79, 368] width 117 height 38
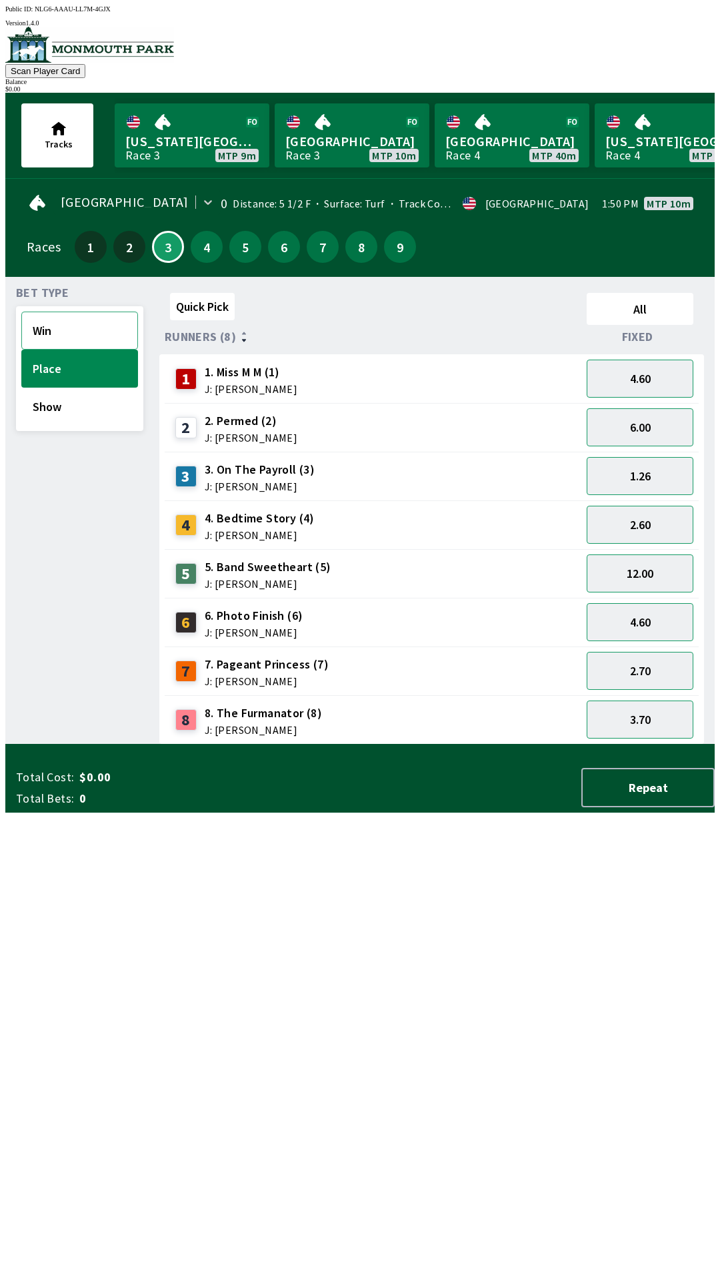
click at [73, 327] on button "Win" at bounding box center [79, 330] width 117 height 38
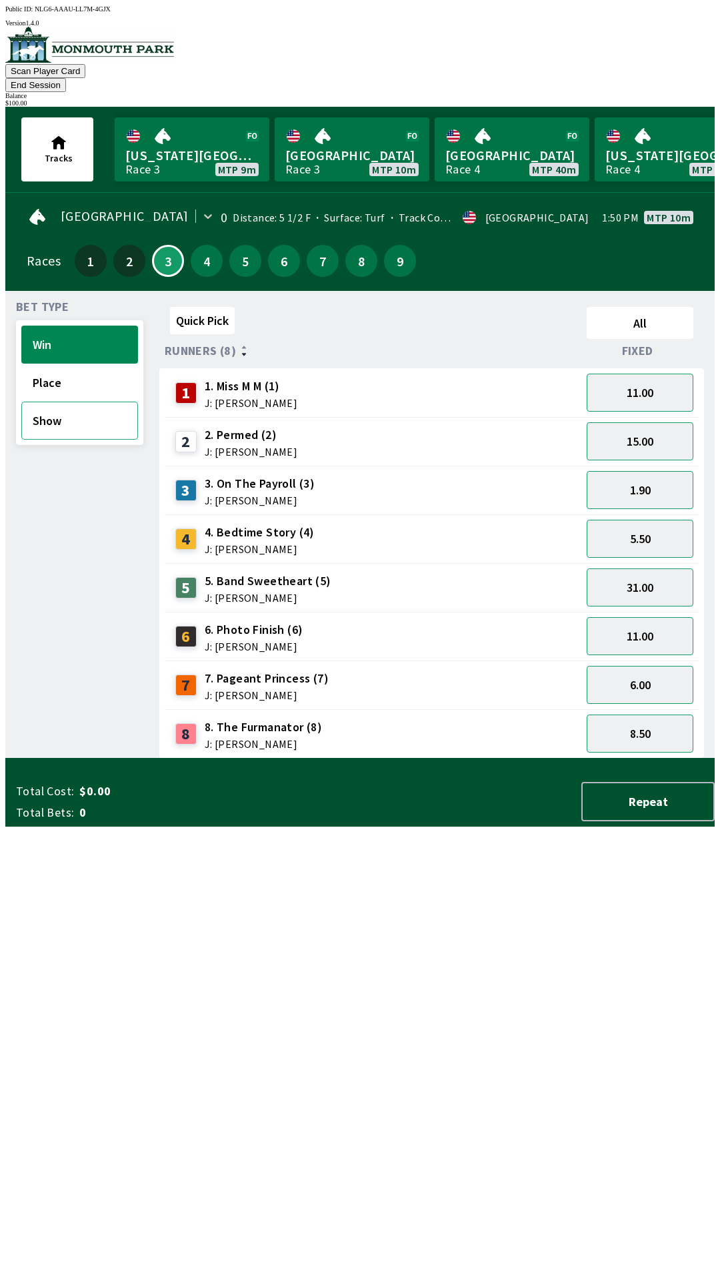
click at [92, 414] on button "Show" at bounding box center [79, 420] width 117 height 38
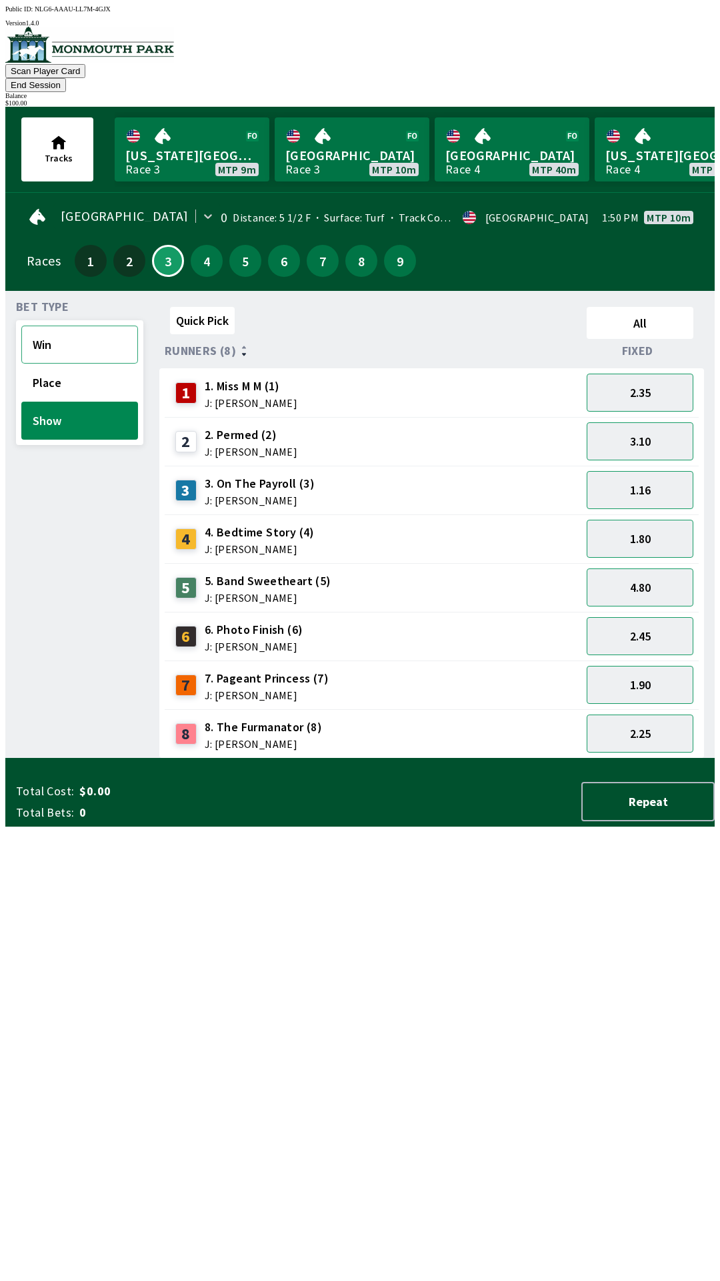
click at [75, 327] on button "Win" at bounding box center [79, 344] width 117 height 38
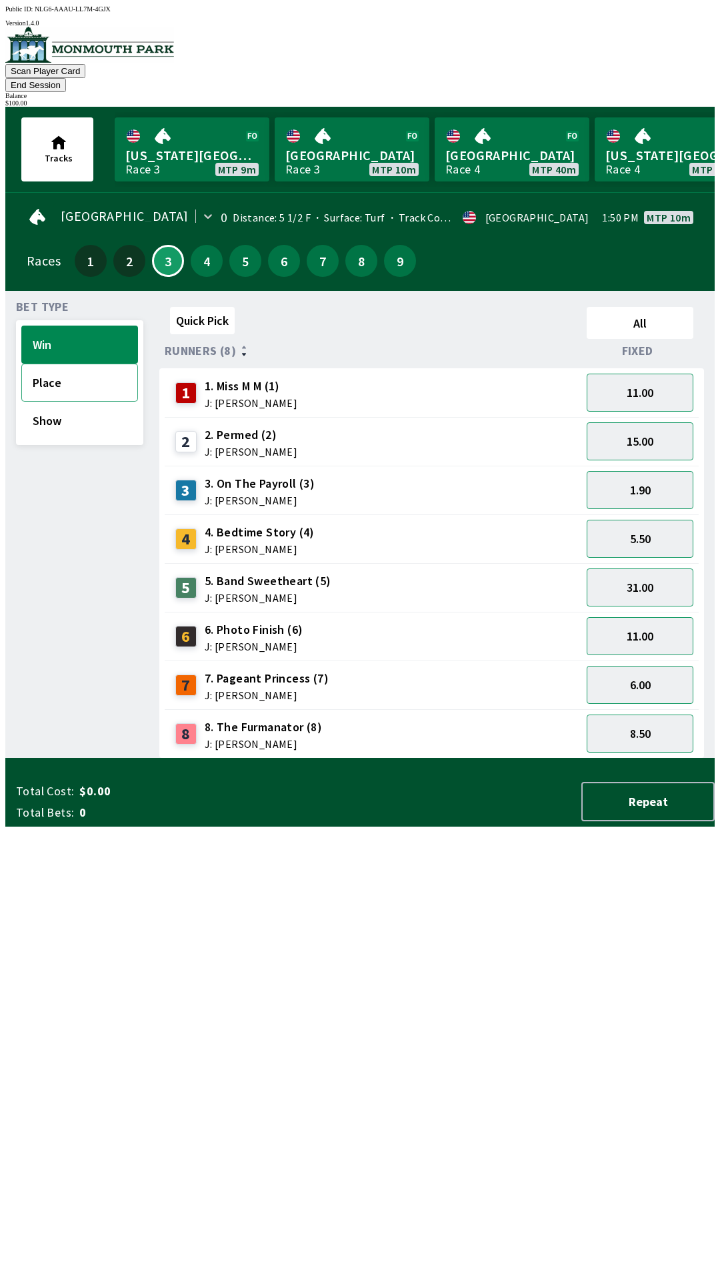
click at [79, 363] on button "Place" at bounding box center [79, 382] width 117 height 38
click at [66, 78] on button "End Session" at bounding box center [35, 85] width 61 height 14
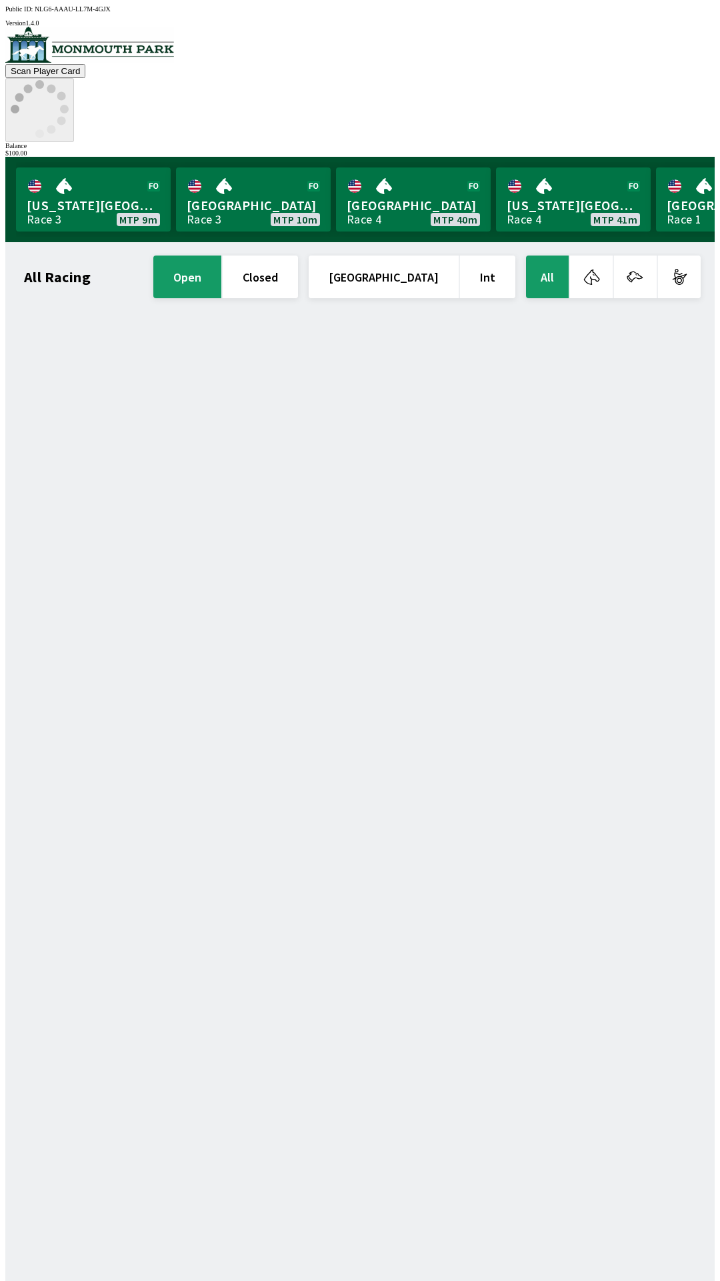
click at [69, 80] on icon at bounding box center [40, 109] width 58 height 58
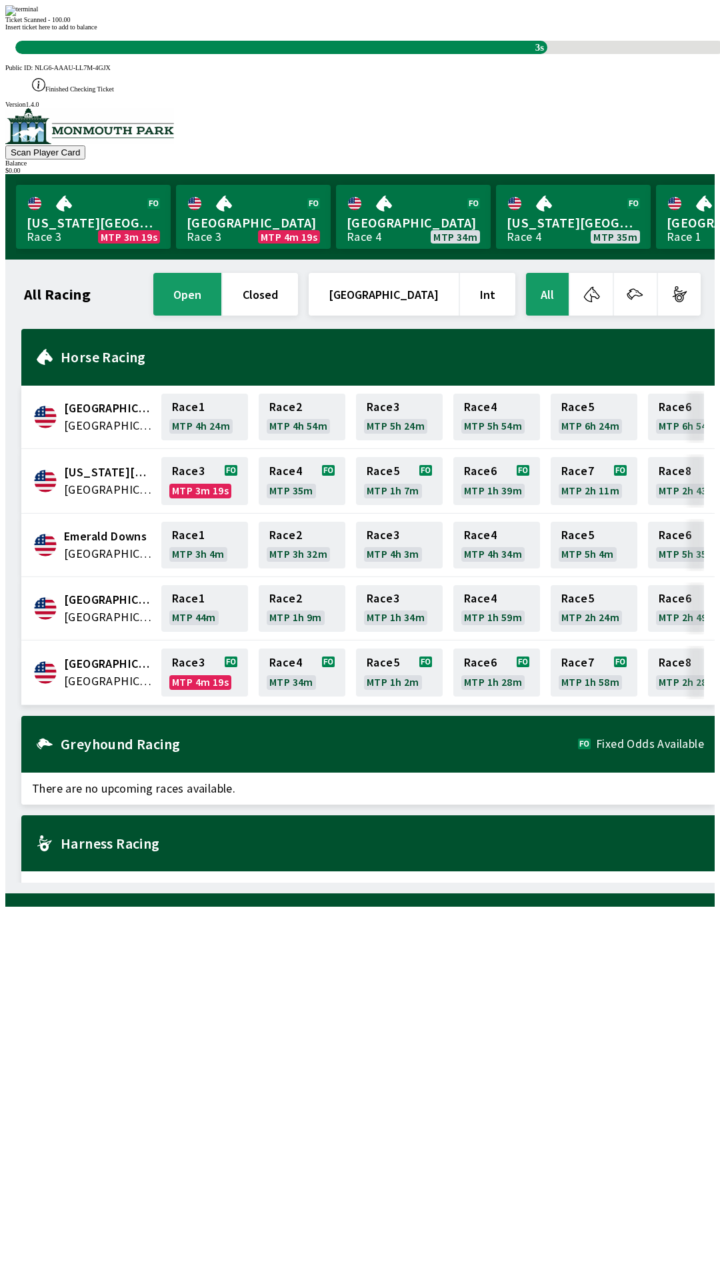
click at [522, 54] on div "Ticket Scanned - 100.00 Insert ticket here to add to balance 3s" at bounding box center [360, 29] width 710 height 49
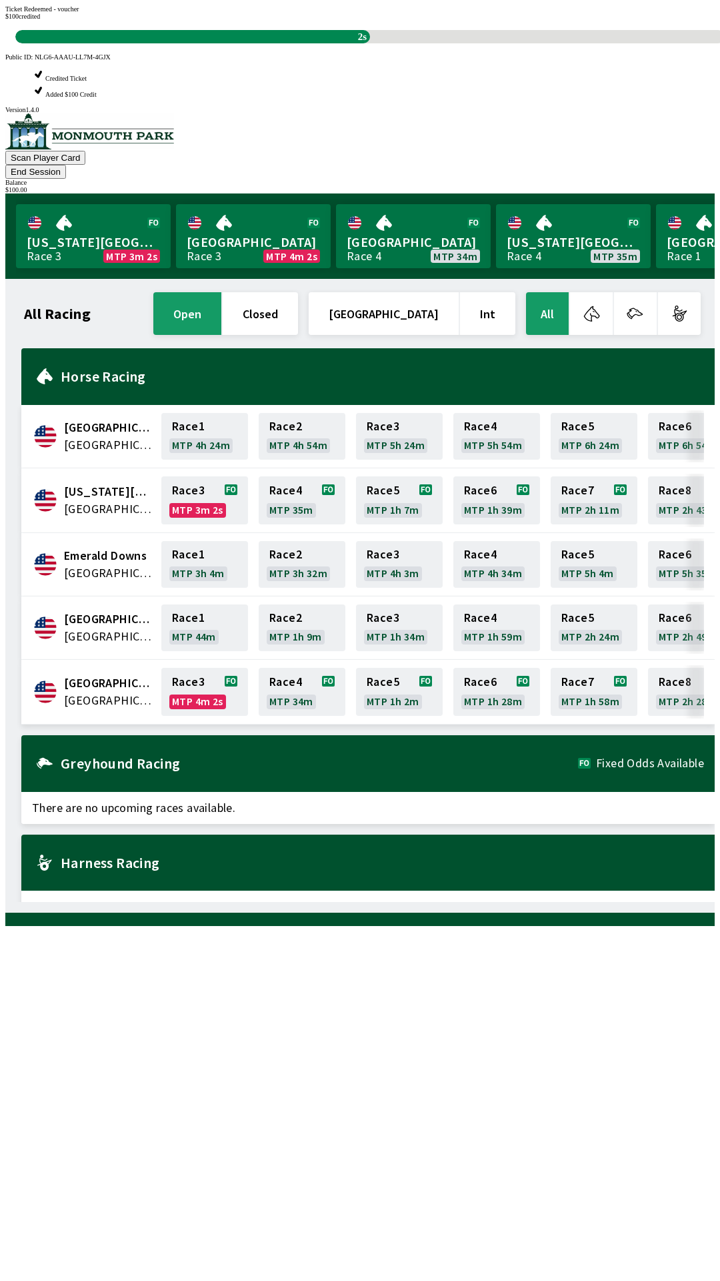
click at [563, 902] on div "All Racing open closed [GEOGRAPHIC_DATA] Int All [GEOGRAPHIC_DATA] [GEOGRAPHIC_…" at bounding box center [365, 595] width 699 height 612
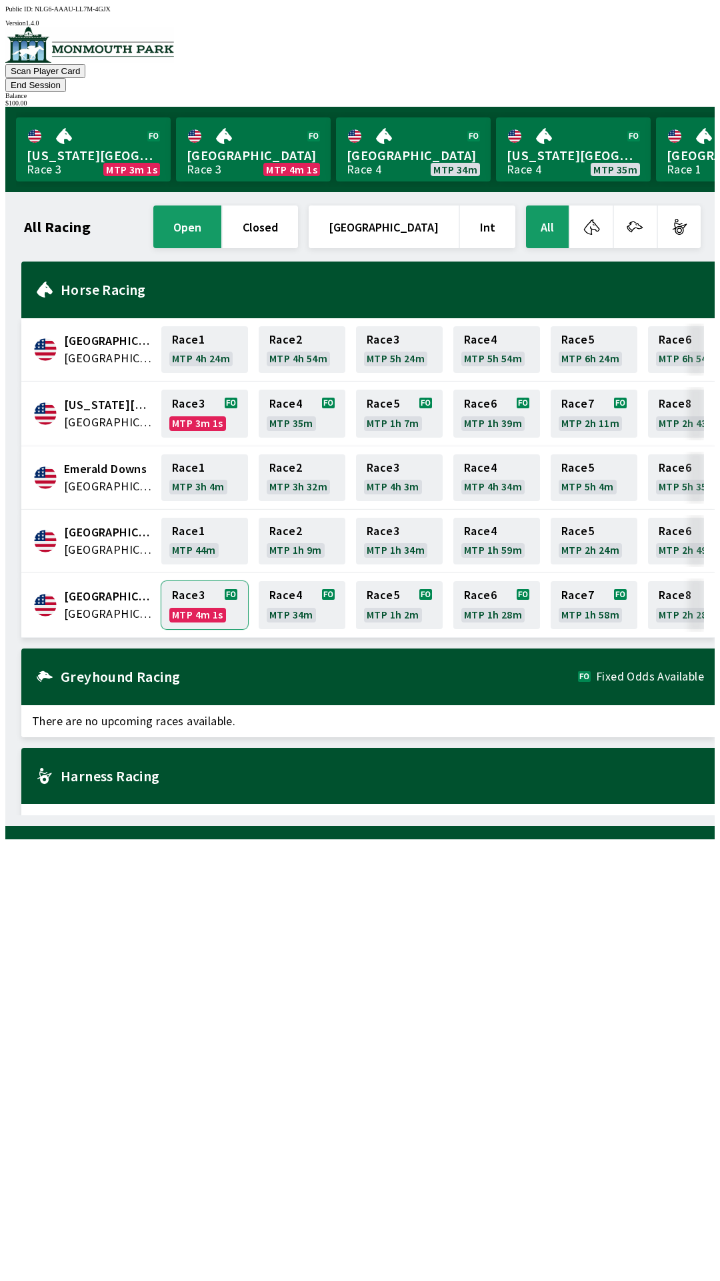
click at [201, 581] on link "Race 3 MTP 4m 1s" at bounding box center [204, 605] width 87 height 48
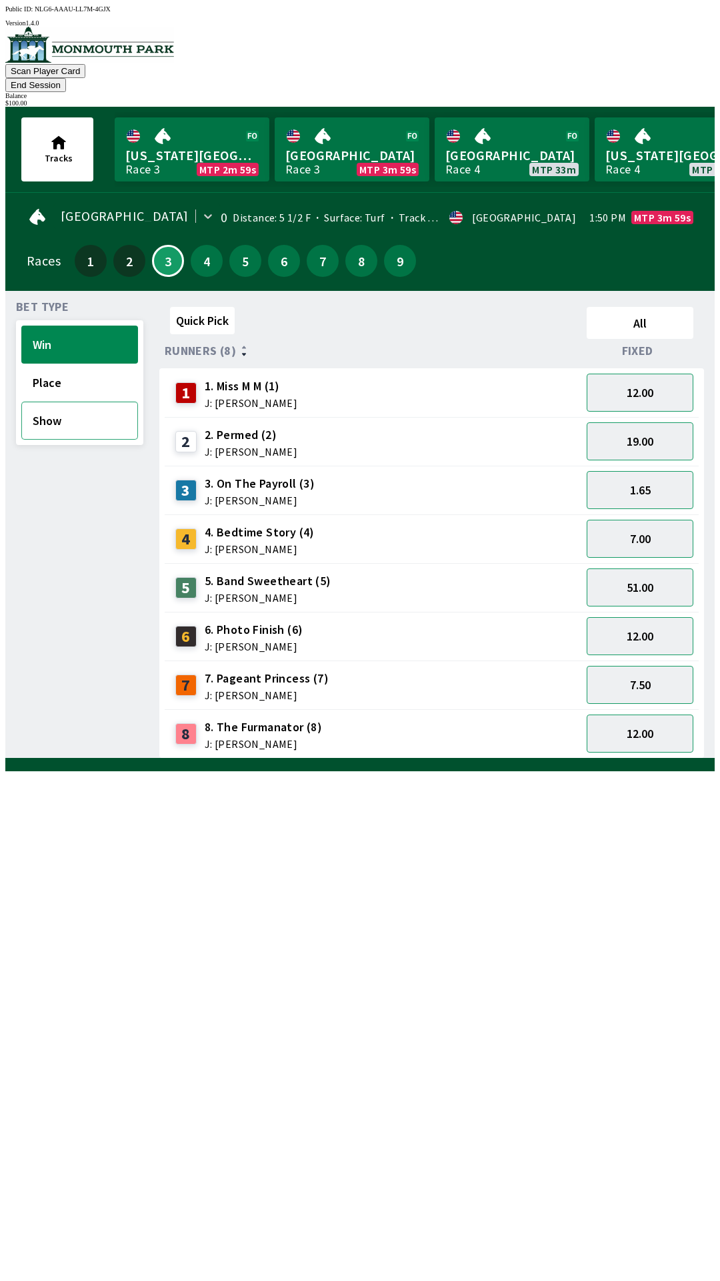
click at [70, 414] on button "Show" at bounding box center [79, 420] width 117 height 38
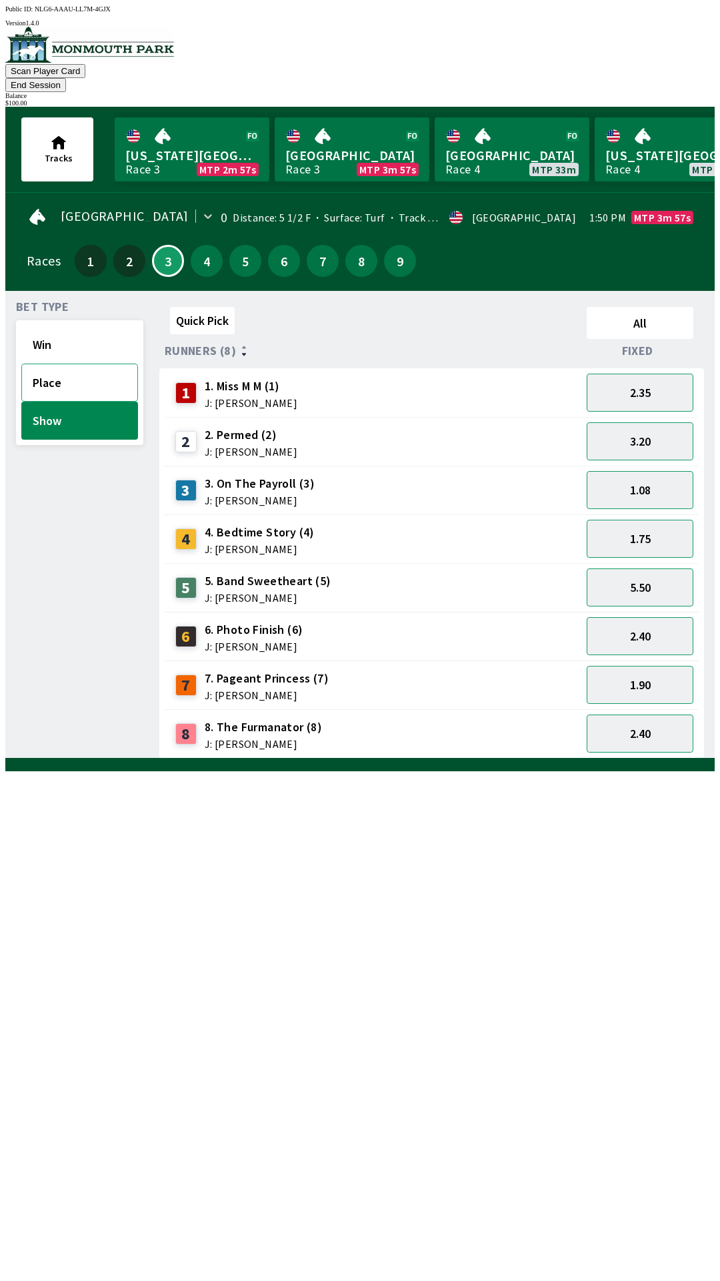
click at [66, 371] on button "Place" at bounding box center [79, 382] width 117 height 38
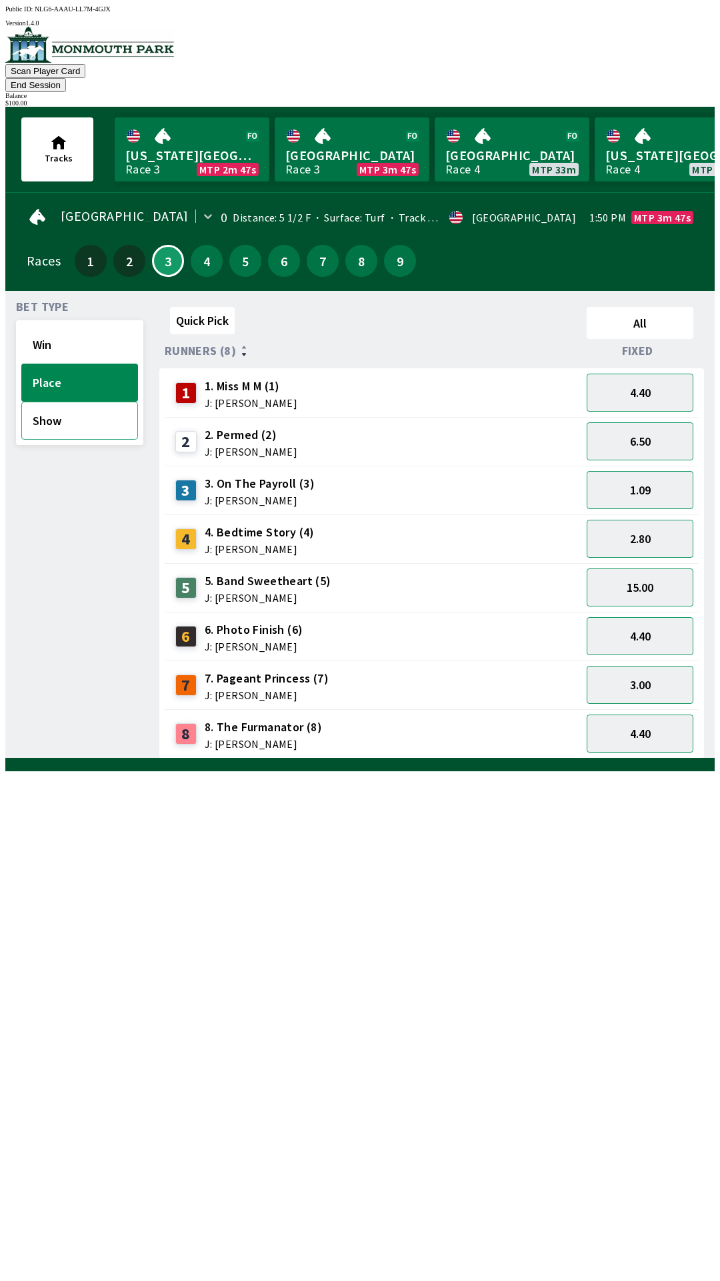
click at [64, 401] on button "Show" at bounding box center [79, 420] width 117 height 38
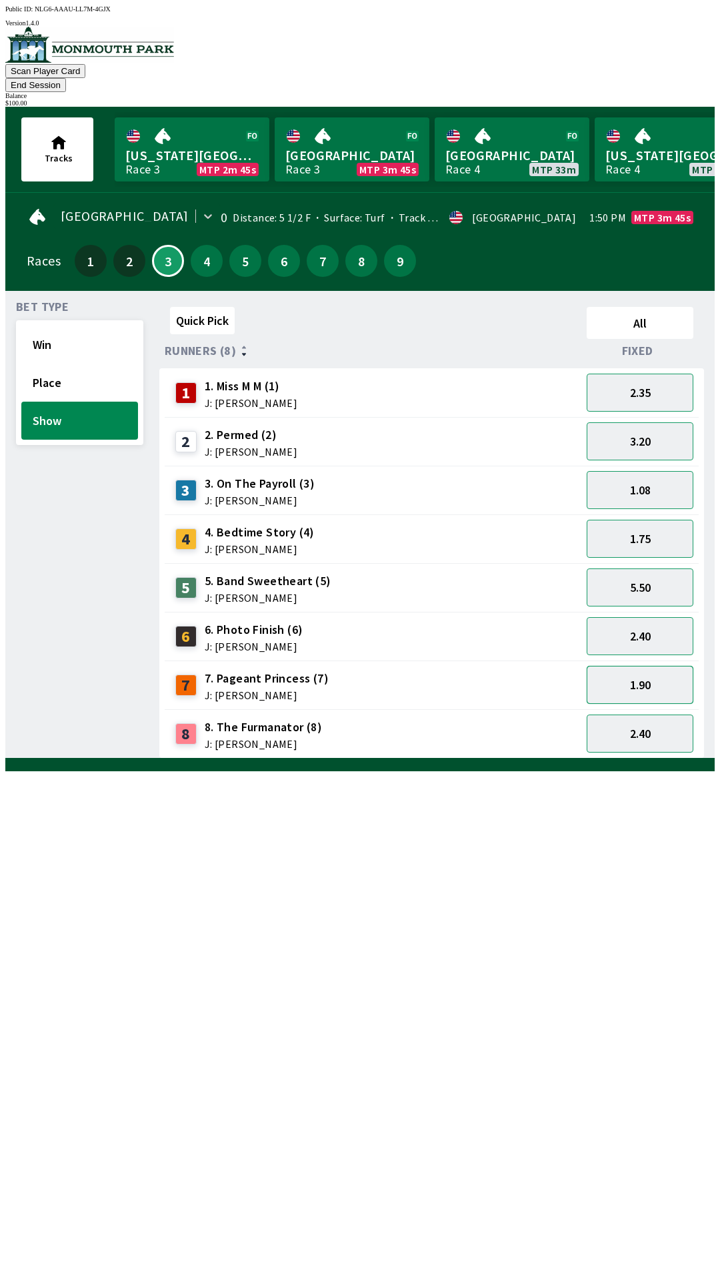
click at [644, 672] on button "1.90" at bounding box center [640, 685] width 107 height 38
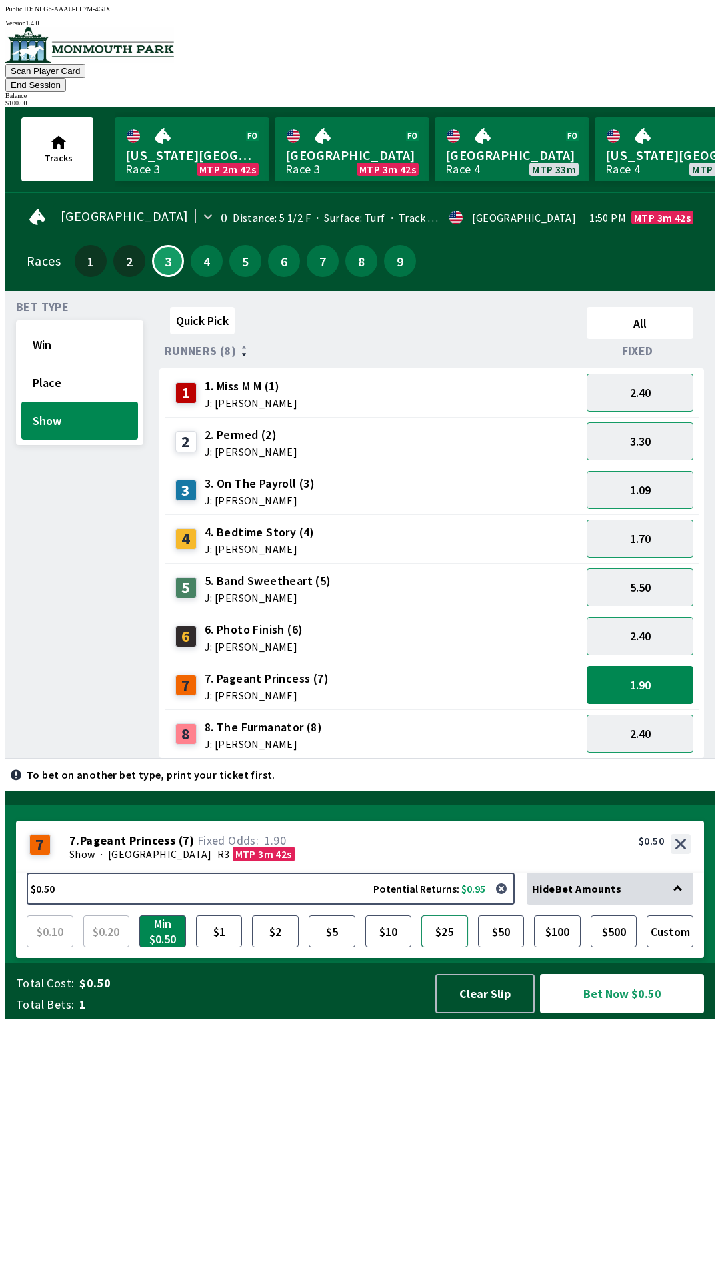
click at [444, 947] on button "$25" at bounding box center [445, 931] width 47 height 32
click at [619, 1013] on button "Bet Now $25.00" at bounding box center [622, 993] width 164 height 39
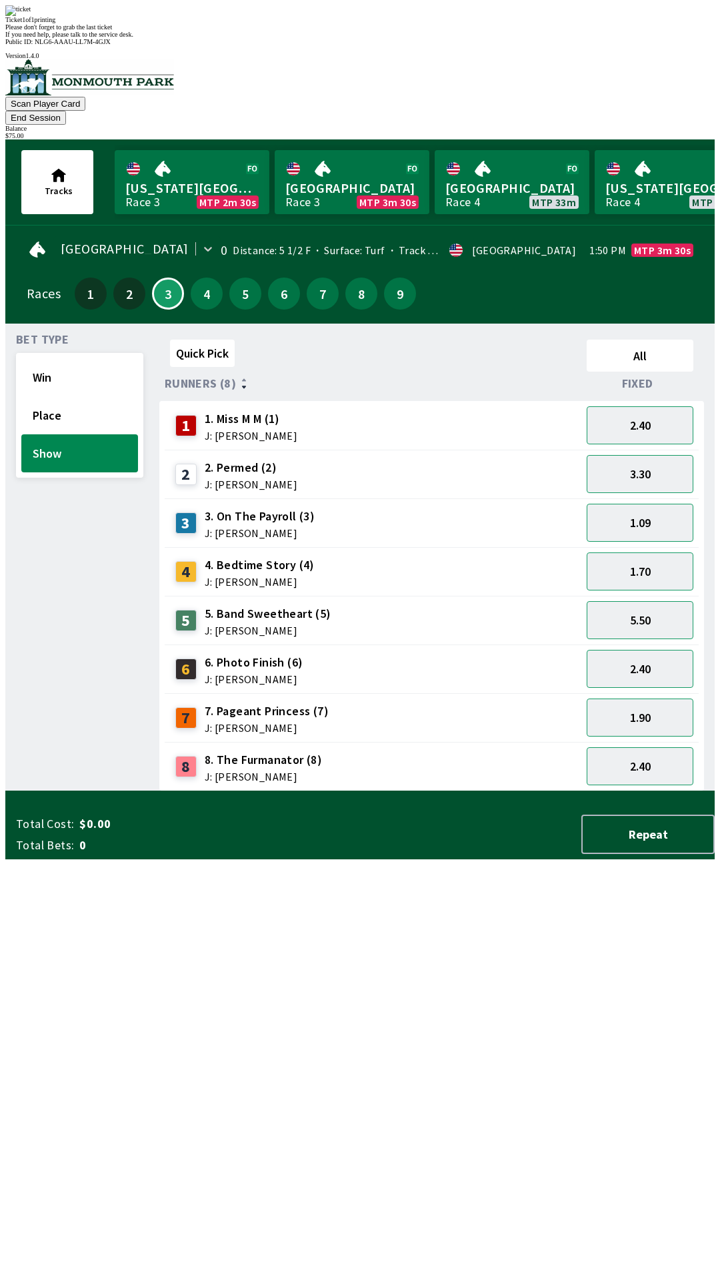
click at [377, 38] on div "Ticket 1 of 1 printing Please don't forget to grab the last ticket If you need …" at bounding box center [360, 21] width 710 height 33
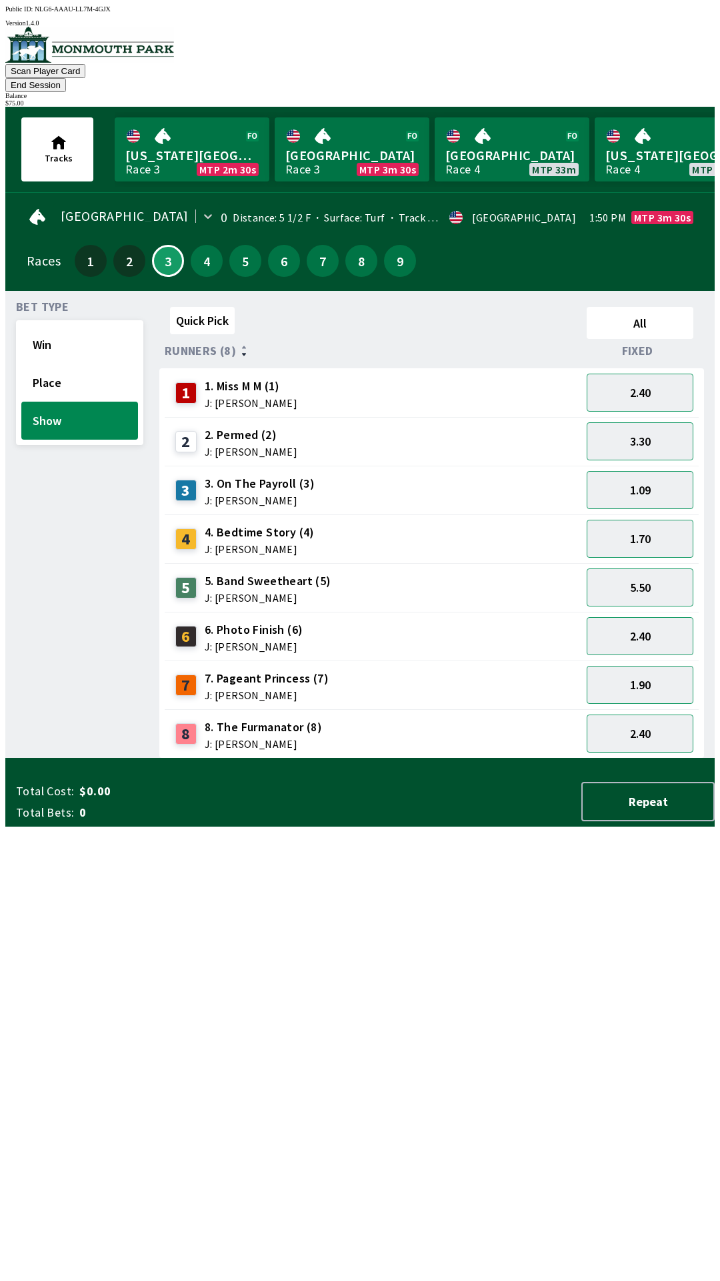
click at [379, 758] on div "Quick Pick All Runners (8) Fixed 1 1. Miss M M (1) J: [PERSON_NAME] 2.40 2 2. P…" at bounding box center [437, 529] width 556 height 457
click at [66, 78] on button "End Session" at bounding box center [35, 85] width 61 height 14
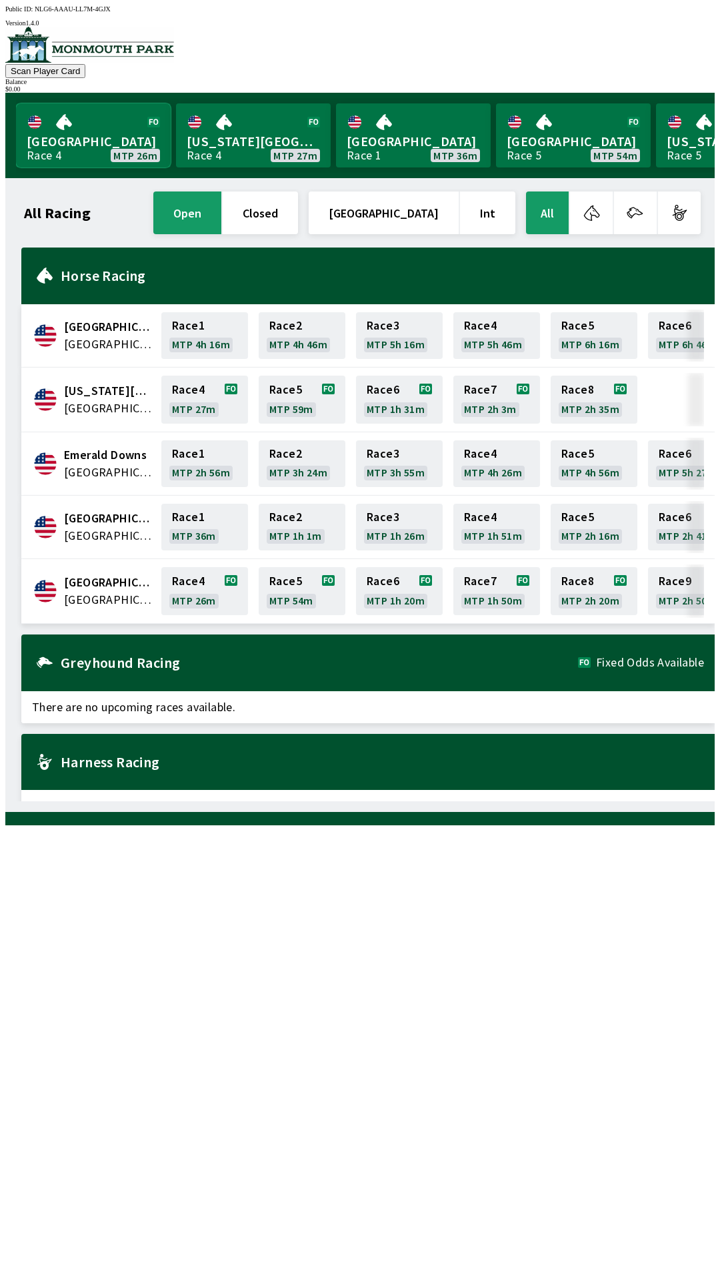
click at [119, 149] on link "[GEOGRAPHIC_DATA] Race 4 MTP 26m" at bounding box center [93, 135] width 155 height 64
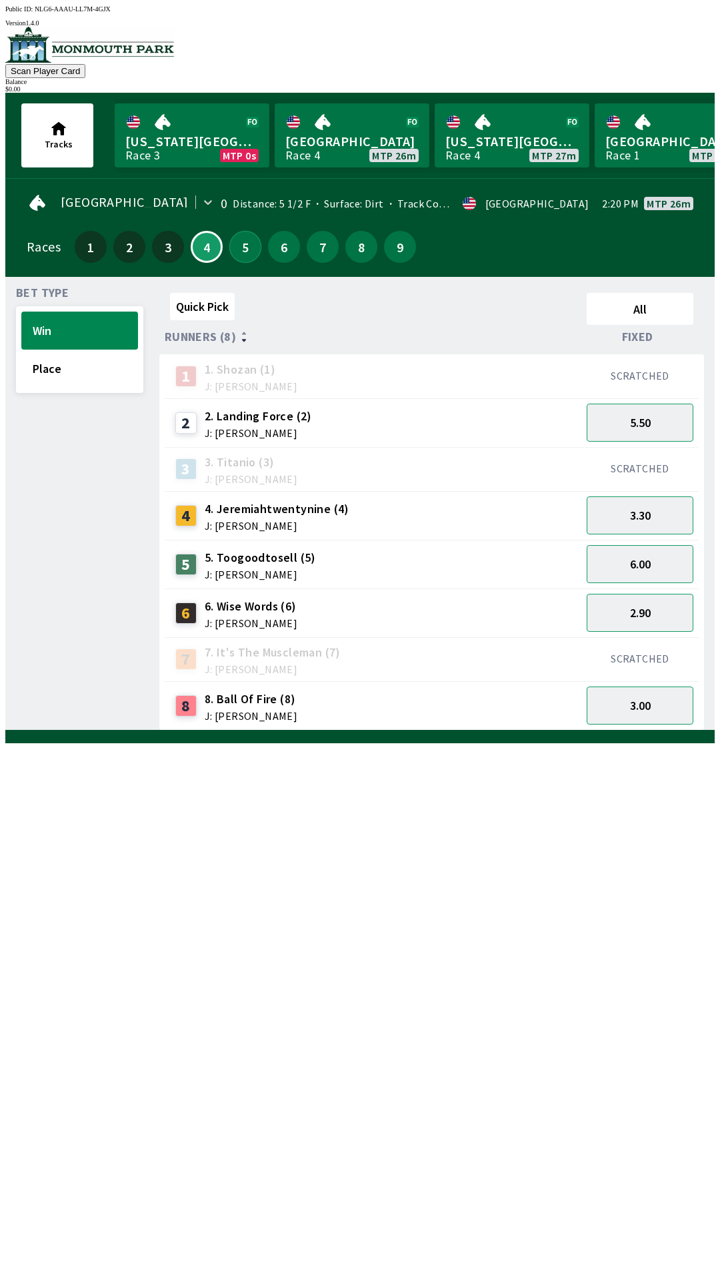
click at [231, 241] on button "5" at bounding box center [245, 247] width 32 height 32
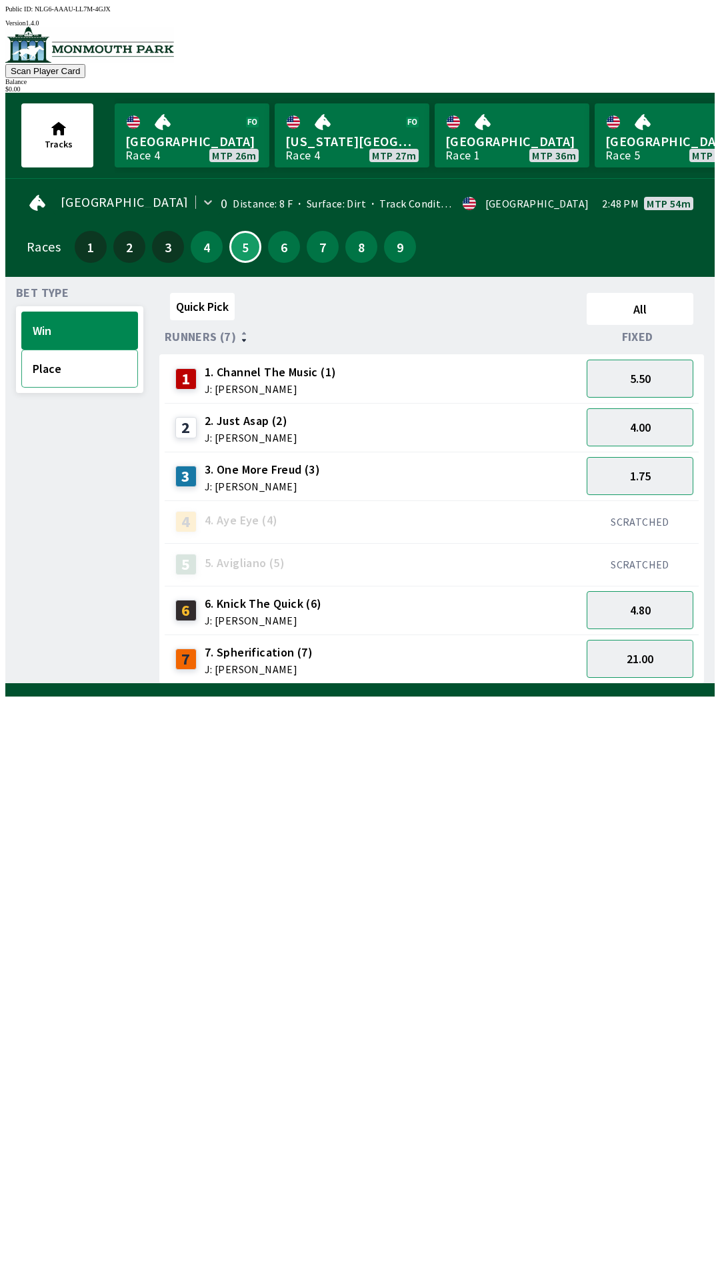
click at [67, 358] on button "Place" at bounding box center [79, 368] width 117 height 38
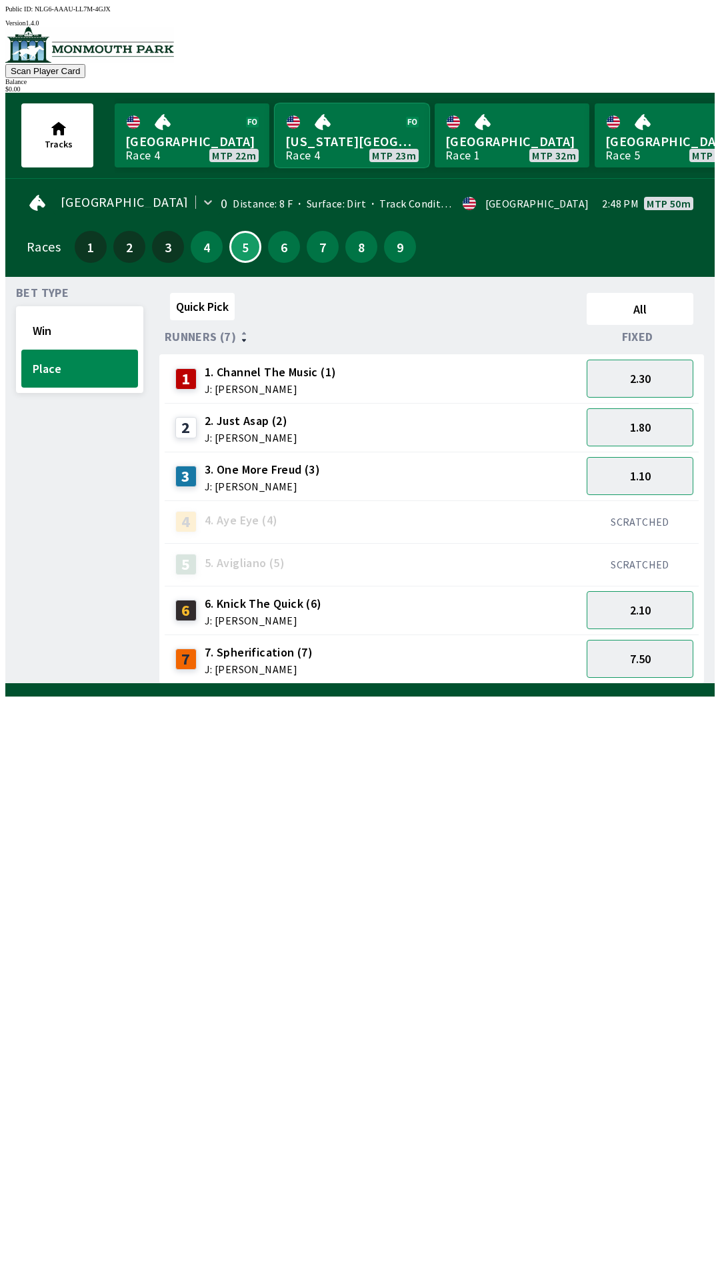
click at [329, 149] on link "[US_STATE] Park Race 4 MTP 23m" at bounding box center [352, 135] width 155 height 64
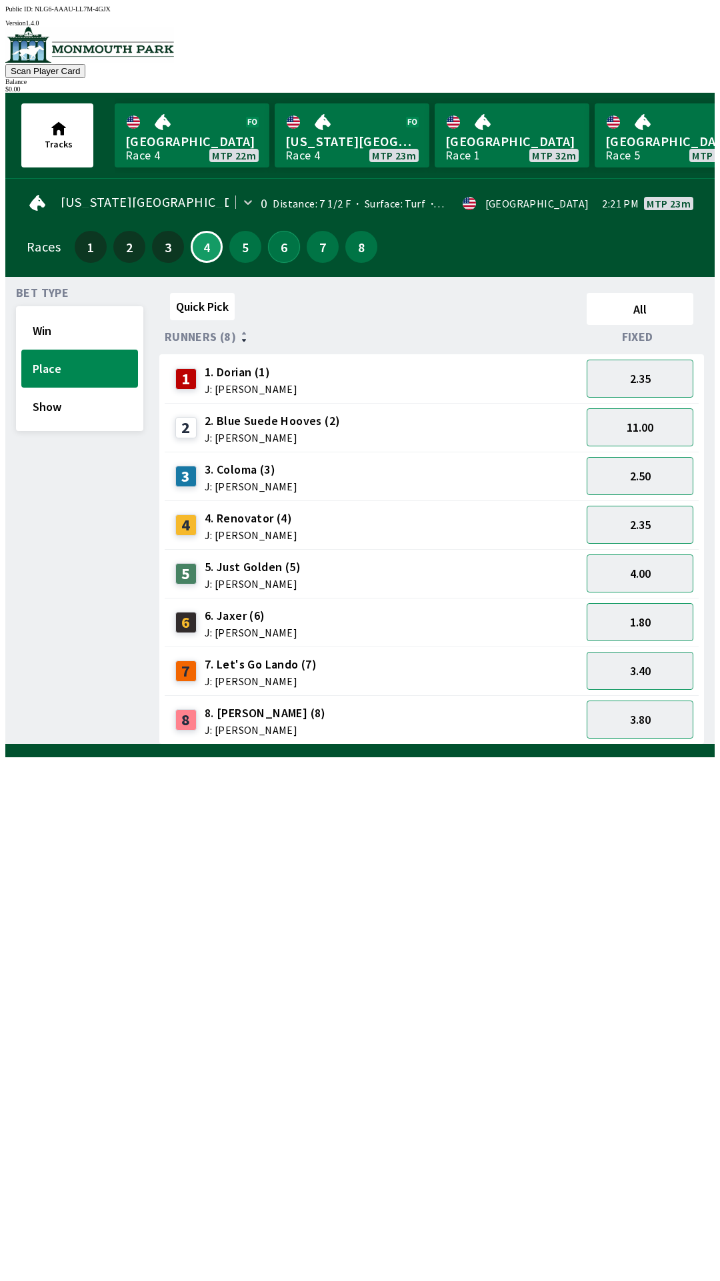
click at [278, 245] on button "6" at bounding box center [284, 247] width 32 height 32
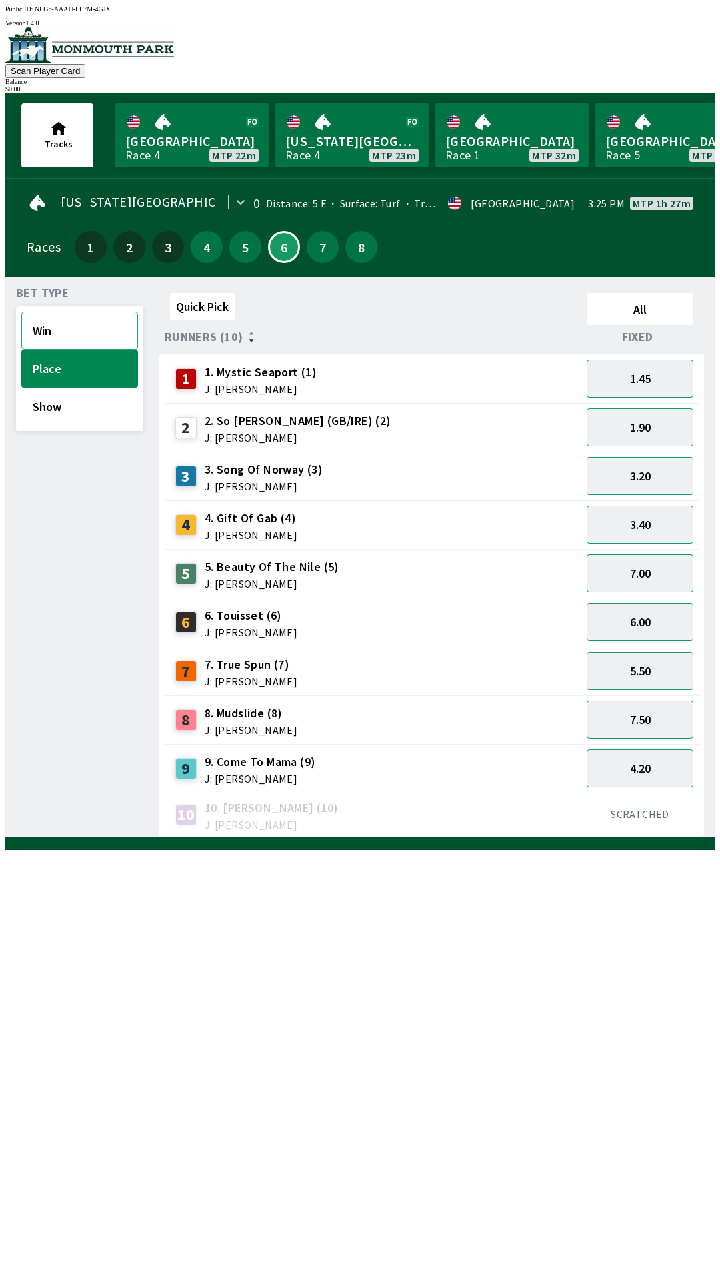
click at [71, 337] on button "Win" at bounding box center [79, 330] width 117 height 38
click at [195, 121] on link "Monmouth Park Race 4 MTP 10m" at bounding box center [192, 135] width 155 height 64
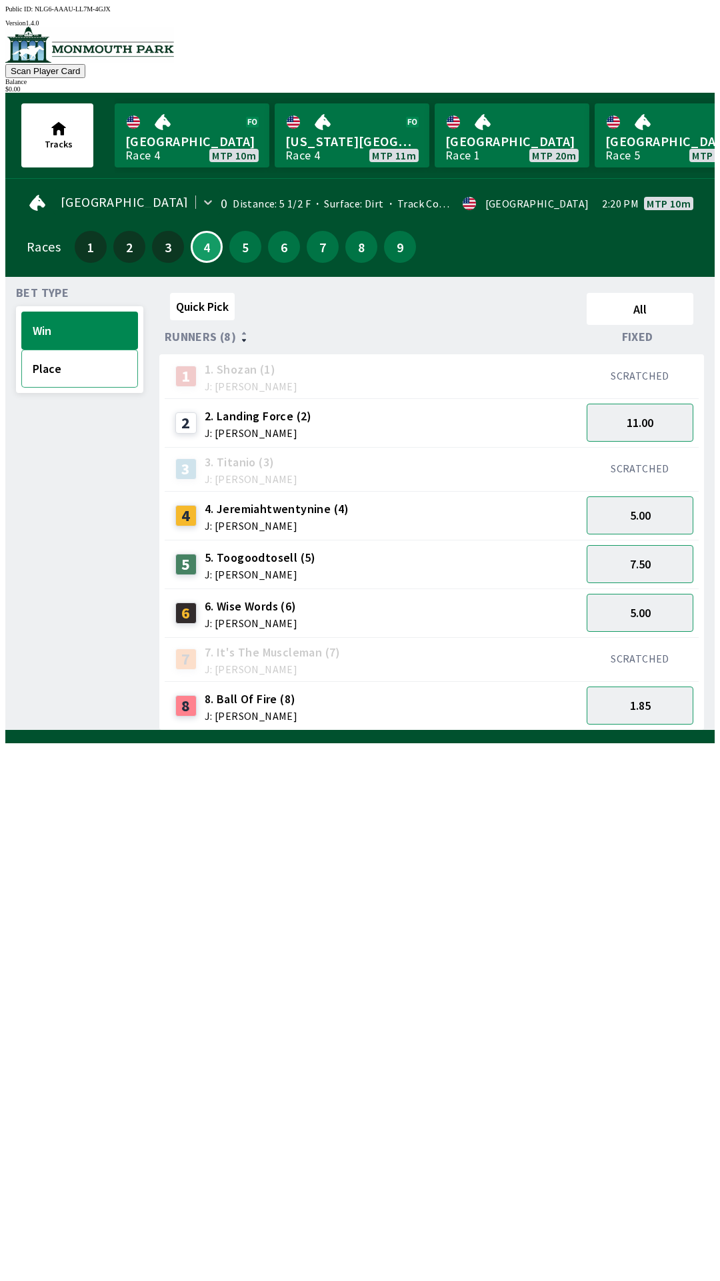
click at [57, 366] on button "Place" at bounding box center [79, 368] width 117 height 38
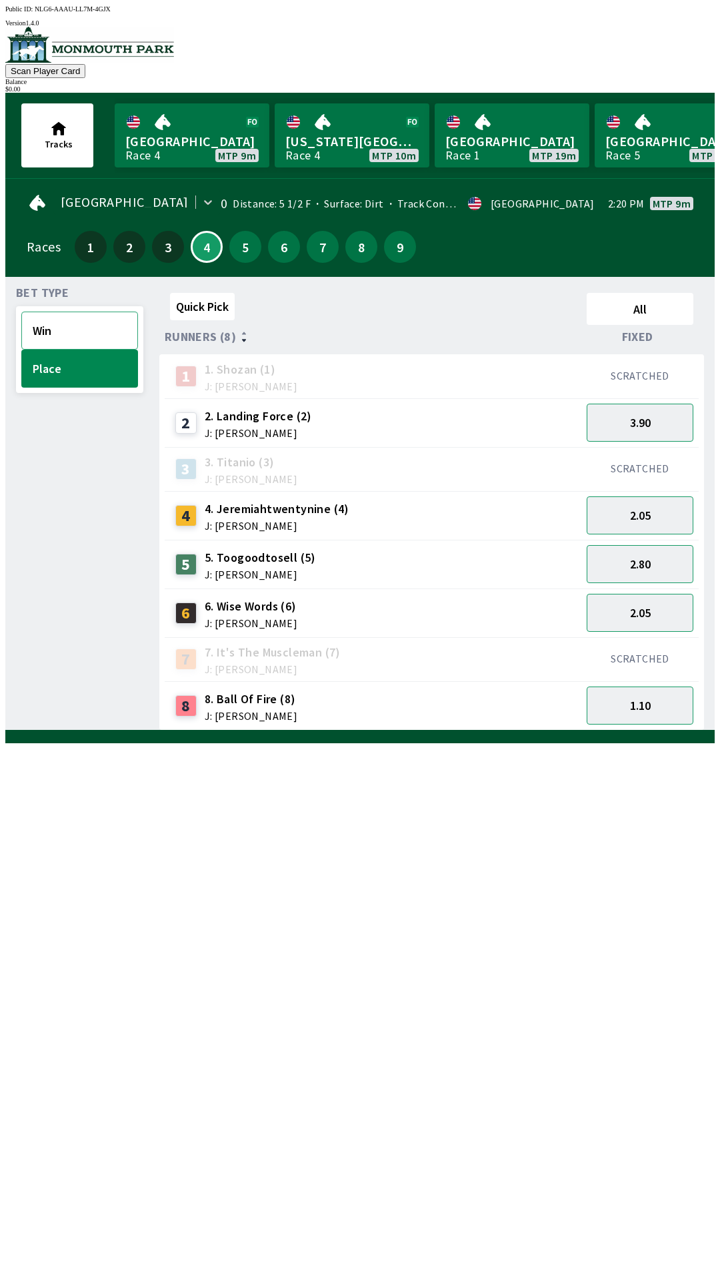
click at [70, 315] on button "Win" at bounding box center [79, 330] width 117 height 38
click at [21, 311] on button "Win" at bounding box center [79, 330] width 117 height 38
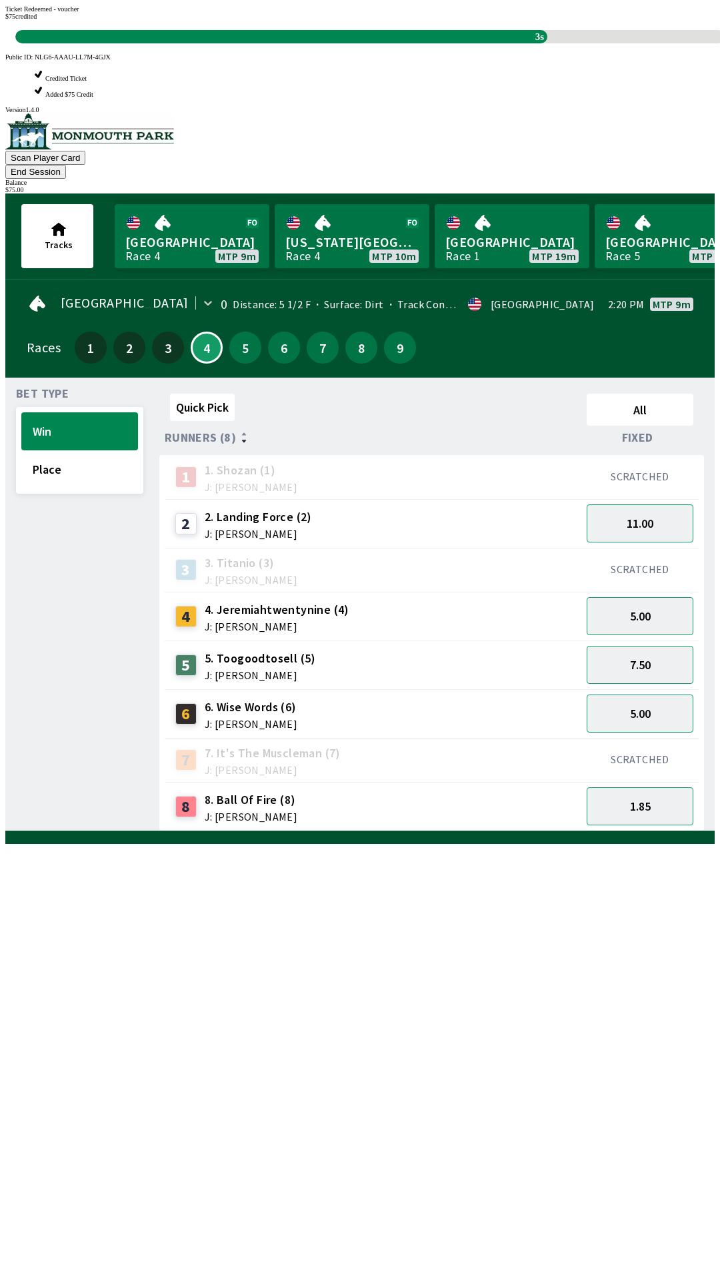
click at [445, 790] on div "8 8. Ball Of Fire (8) J: [PERSON_NAME]" at bounding box center [373, 806] width 406 height 33
click at [493, 831] on div "Quick Pick All Runners (8) Fixed 1 1. [PERSON_NAME] (1) J: [PERSON_NAME] SCRATC…" at bounding box center [437, 609] width 556 height 443
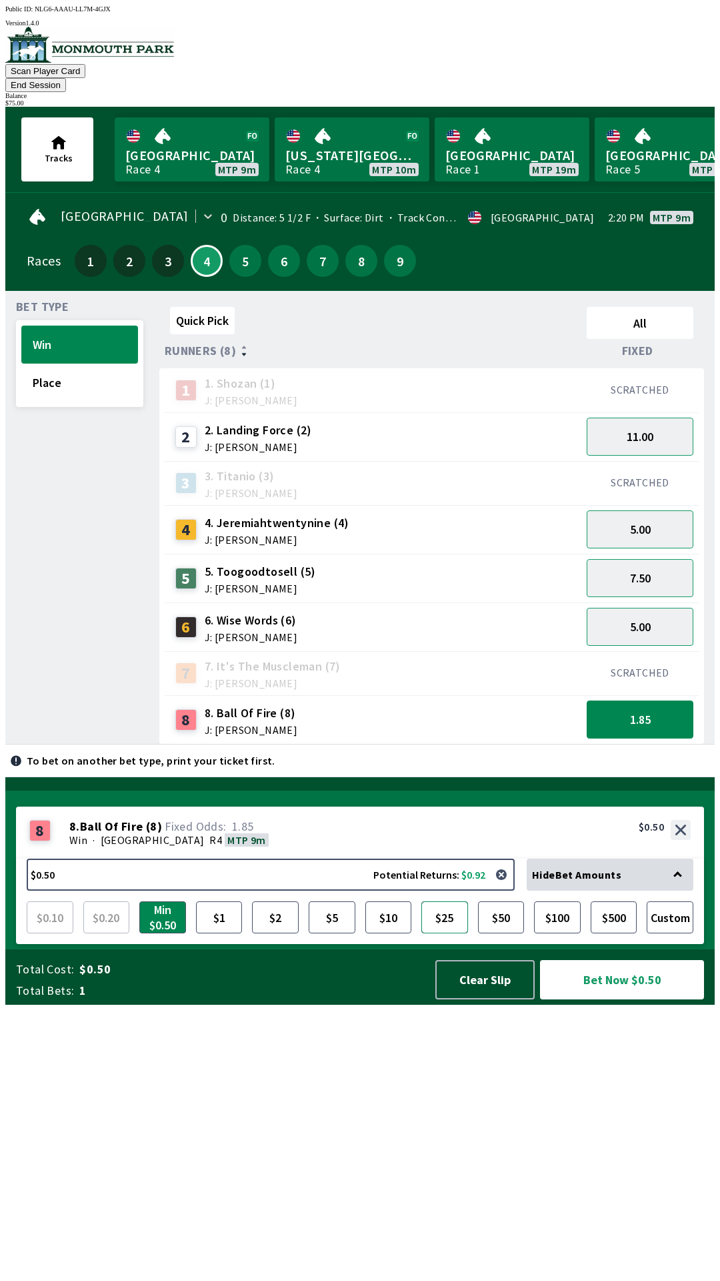
click at [450, 933] on button "$25" at bounding box center [445, 917] width 47 height 32
click at [625, 999] on button "Bet Now $25.00" at bounding box center [622, 979] width 164 height 39
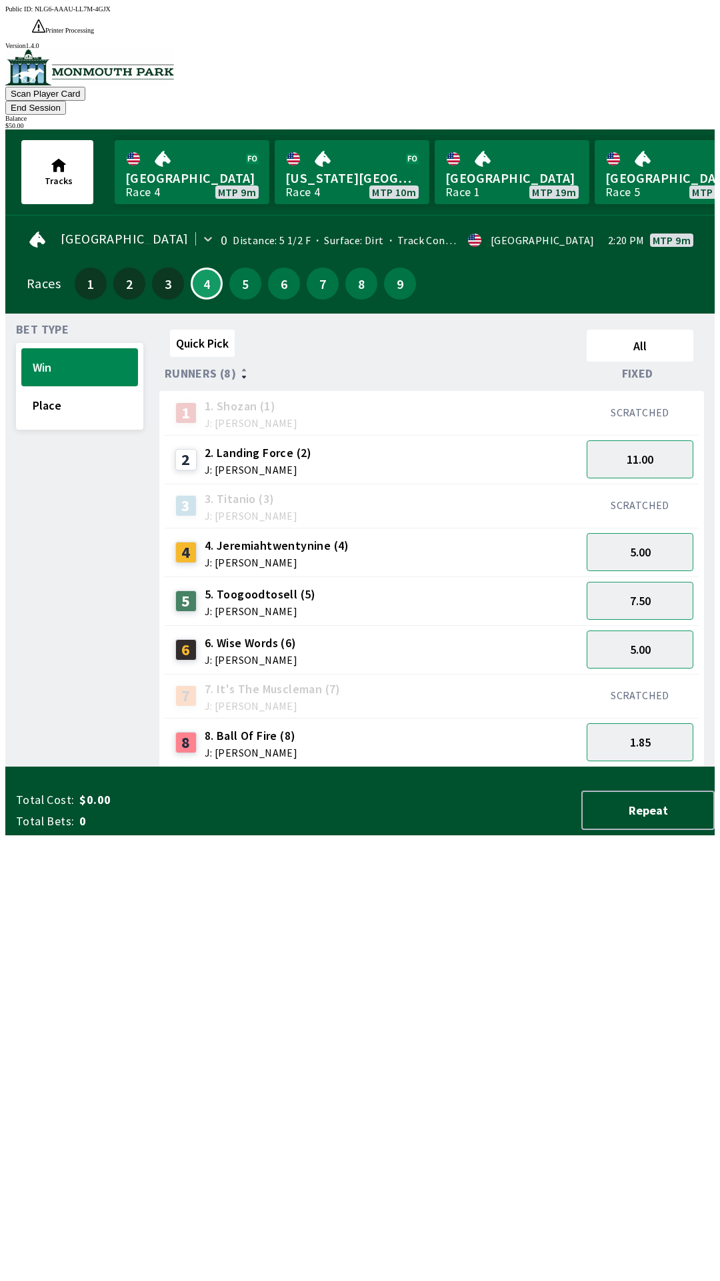
click at [666, 122] on div "$ 50.00" at bounding box center [360, 125] width 710 height 7
click at [66, 101] on button "End Session" at bounding box center [35, 108] width 61 height 14
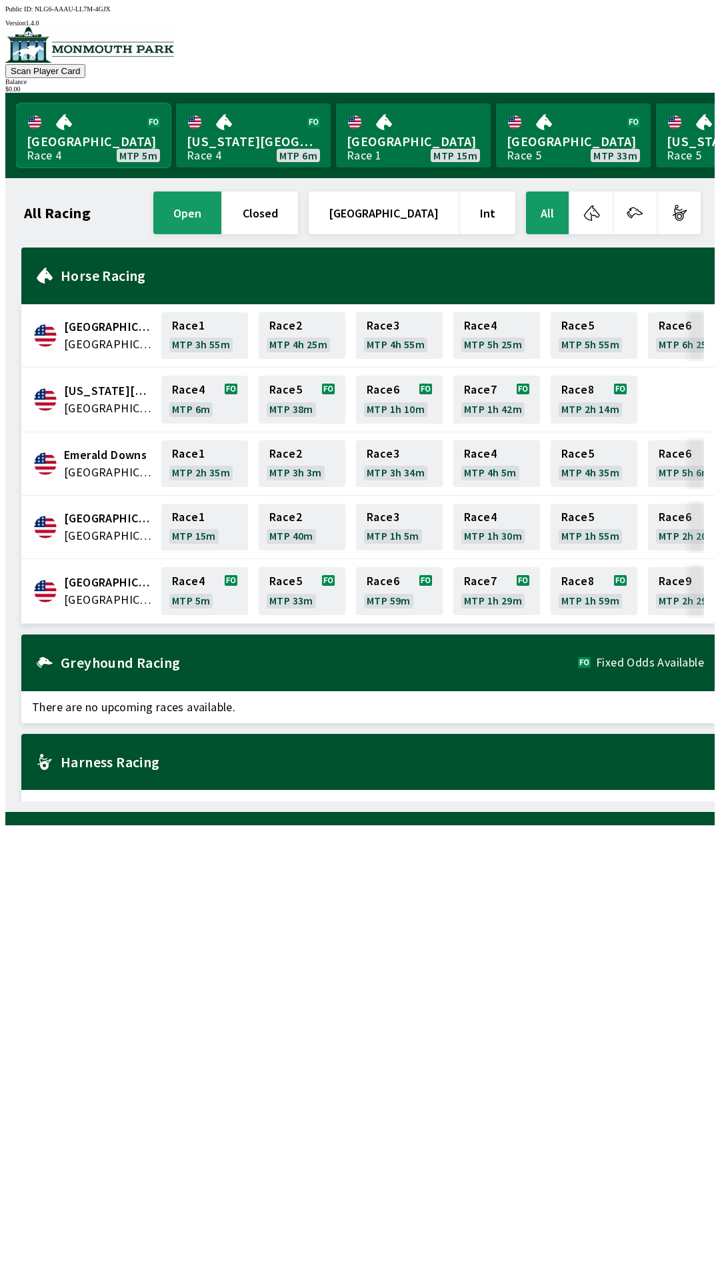
click at [106, 125] on link "Monmouth Park Race 4 MTP 5m" at bounding box center [93, 135] width 155 height 64
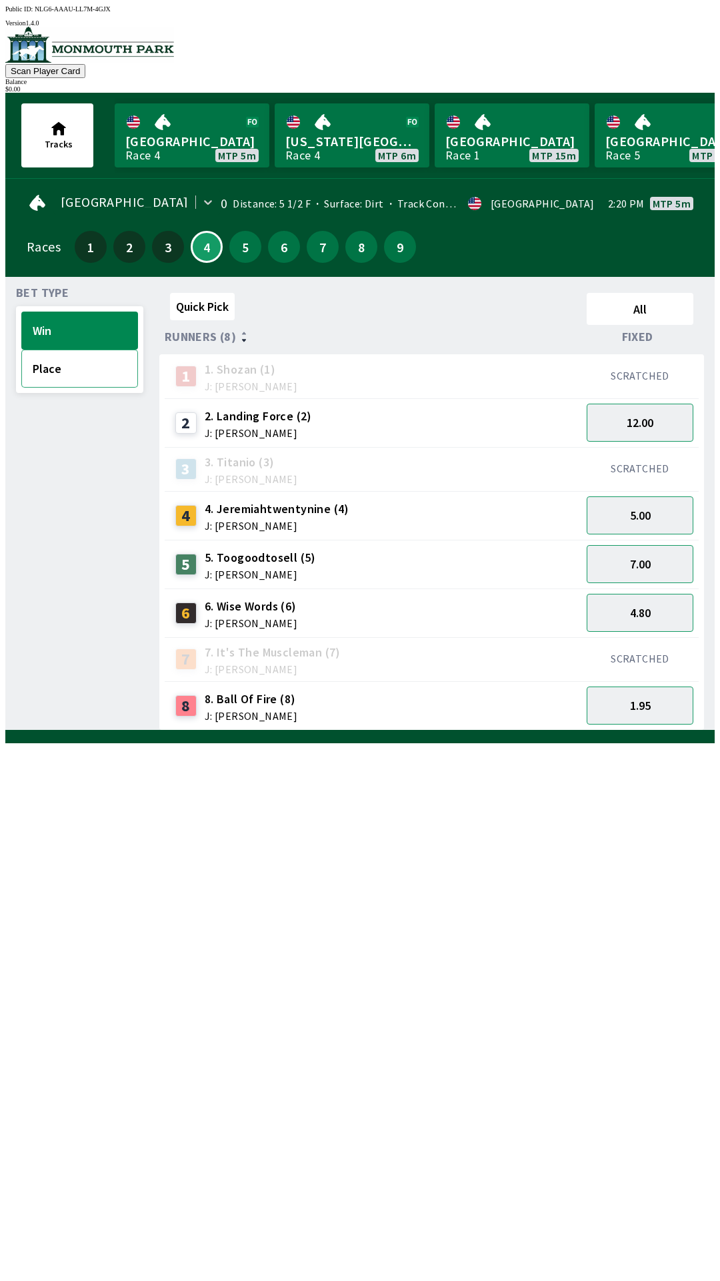
click at [58, 374] on button "Place" at bounding box center [79, 368] width 117 height 38
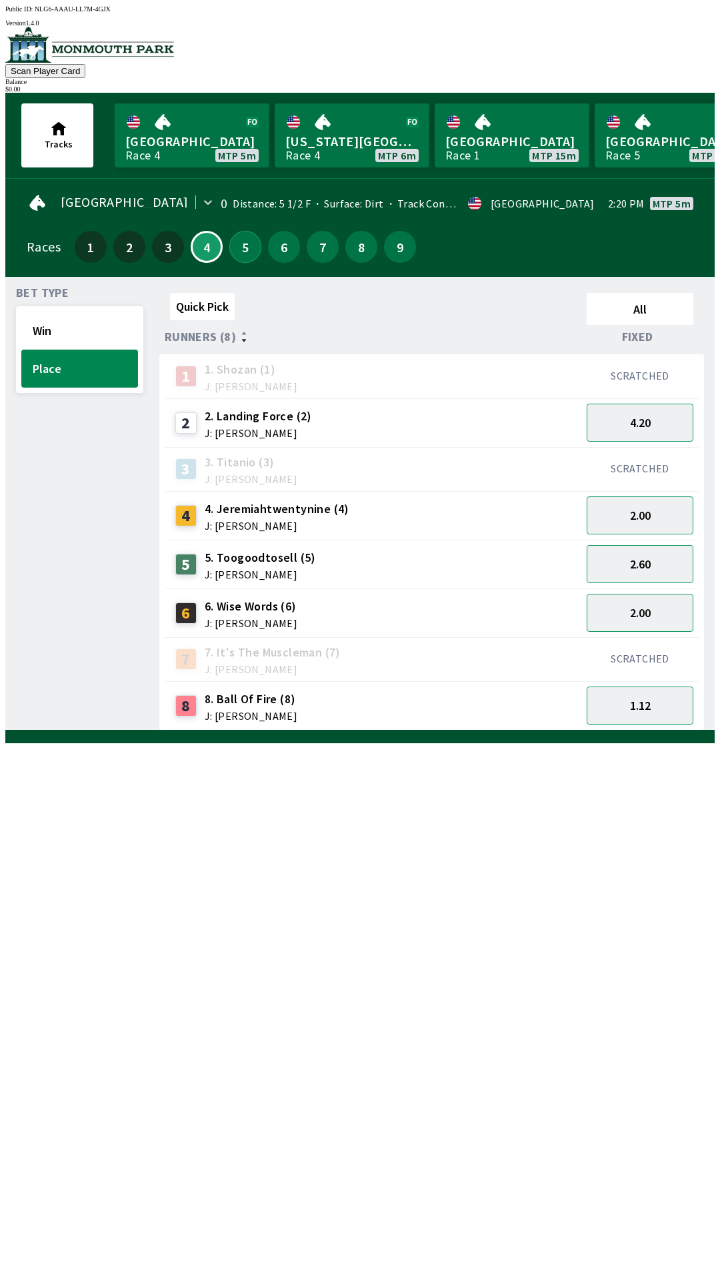
click at [231, 250] on button "5" at bounding box center [245, 247] width 32 height 32
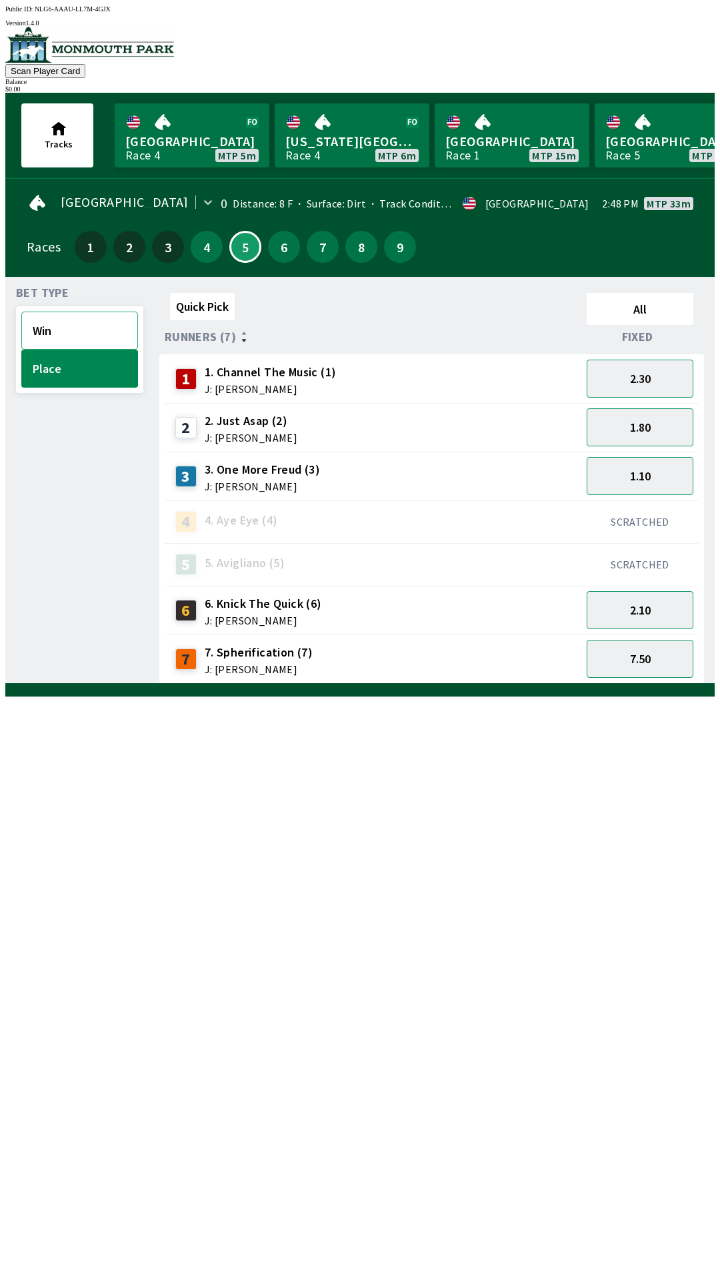
click at [61, 319] on button "Win" at bounding box center [79, 330] width 117 height 38
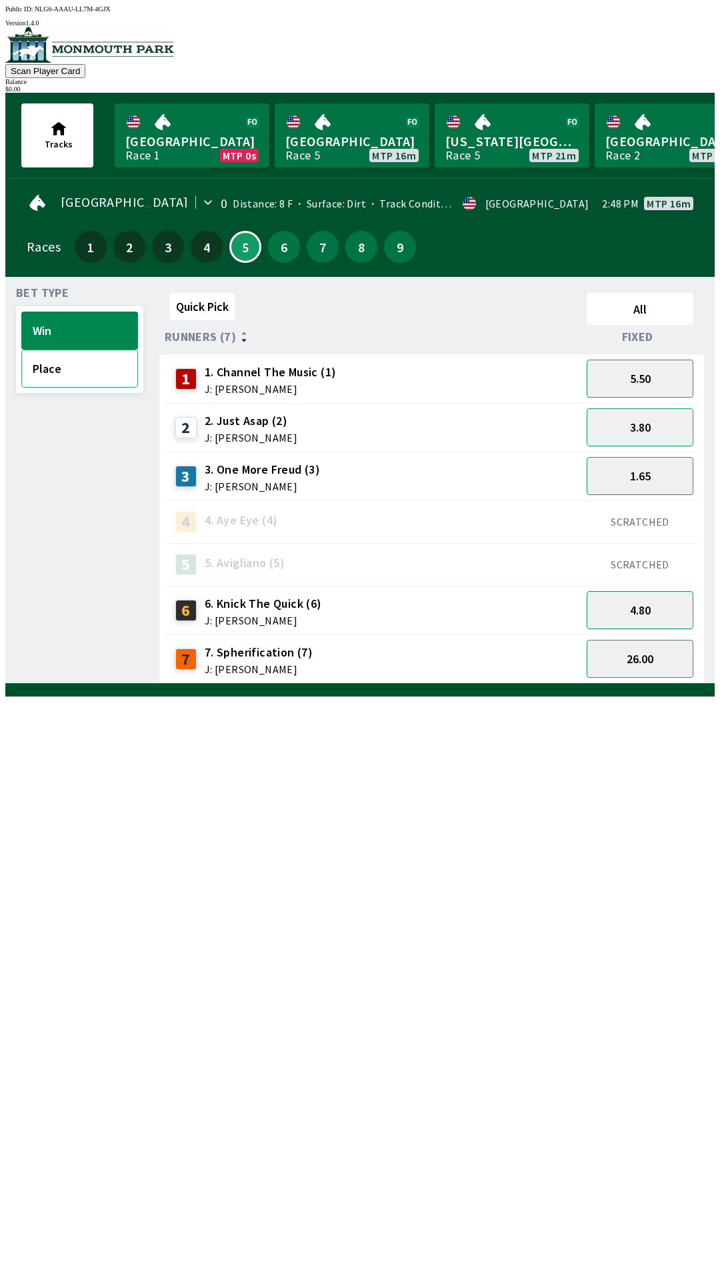
click at [88, 359] on button "Place" at bounding box center [79, 368] width 117 height 38
click at [81, 324] on button "Win" at bounding box center [79, 330] width 117 height 38
click at [21, 311] on button "Win" at bounding box center [79, 330] width 117 height 38
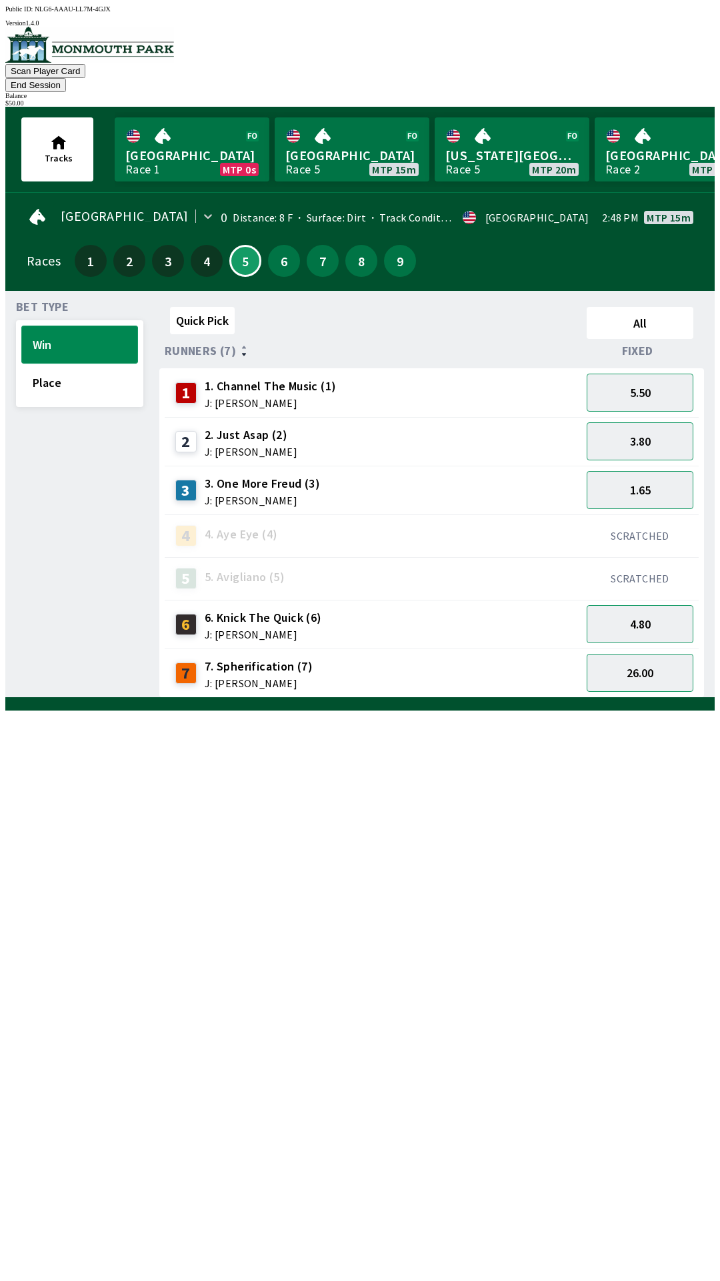
click at [21, 325] on button "Win" at bounding box center [79, 344] width 117 height 38
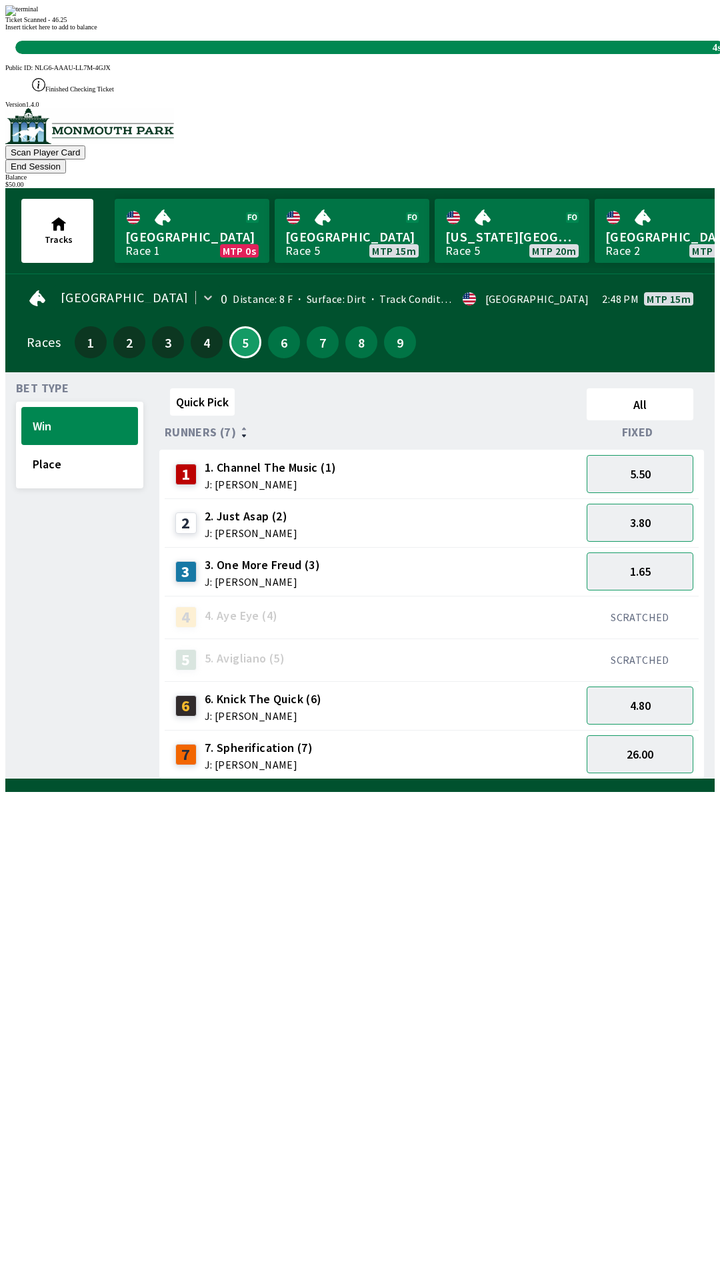
click at [480, 54] on div "Ticket Scanned - 46.25 Insert ticket here to add to balance 4s" at bounding box center [360, 29] width 710 height 49
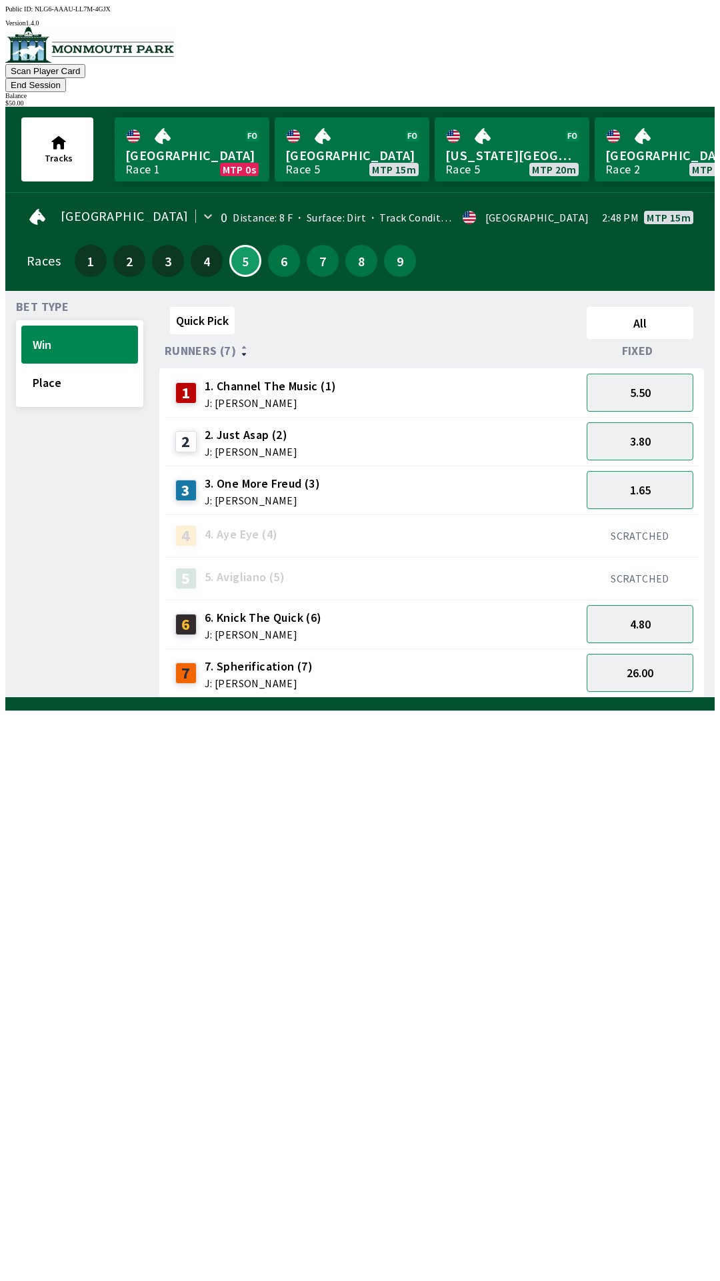
click at [66, 78] on button "End Session" at bounding box center [35, 85] width 61 height 14
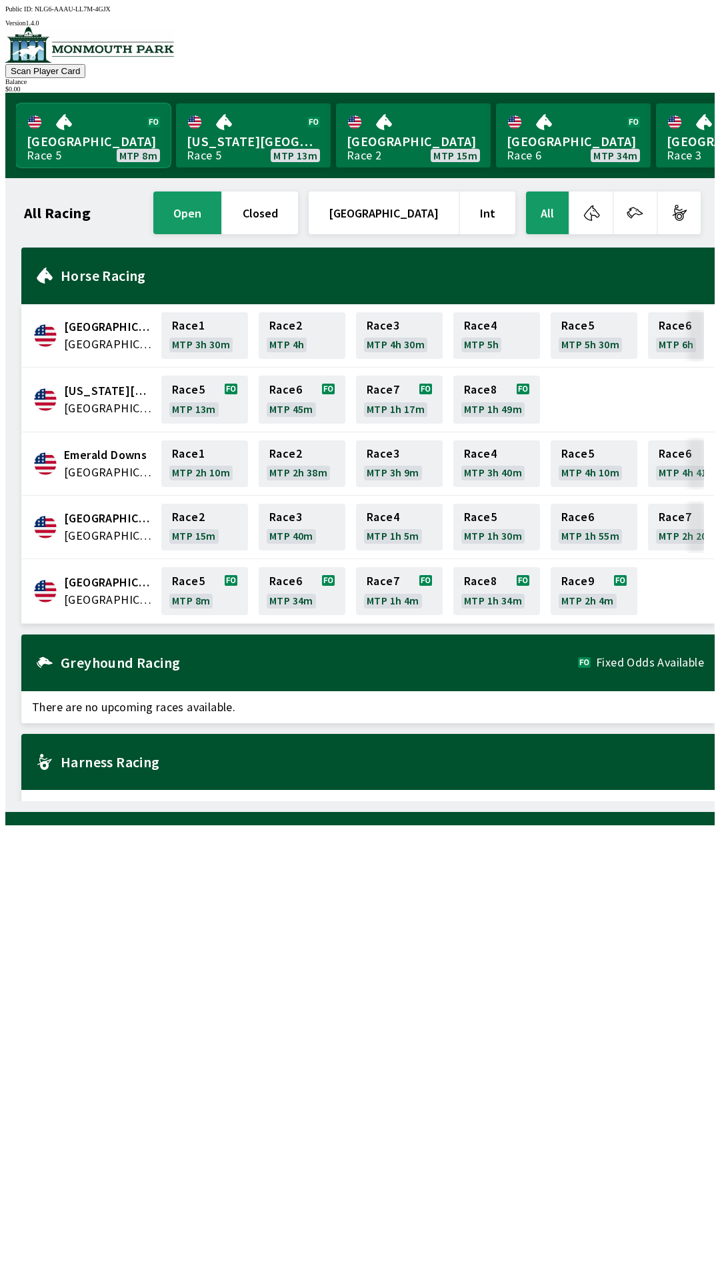
click at [98, 137] on link "[GEOGRAPHIC_DATA] Race 5 MTP 8m" at bounding box center [93, 135] width 155 height 64
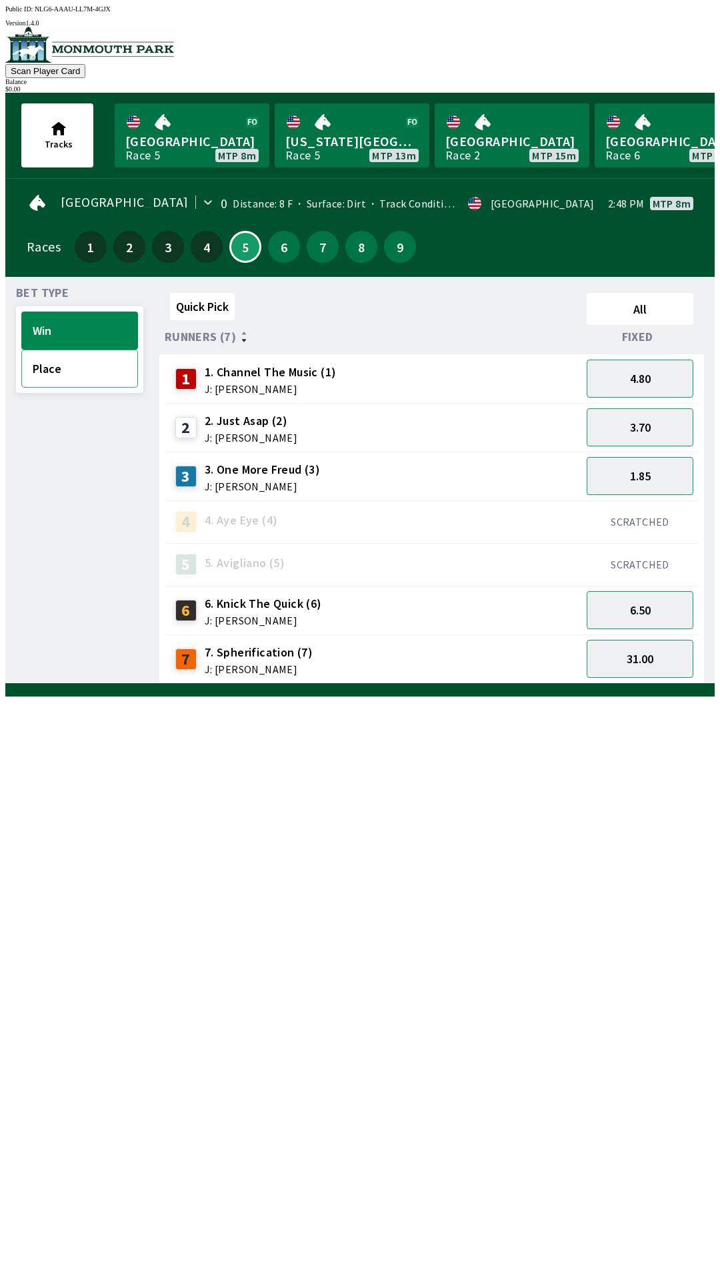
click at [67, 371] on button "Place" at bounding box center [79, 368] width 117 height 38
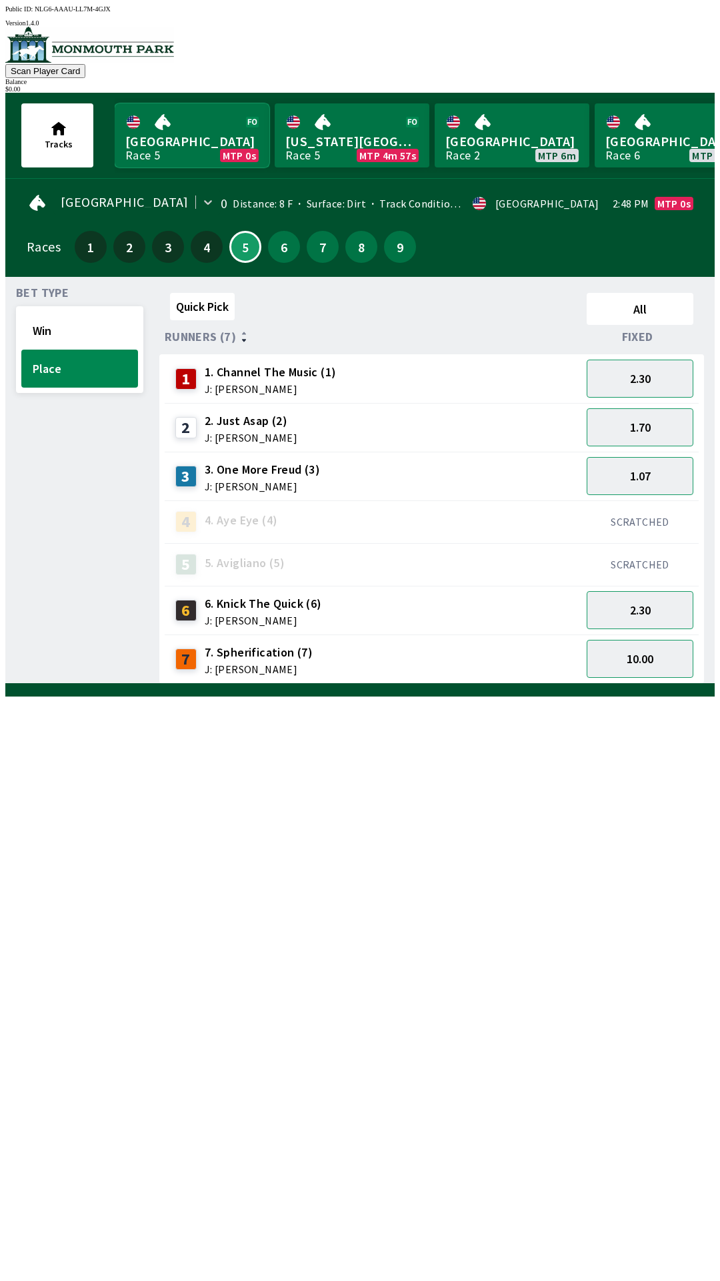
click at [191, 143] on link "Monmouth Park Race 5 MTP 0s" at bounding box center [192, 135] width 155 height 64
click at [85, 334] on button "Win" at bounding box center [79, 330] width 117 height 38
